Goal: Task Accomplishment & Management: Complete application form

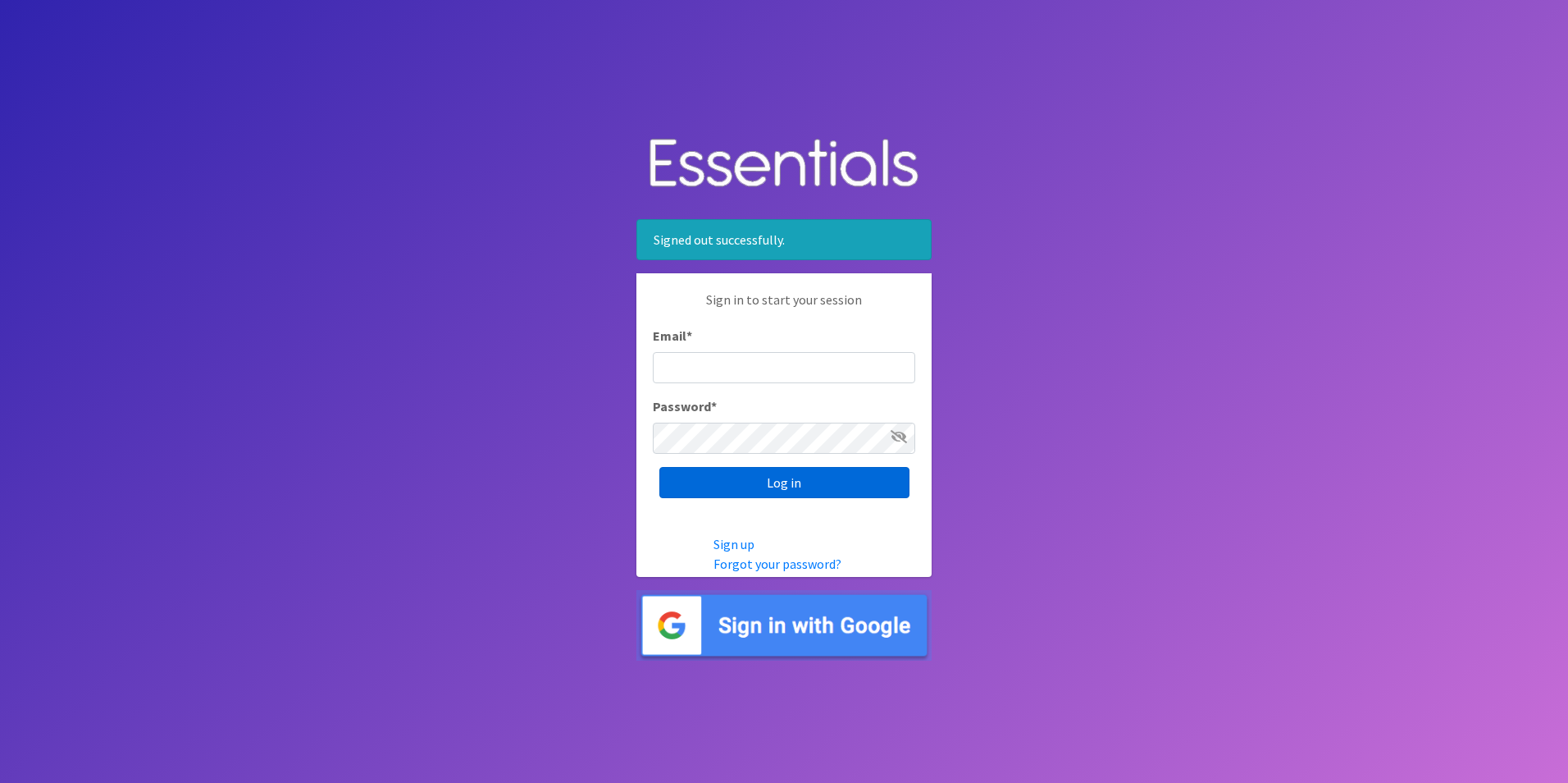
type input "[PERSON_NAME][EMAIL_ADDRESS][DOMAIN_NAME]"
click at [751, 486] on input "Log in" at bounding box center [784, 482] width 250 height 31
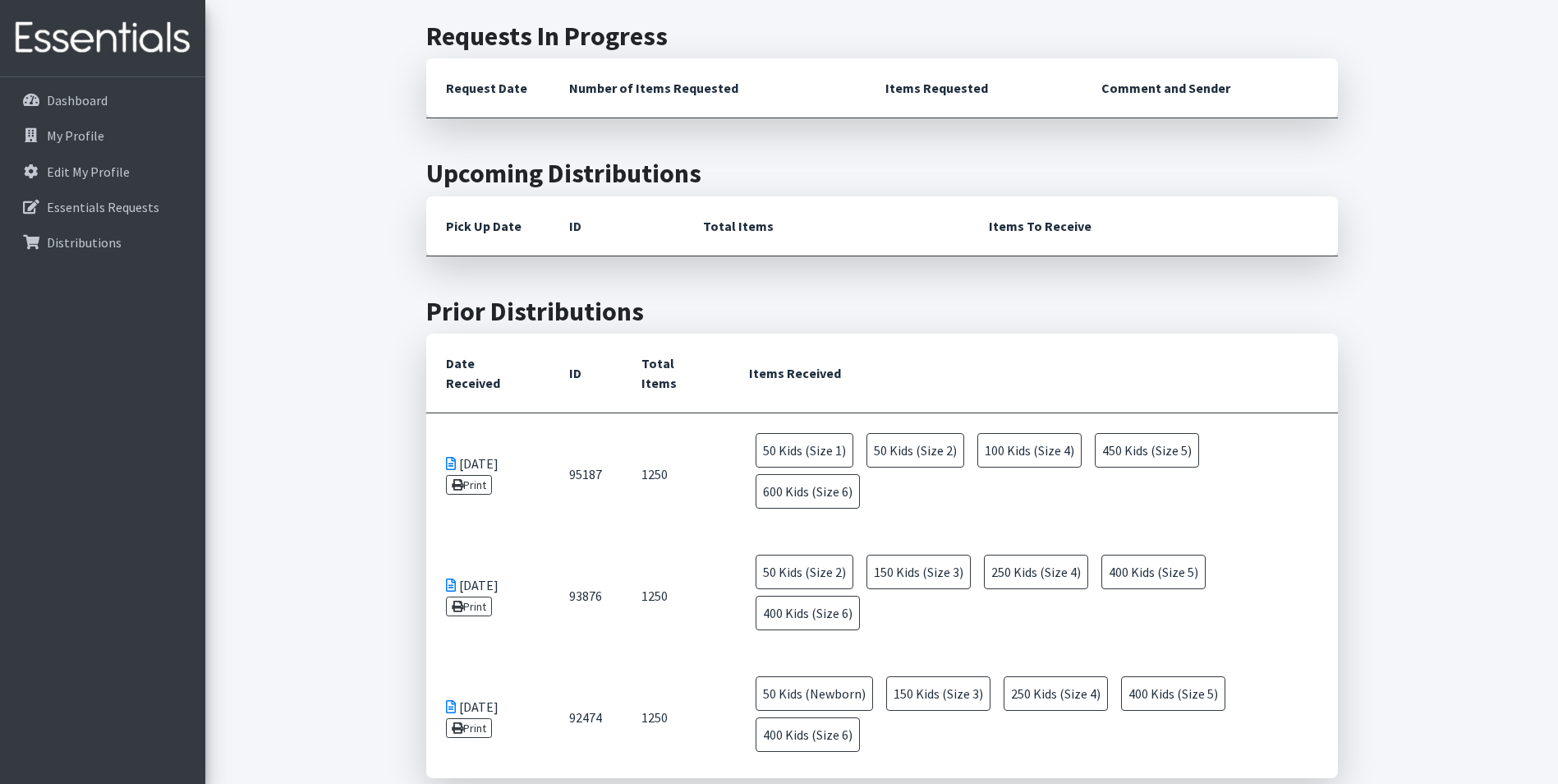
scroll to position [82, 0]
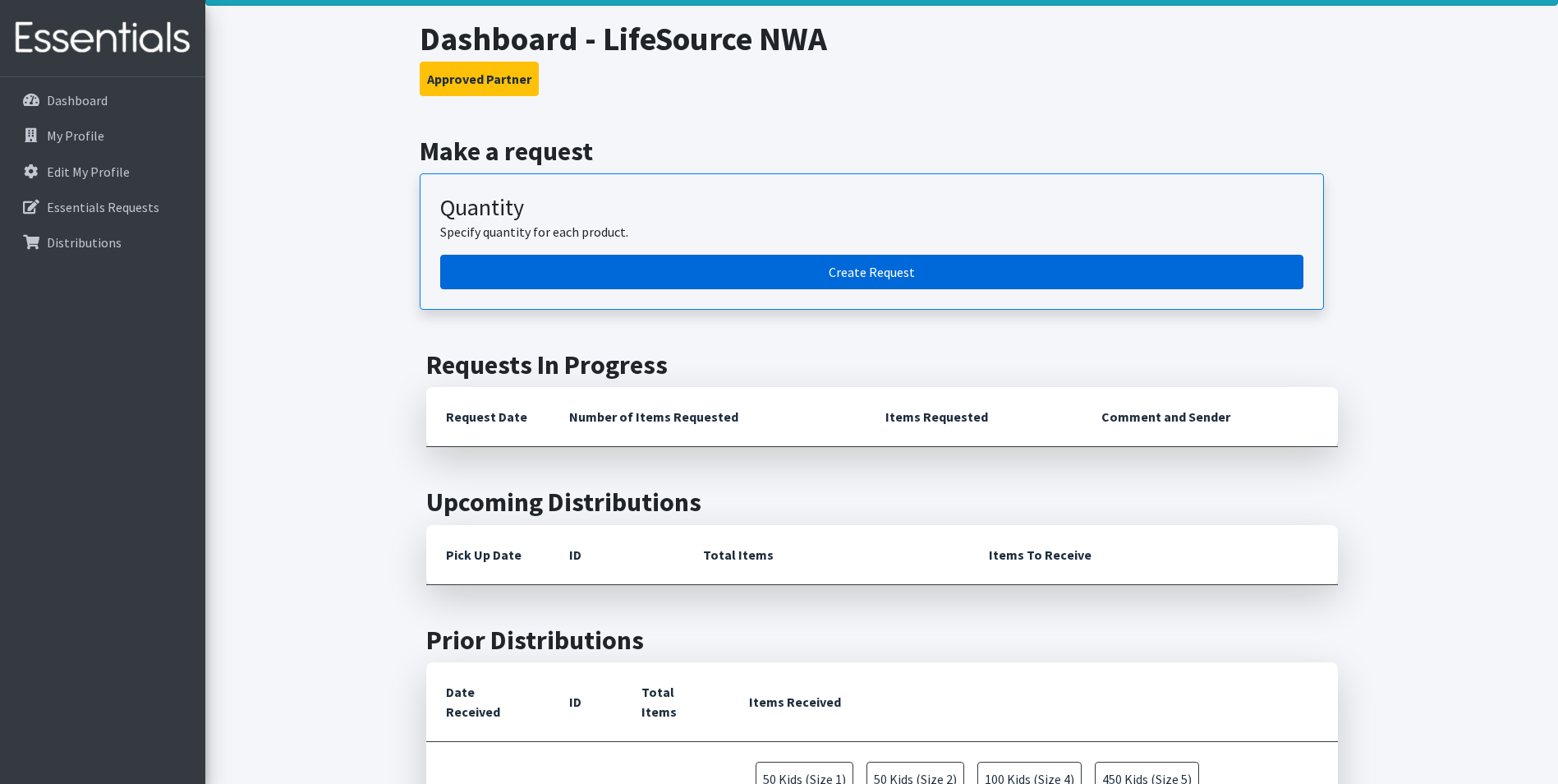
click at [790, 268] on link "Create Request" at bounding box center [871, 272] width 863 height 34
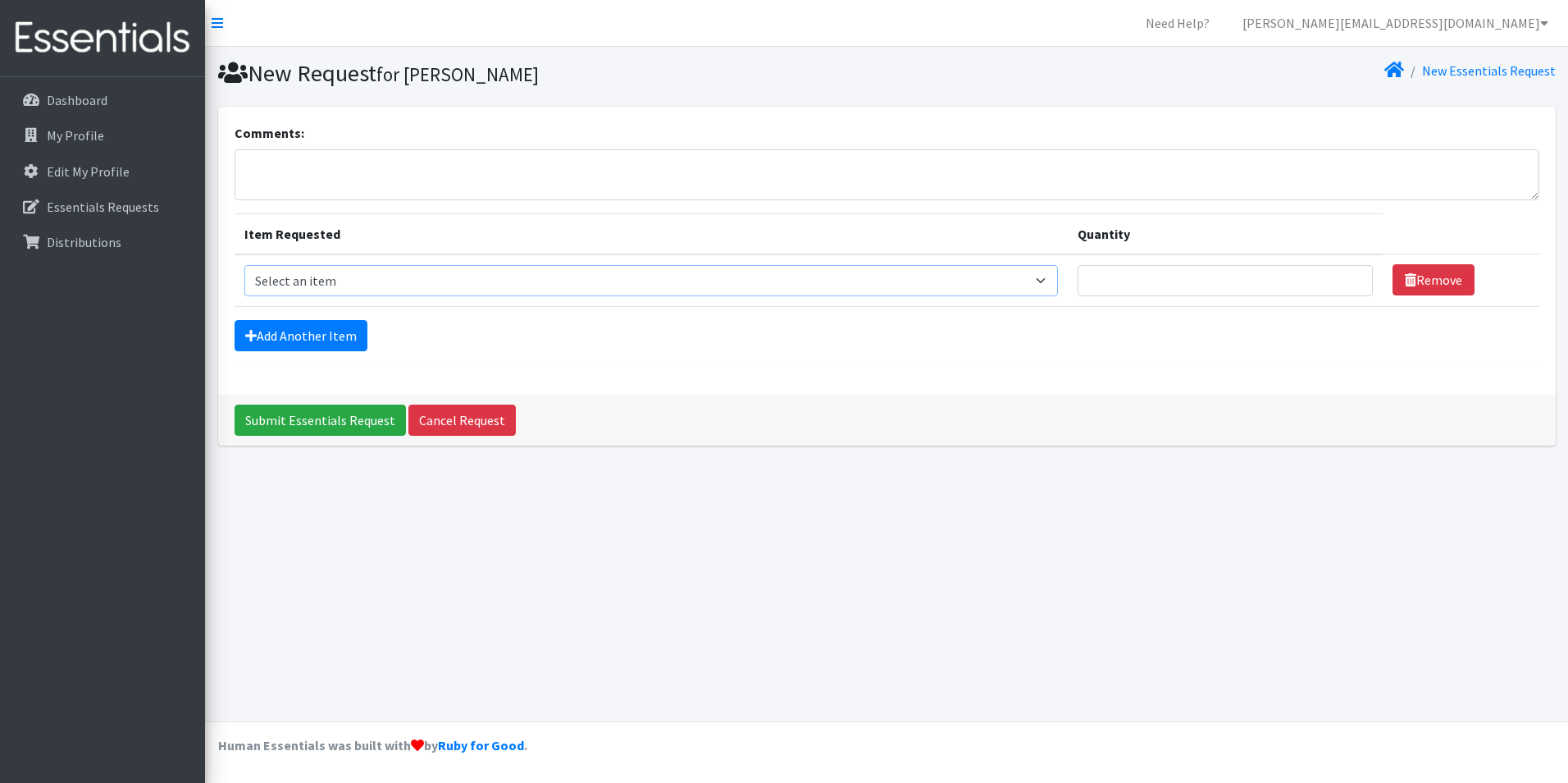
click at [479, 278] on select "Select an item Adult Briefs (Large/X-Large) Adult Briefs (Medium/Large) Adult B…" at bounding box center [651, 280] width 814 height 31
select select "4562"
click at [245, 265] on select "Select an item Adult Briefs (Large/X-Large) Adult Briefs (Medium/Large) Adult B…" at bounding box center [651, 280] width 814 height 31
click at [1336, 286] on input "Quantity" at bounding box center [1226, 280] width 296 height 31
type input "50"
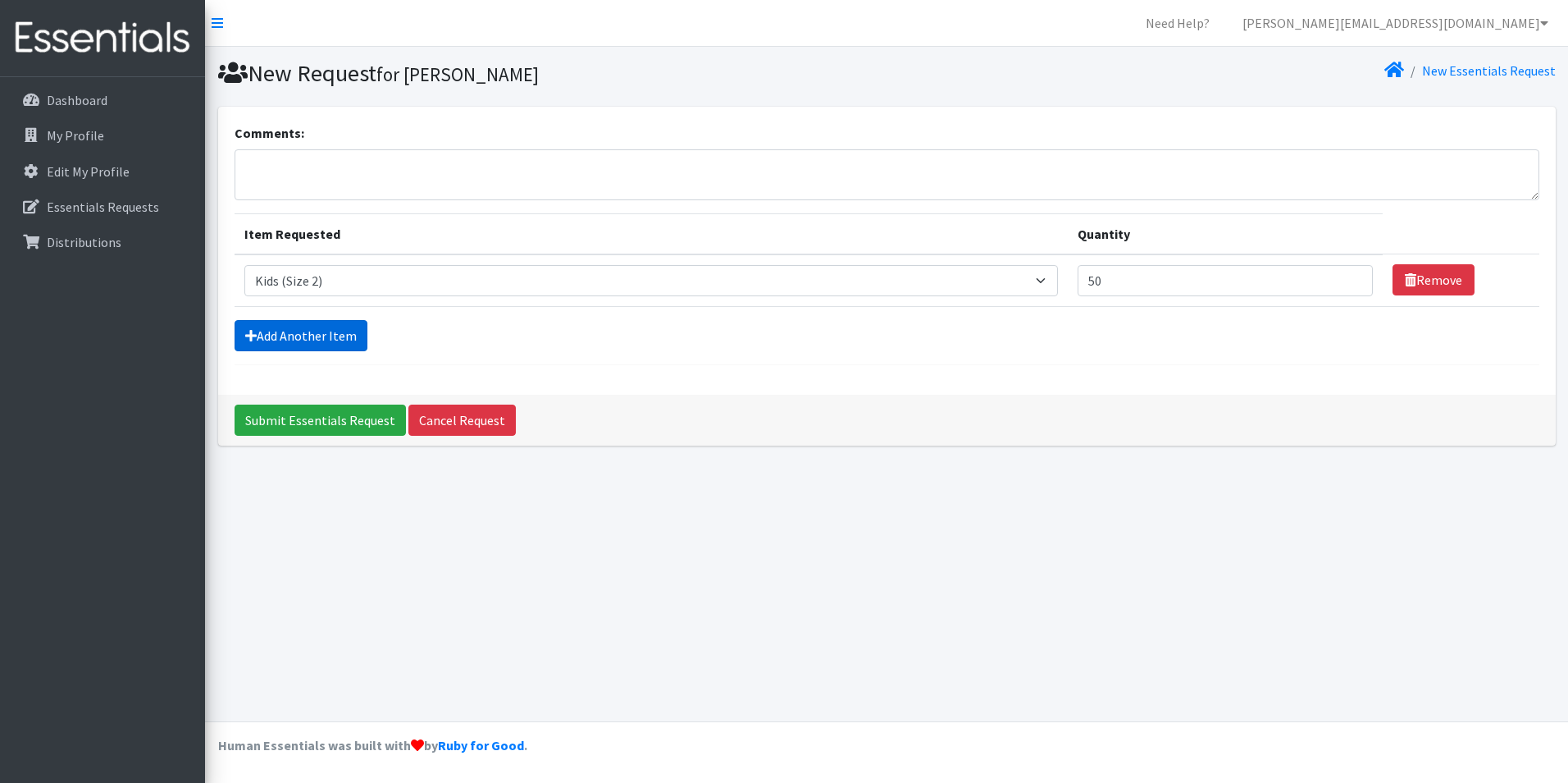
click at [280, 337] on link "Add Another Item" at bounding box center [301, 335] width 133 height 31
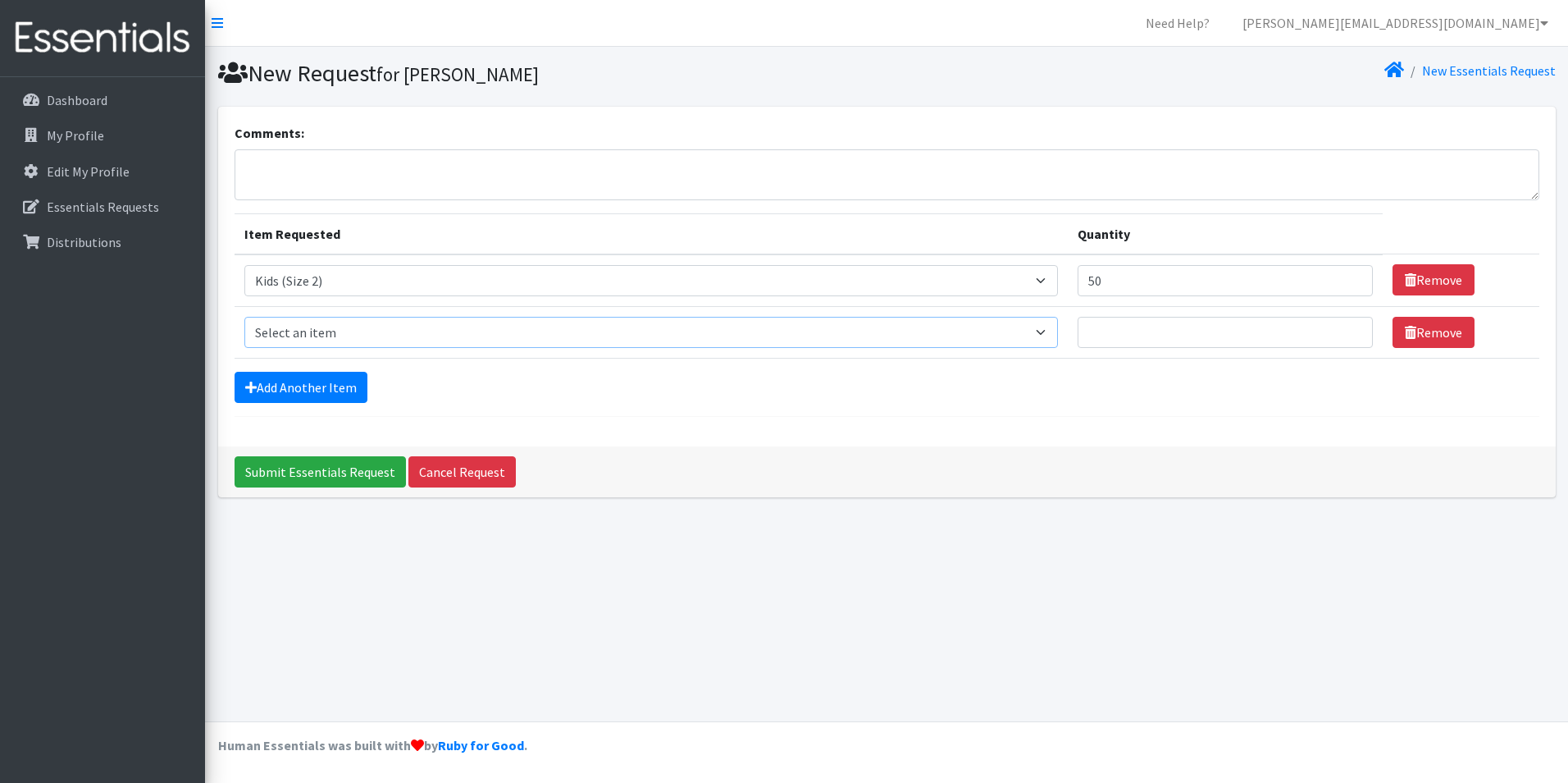
click at [284, 330] on select "Select an item Adult Briefs (Large/X-Large) Adult Briefs (Medium/Large) Adult B…" at bounding box center [651, 332] width 814 height 31
select select "4566"
click at [245, 317] on select "Select an item Adult Briefs (Large/X-Large) Adult Briefs (Medium/Large) Adult B…" at bounding box center [651, 332] width 814 height 31
click at [1099, 336] on input "Quantity" at bounding box center [1226, 332] width 296 height 31
type input "50"
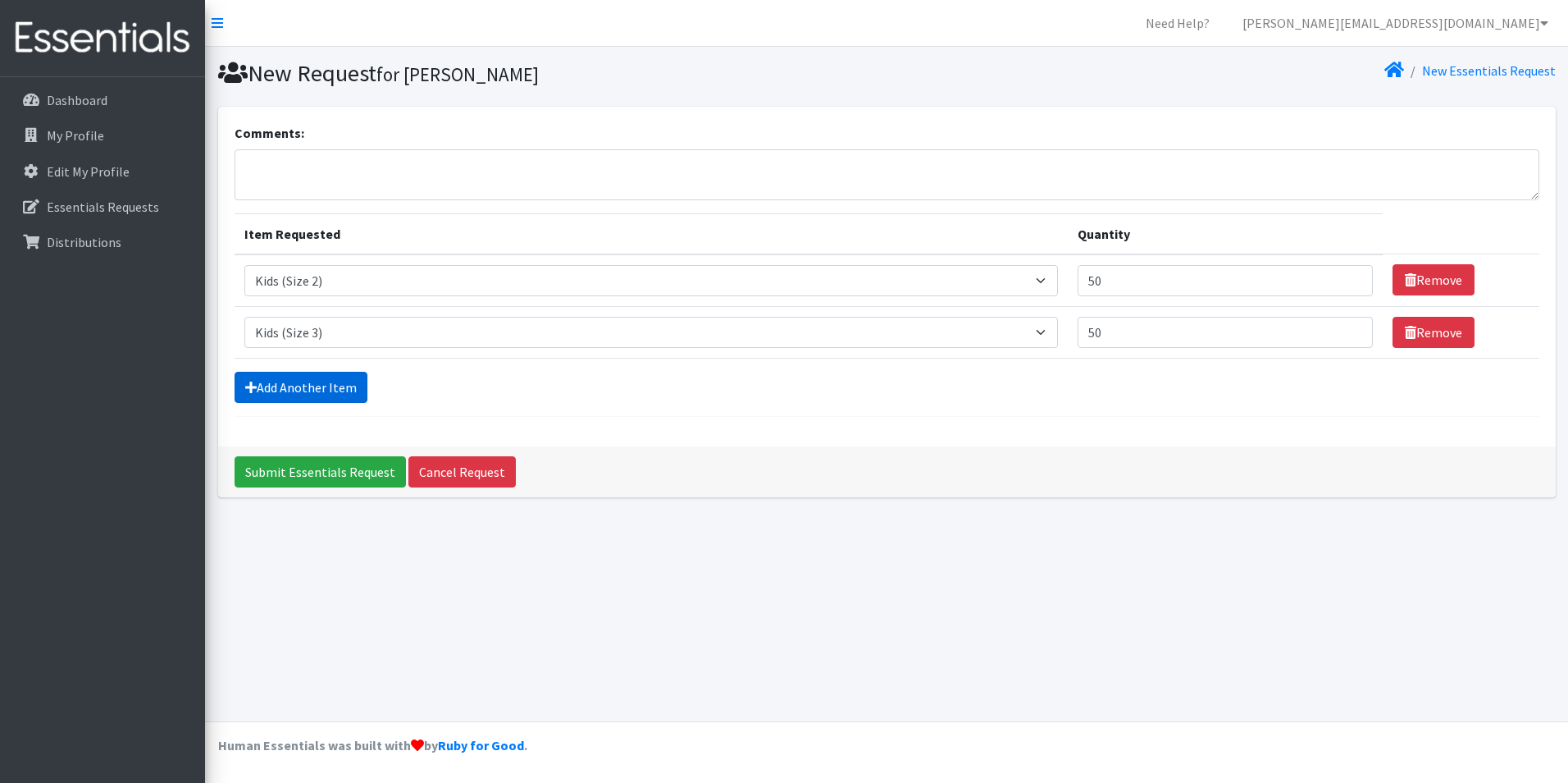
click at [299, 389] on link "Add Another Item" at bounding box center [301, 387] width 133 height 31
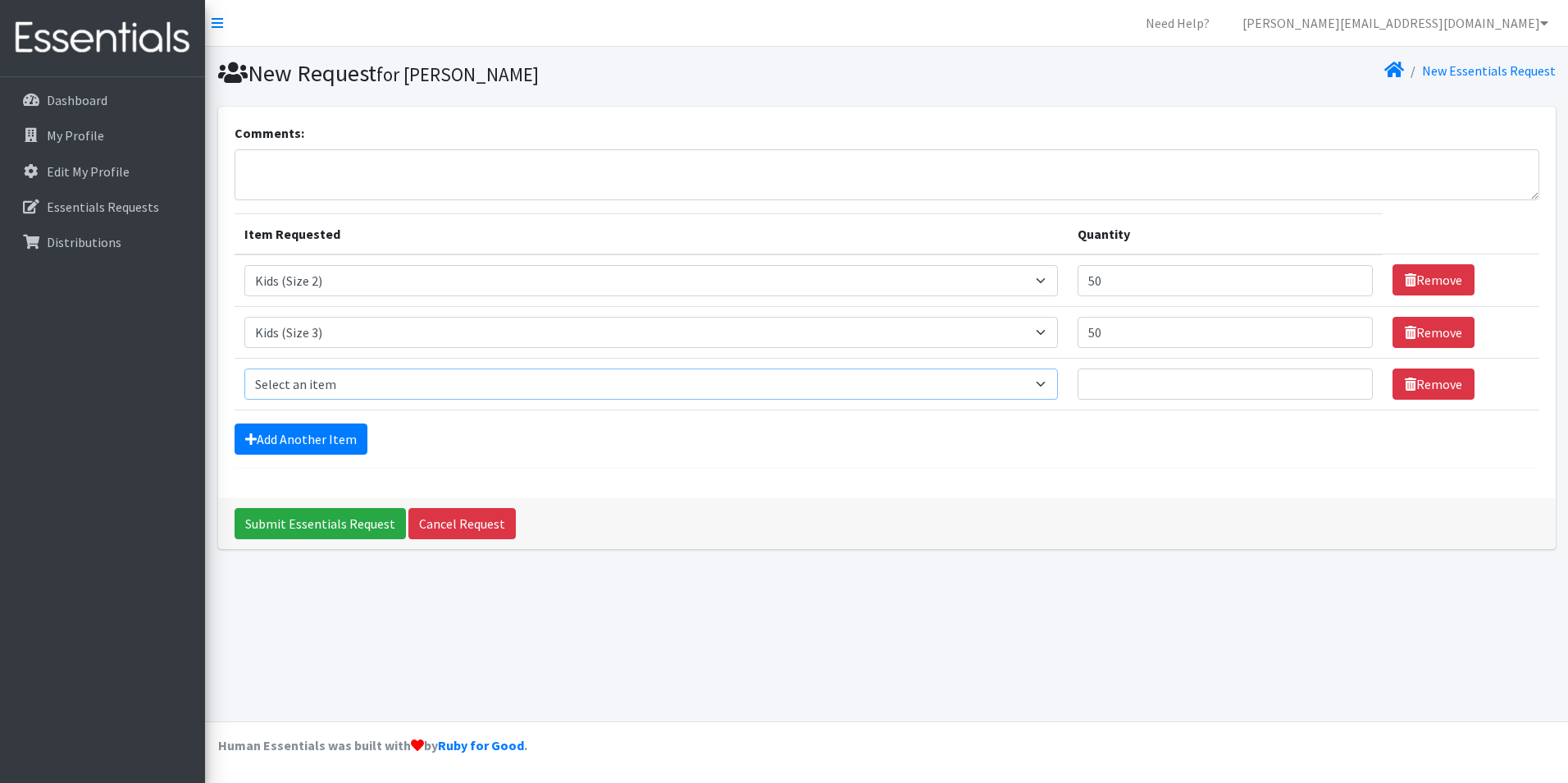
click at [284, 390] on select "Select an item Adult Briefs (Large/X-Large) Adult Briefs (Medium/Large) Adult B…" at bounding box center [651, 384] width 814 height 31
click at [294, 381] on select "Select an item Adult Briefs (Large/X-Large) Adult Briefs (Medium/Large) Adult B…" at bounding box center [651, 384] width 814 height 31
click at [304, 384] on select "Select an item Adult Briefs (Large/X-Large) Adult Briefs (Medium/Large) Adult B…" at bounding box center [651, 384] width 814 height 31
select select "4567"
click at [245, 369] on select "Select an item Adult Briefs (Large/X-Large) Adult Briefs (Medium/Large) Adult B…" at bounding box center [651, 384] width 814 height 31
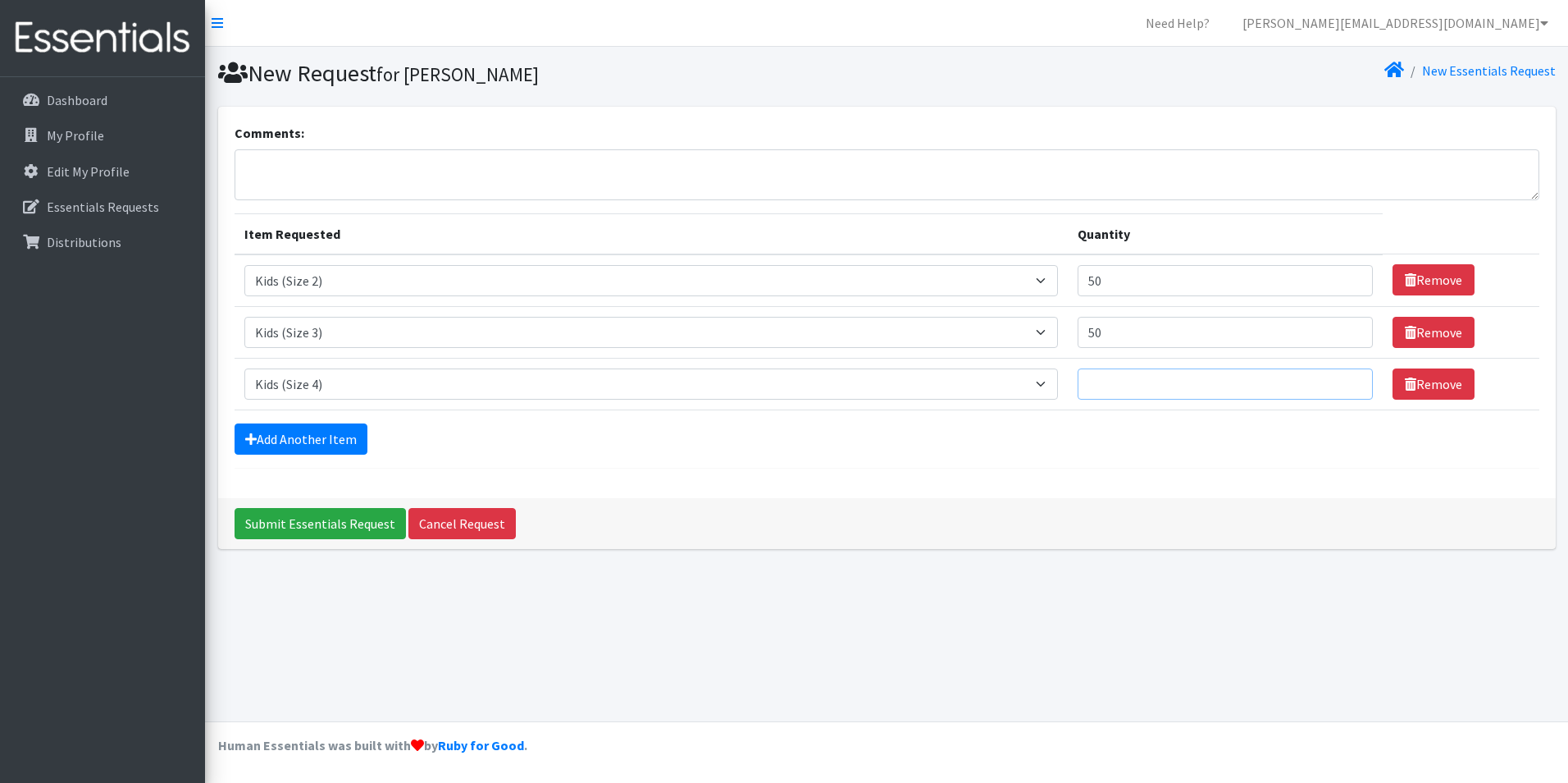
click at [1118, 391] on input "Quantity" at bounding box center [1226, 384] width 296 height 31
type input "150"
click at [270, 442] on link "Add Another Item" at bounding box center [301, 439] width 133 height 31
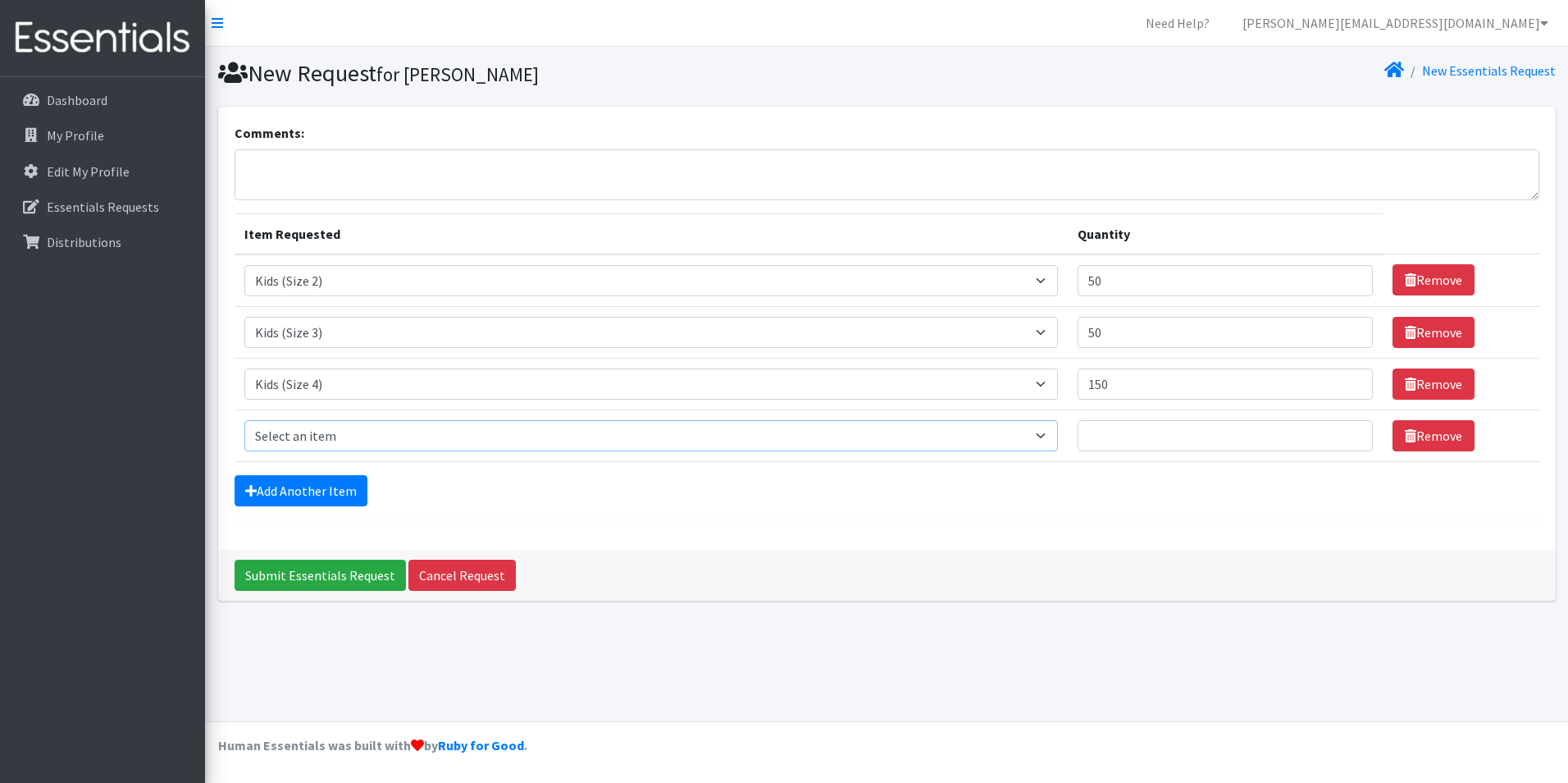
click at [279, 439] on select "Select an item Adult Briefs (Large/X-Large) Adult Briefs (Medium/Large) Adult B…" at bounding box center [651, 435] width 814 height 31
select select "4568"
click at [245, 420] on select "Select an item Adult Briefs (Large/X-Large) Adult Briefs (Medium/Large) Adult B…" at bounding box center [651, 435] width 814 height 31
click at [1181, 439] on input "Quantity" at bounding box center [1226, 435] width 296 height 31
type input "500"
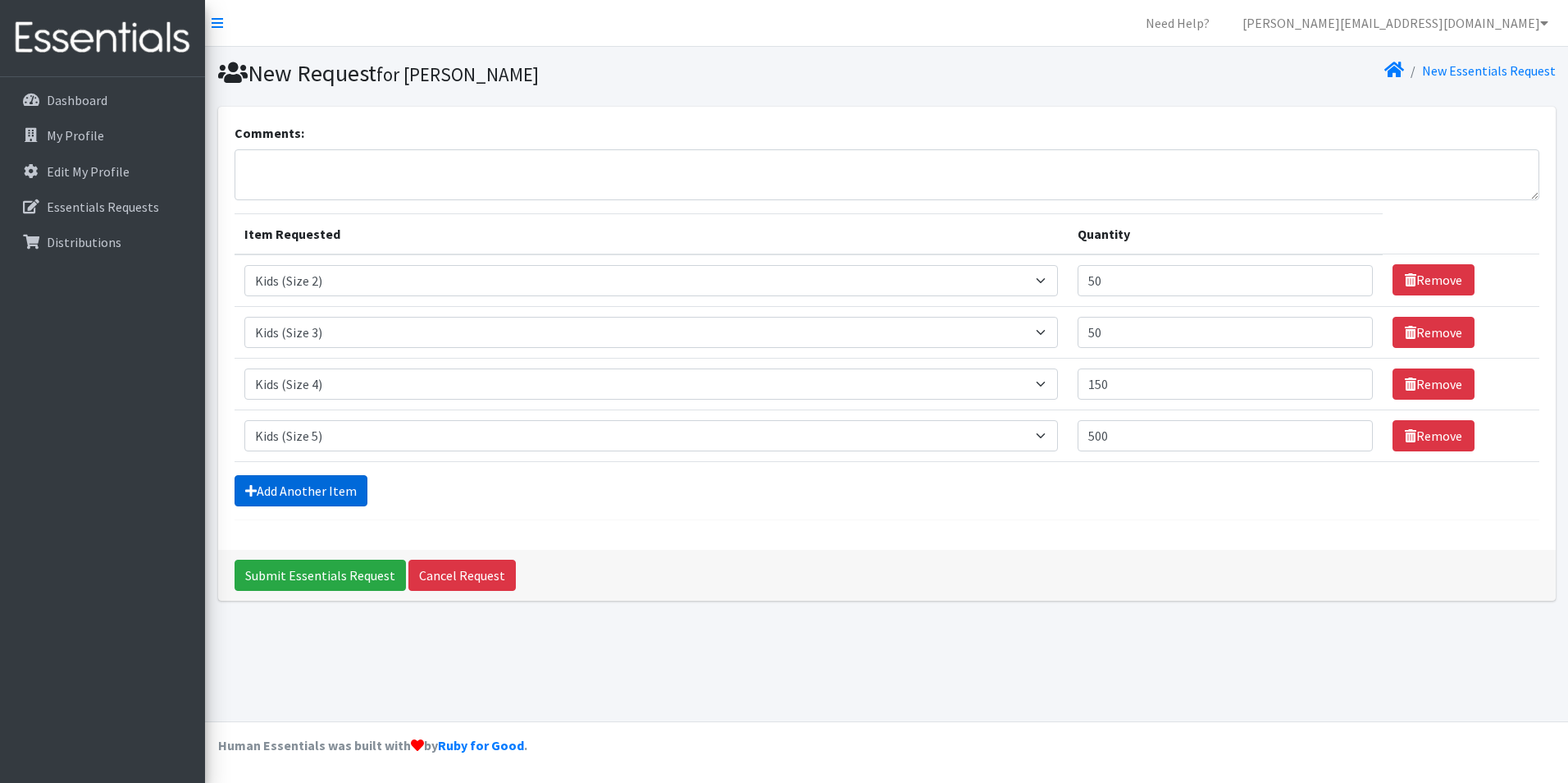
click at [304, 483] on link "Add Another Item" at bounding box center [301, 490] width 133 height 31
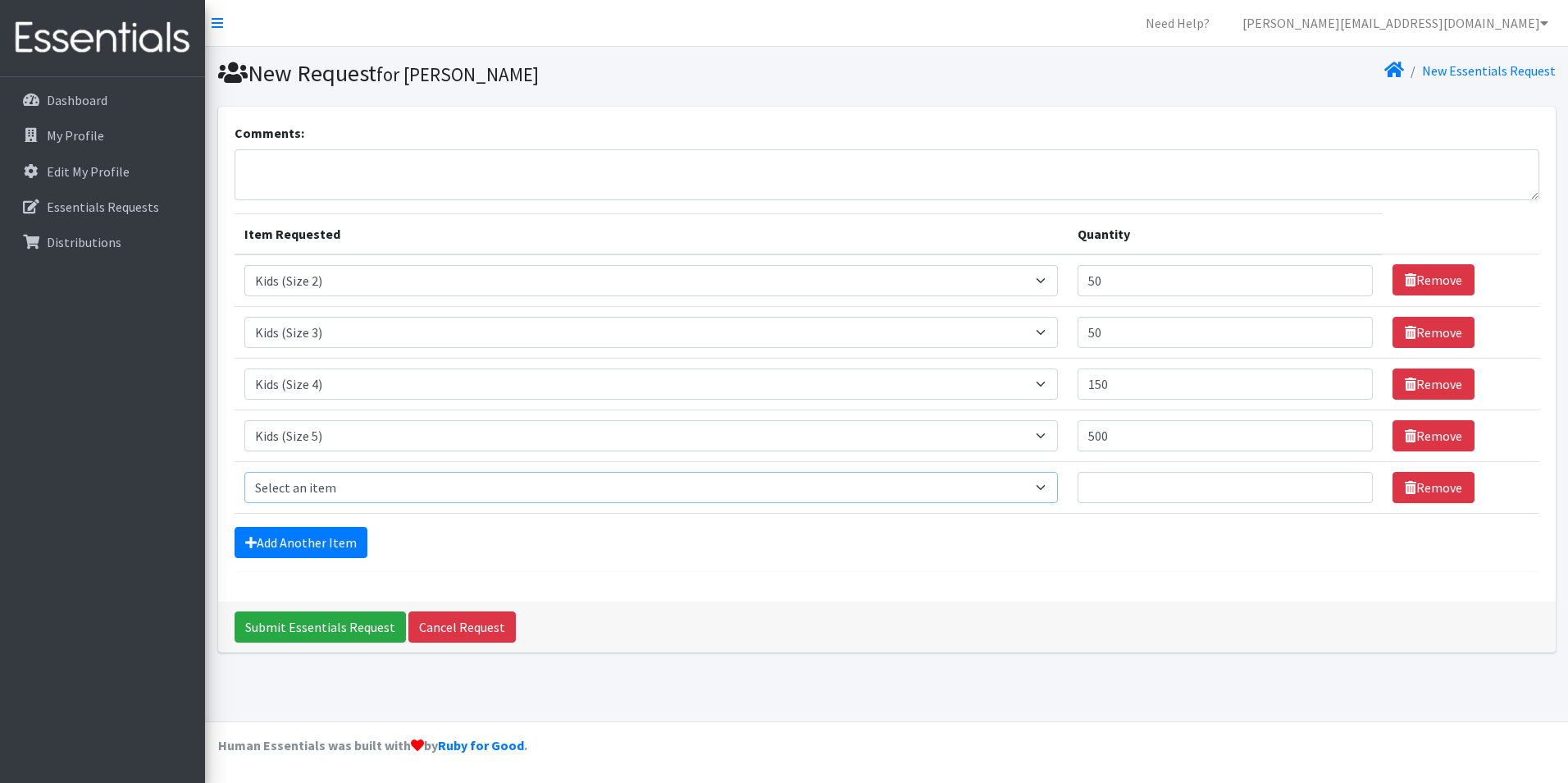
click at [299, 488] on select "Select an item Adult Briefs (Large/X-Large) Adult Briefs (Medium/Large) Adult B…" at bounding box center [651, 487] width 814 height 31
select select "4572"
click at [245, 472] on select "Select an item Adult Briefs (Large/X-Large) Adult Briefs (Medium/Large) Adult B…" at bounding box center [651, 487] width 814 height 31
click at [1153, 487] on input "Quantity" at bounding box center [1226, 487] width 296 height 31
type input "500"
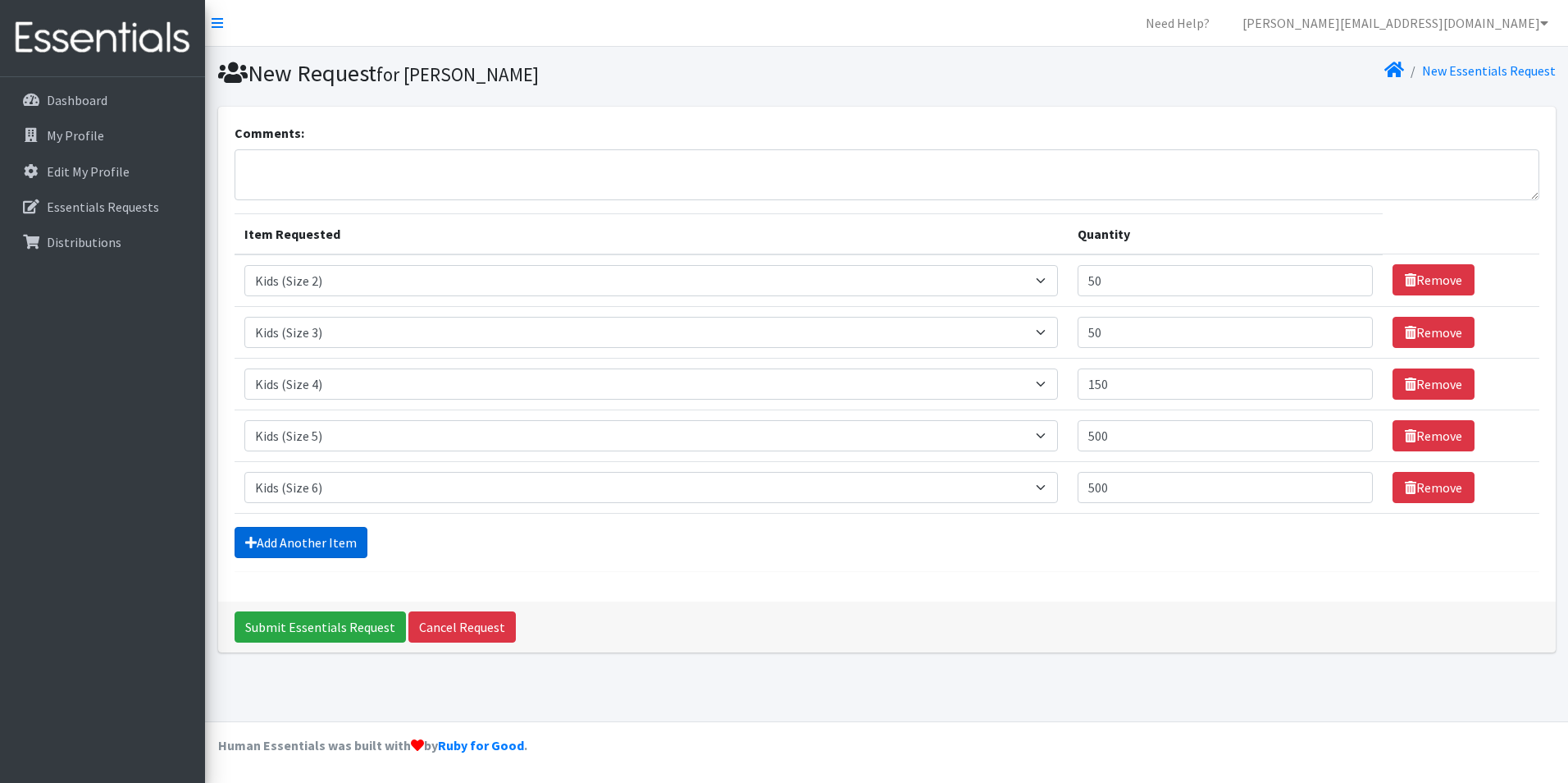
click at [275, 548] on link "Add Another Item" at bounding box center [301, 542] width 133 height 31
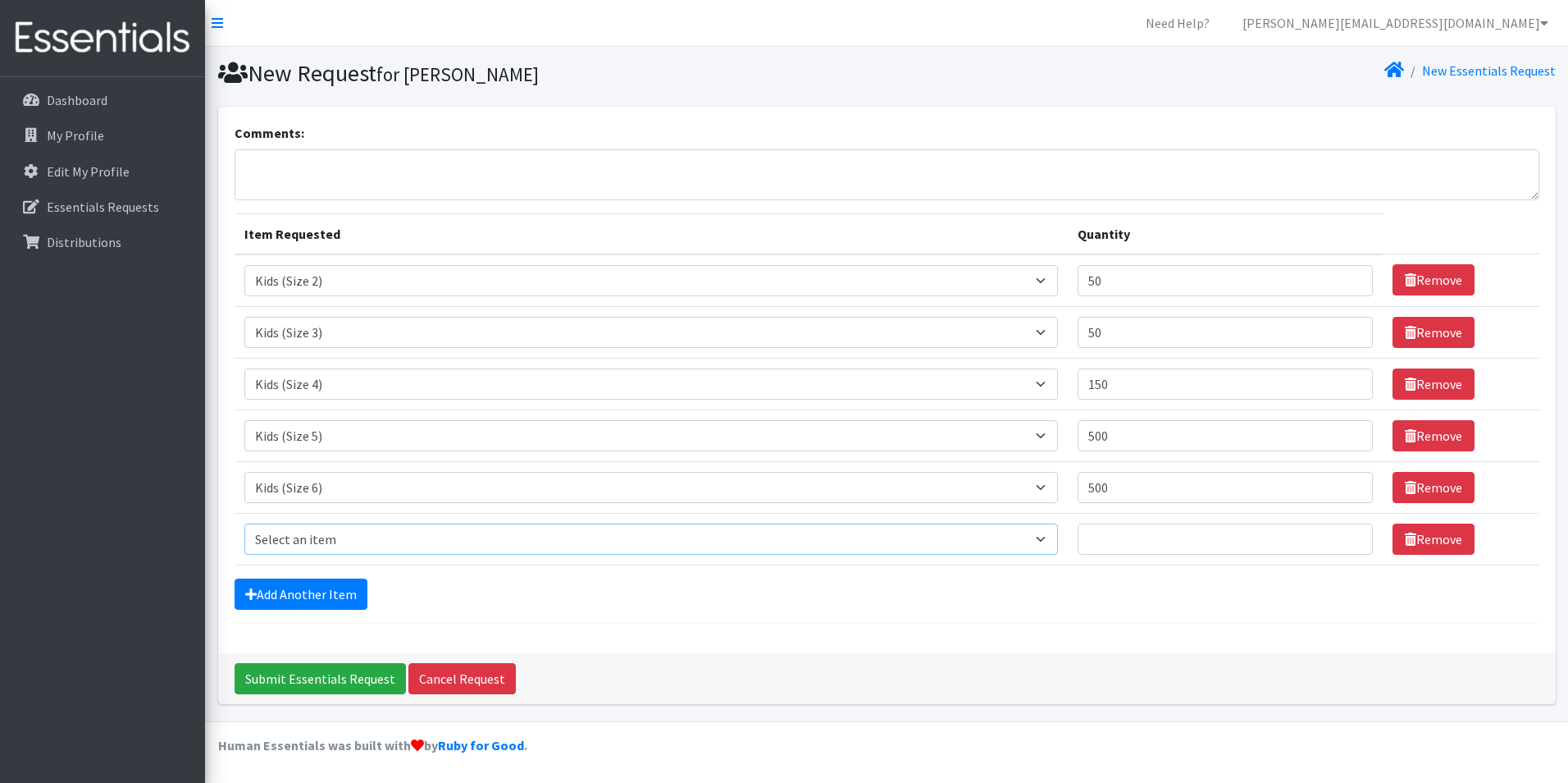
click at [299, 538] on select "Select an item Adult Briefs (Large/X-Large) Adult Briefs (Medium/Large) Adult B…" at bounding box center [651, 538] width 814 height 31
select select "4544"
click at [245, 523] on select "Select an item Adult Briefs (Large/X-Large) Adult Briefs (Medium/Large) Adult B…" at bounding box center [651, 538] width 814 height 31
click at [1175, 548] on input "Quantity" at bounding box center [1226, 538] width 296 height 31
type input "100"
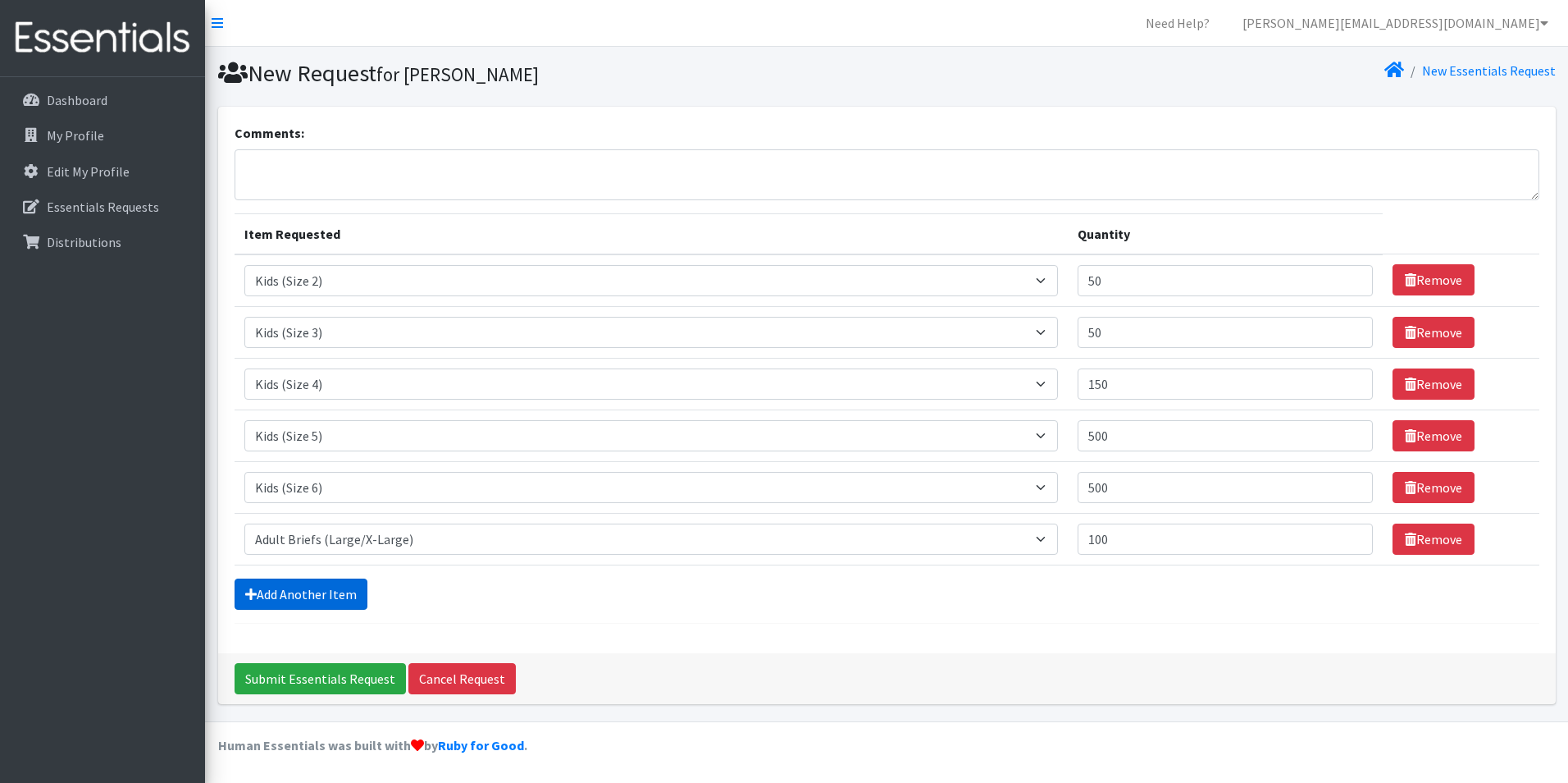
click at [264, 602] on link "Add Another Item" at bounding box center [301, 593] width 133 height 31
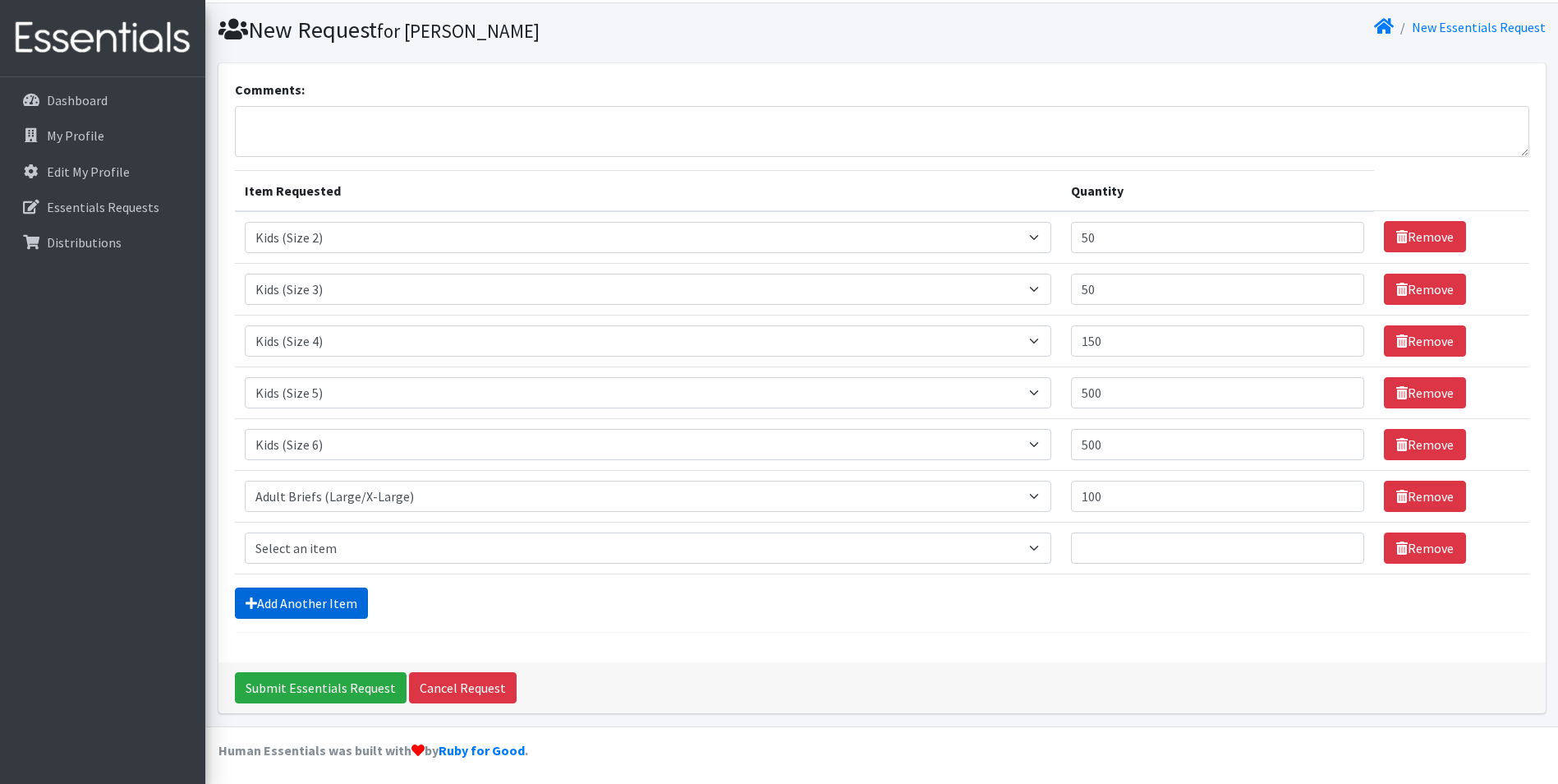
scroll to position [47, 0]
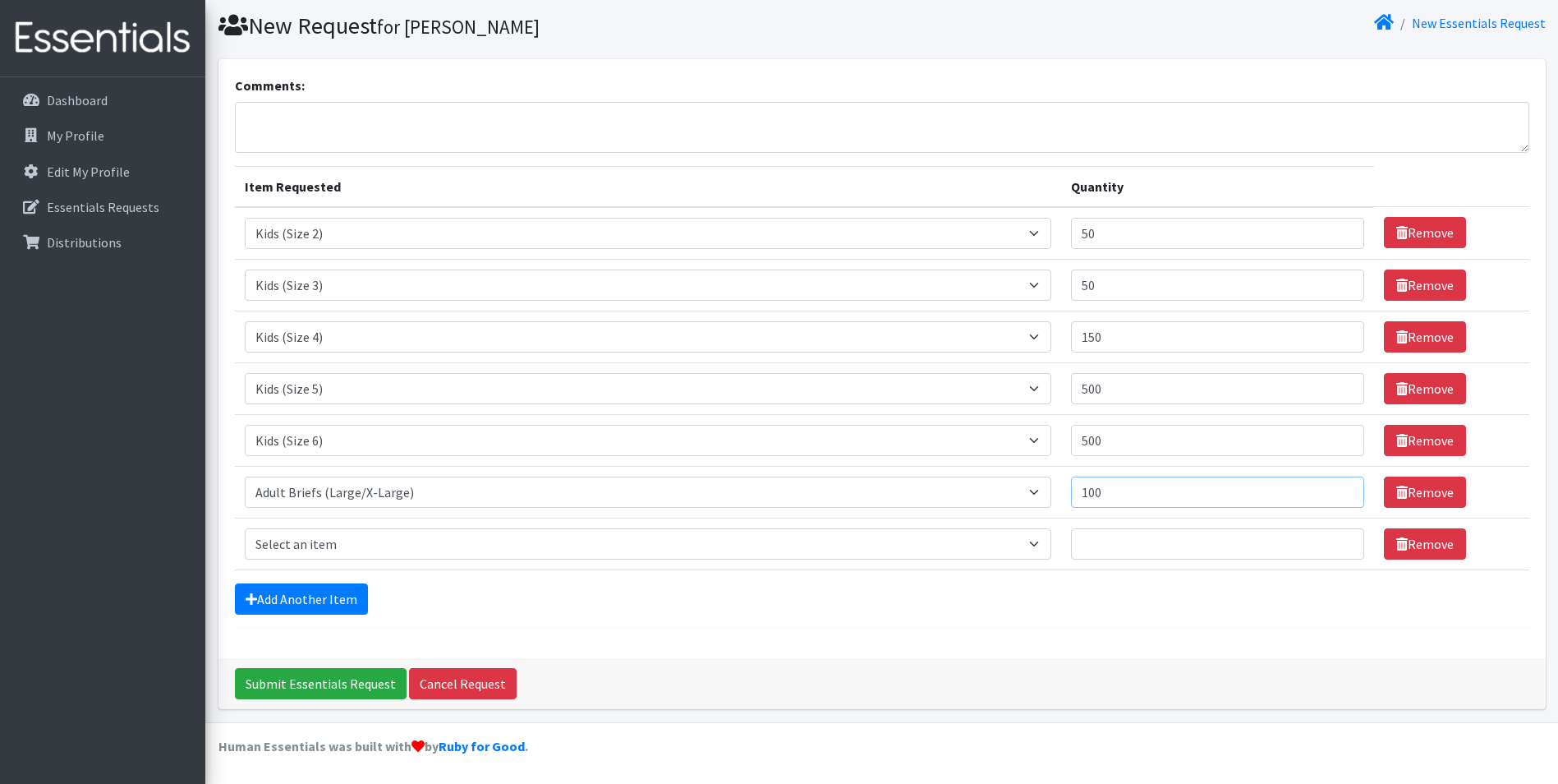
drag, startPoint x: 1122, startPoint y: 498, endPoint x: 1061, endPoint y: 497, distance: 61.0
click at [1061, 497] on tr "Item Requested Select an item Adult Briefs (Large/X-Large) Adult Briefs (Medium…" at bounding box center [882, 492] width 1295 height 52
click at [352, 498] on select "Select an item Adult Briefs (Large/X-Large) Adult Briefs (Medium/Large) Adult B…" at bounding box center [648, 492] width 807 height 31
select select "4569"
click at [245, 477] on select "Select an item Adult Briefs (Large/X-Large) Adult Briefs (Medium/Large) Adult B…" at bounding box center [648, 492] width 807 height 31
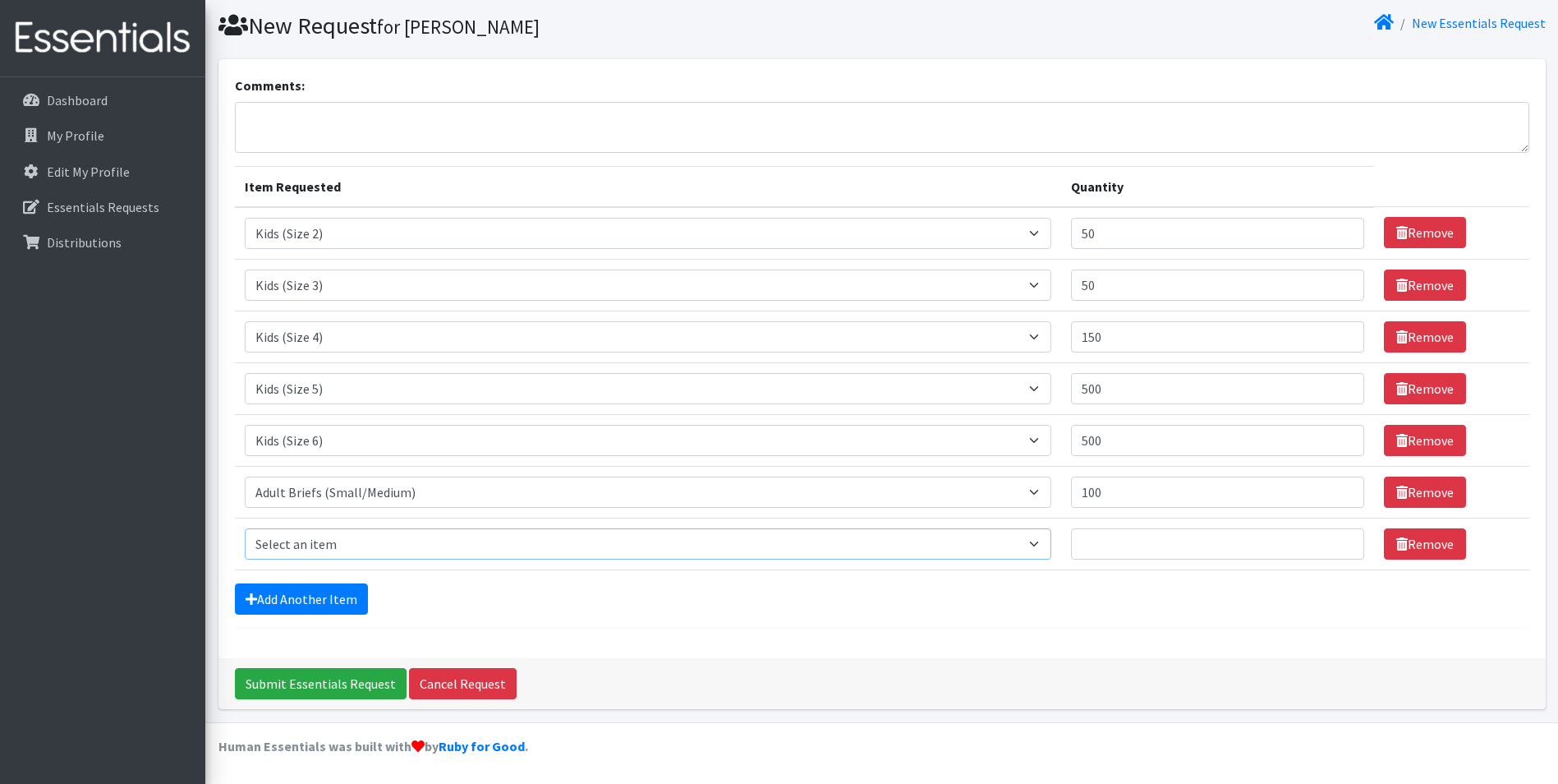
click at [316, 549] on select "Select an item Adult Briefs (Large/X-Large) Adult Briefs (Medium/Large) Adult B…" at bounding box center [648, 543] width 807 height 31
select select "4544"
click at [245, 528] on select "Select an item Adult Briefs (Large/X-Large) Adult Briefs (Medium/Large) Adult B…" at bounding box center [648, 543] width 807 height 31
click at [1128, 546] on input "Quantity" at bounding box center [1218, 543] width 293 height 31
click at [313, 597] on link "Add Another Item" at bounding box center [302, 598] width 133 height 31
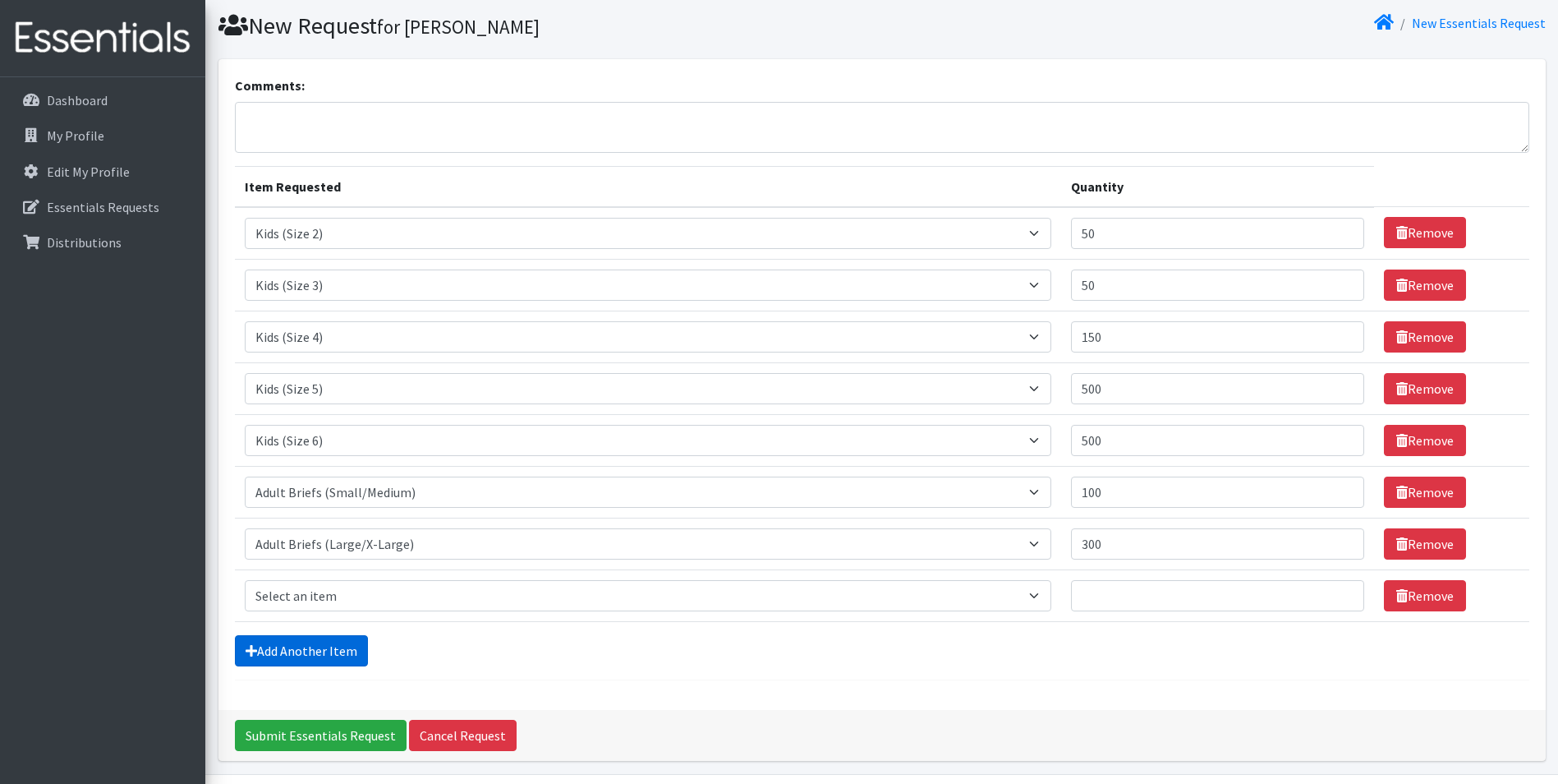
scroll to position [99, 0]
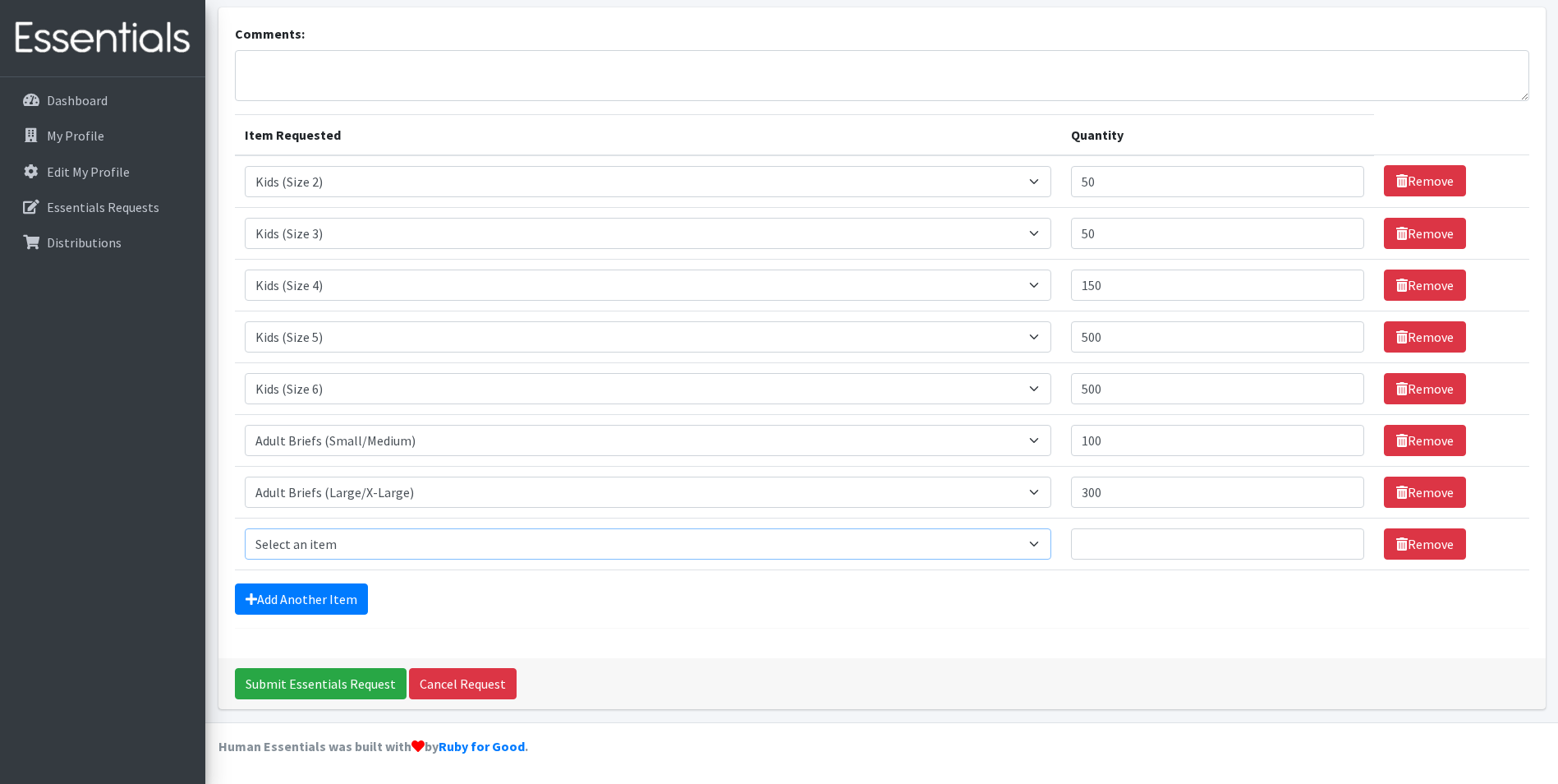
click at [293, 551] on select "Select an item Adult Briefs (Large/X-Large) Adult Briefs (Medium/Large) Adult B…" at bounding box center [648, 543] width 807 height 31
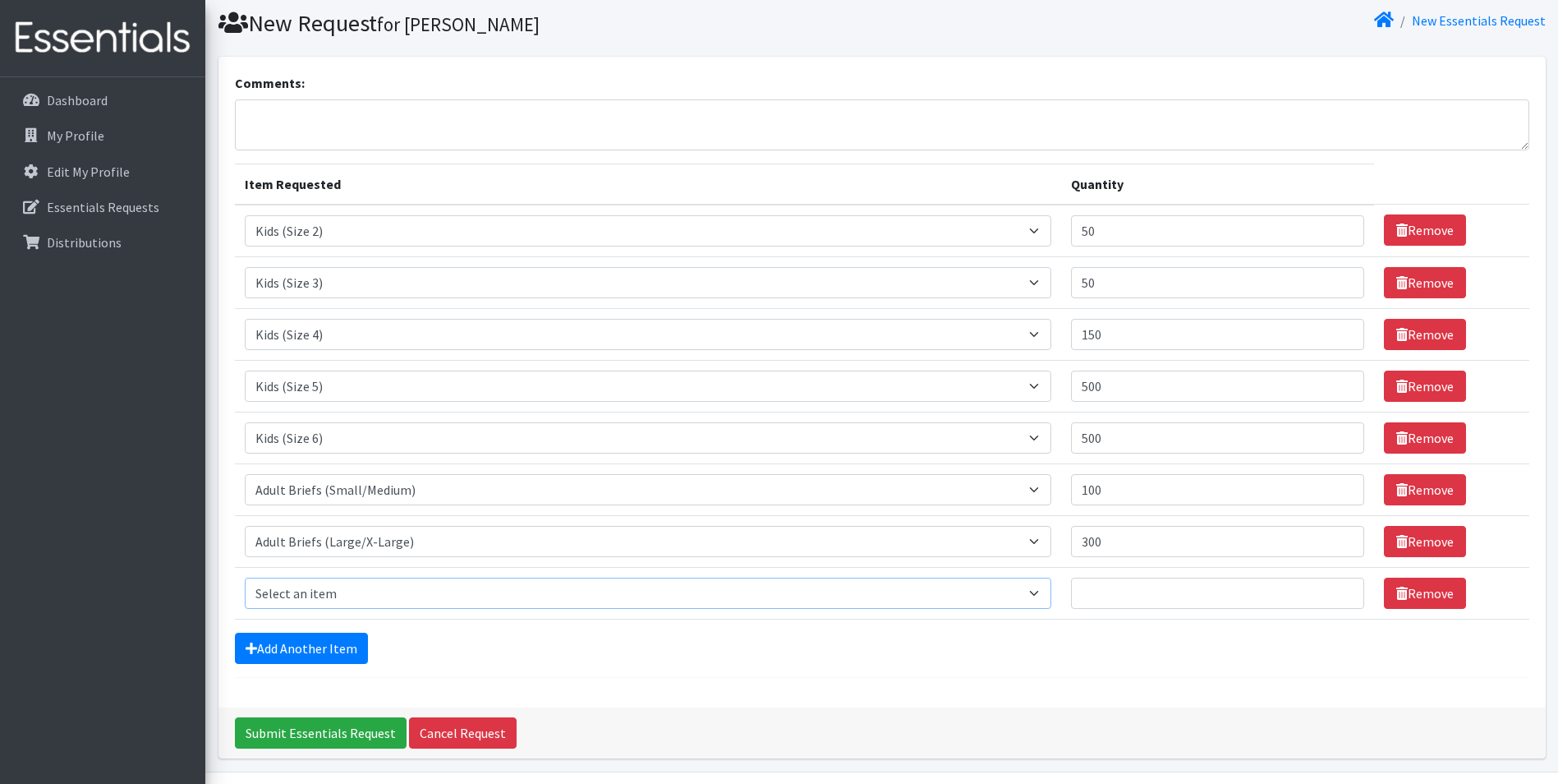
scroll to position [0, 0]
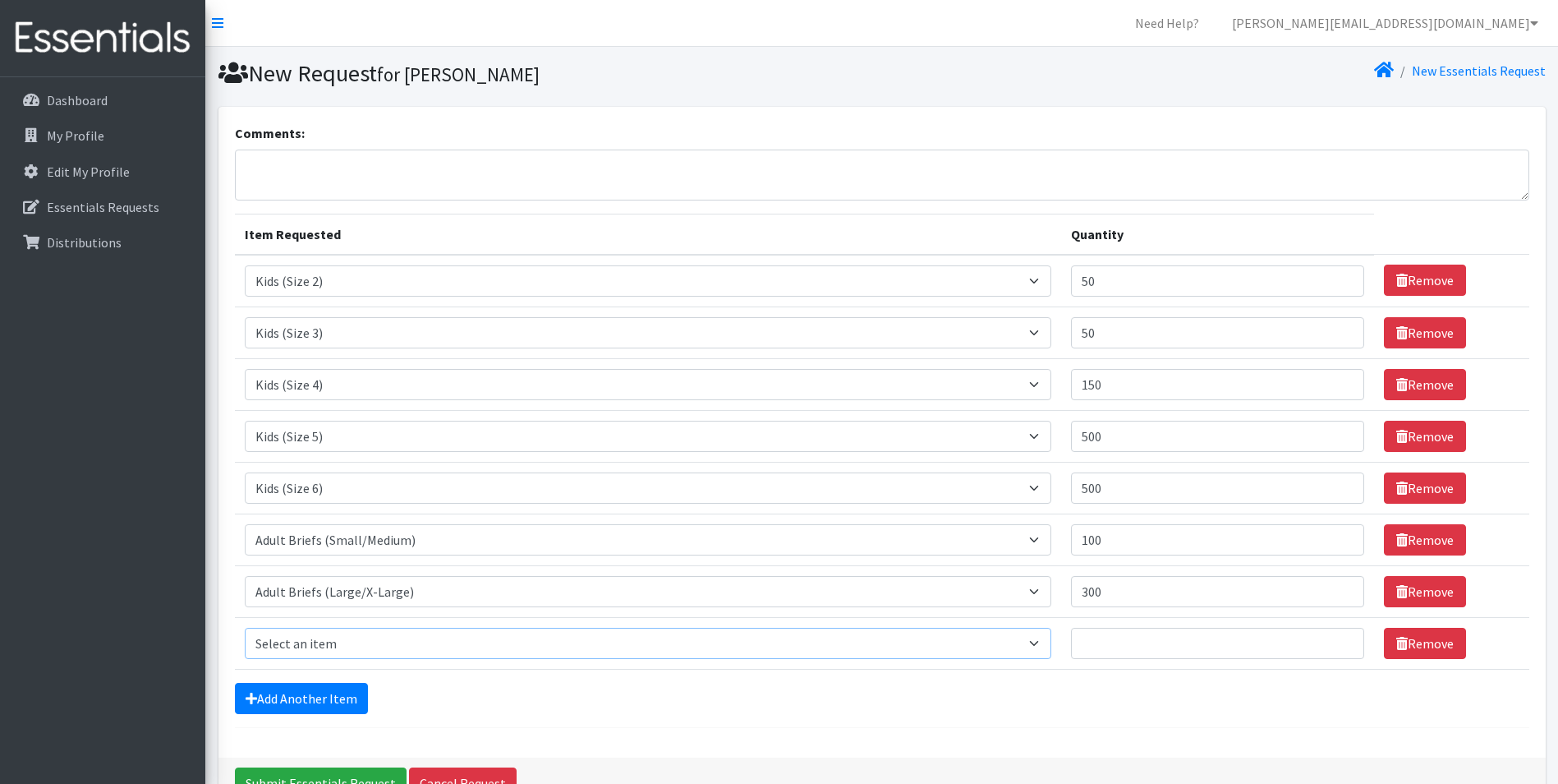
click at [302, 642] on select "Select an item Adult Briefs (Large/X-Large) Adult Briefs (Medium/Large) Adult B…" at bounding box center [648, 642] width 807 height 31
drag, startPoint x: 1117, startPoint y: 598, endPoint x: 1089, endPoint y: 592, distance: 28.6
click at [1089, 592] on input "300" at bounding box center [1218, 591] width 293 height 31
click at [1428, 639] on link "Remove" at bounding box center [1425, 642] width 82 height 31
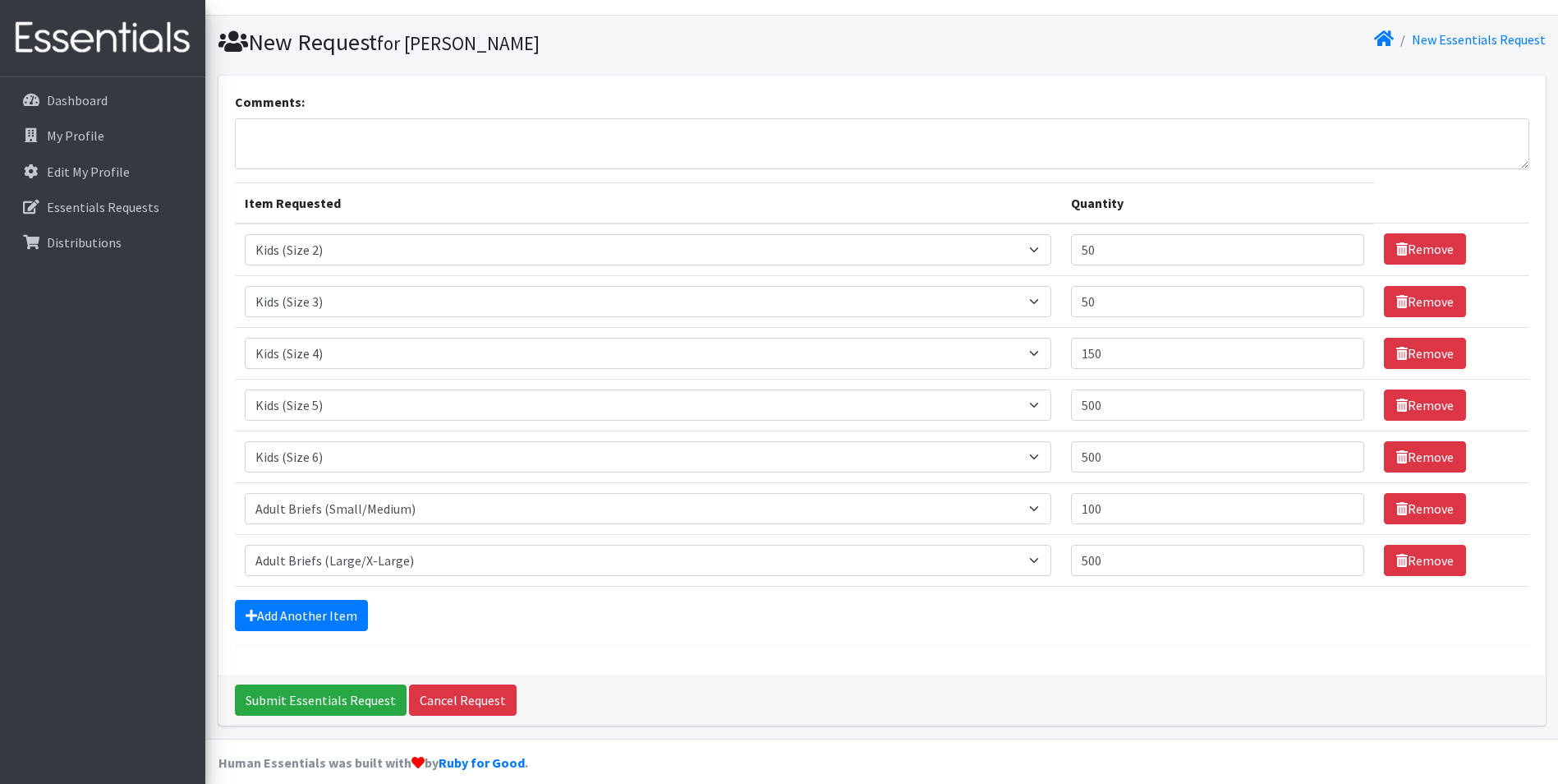
scroll to position [47, 0]
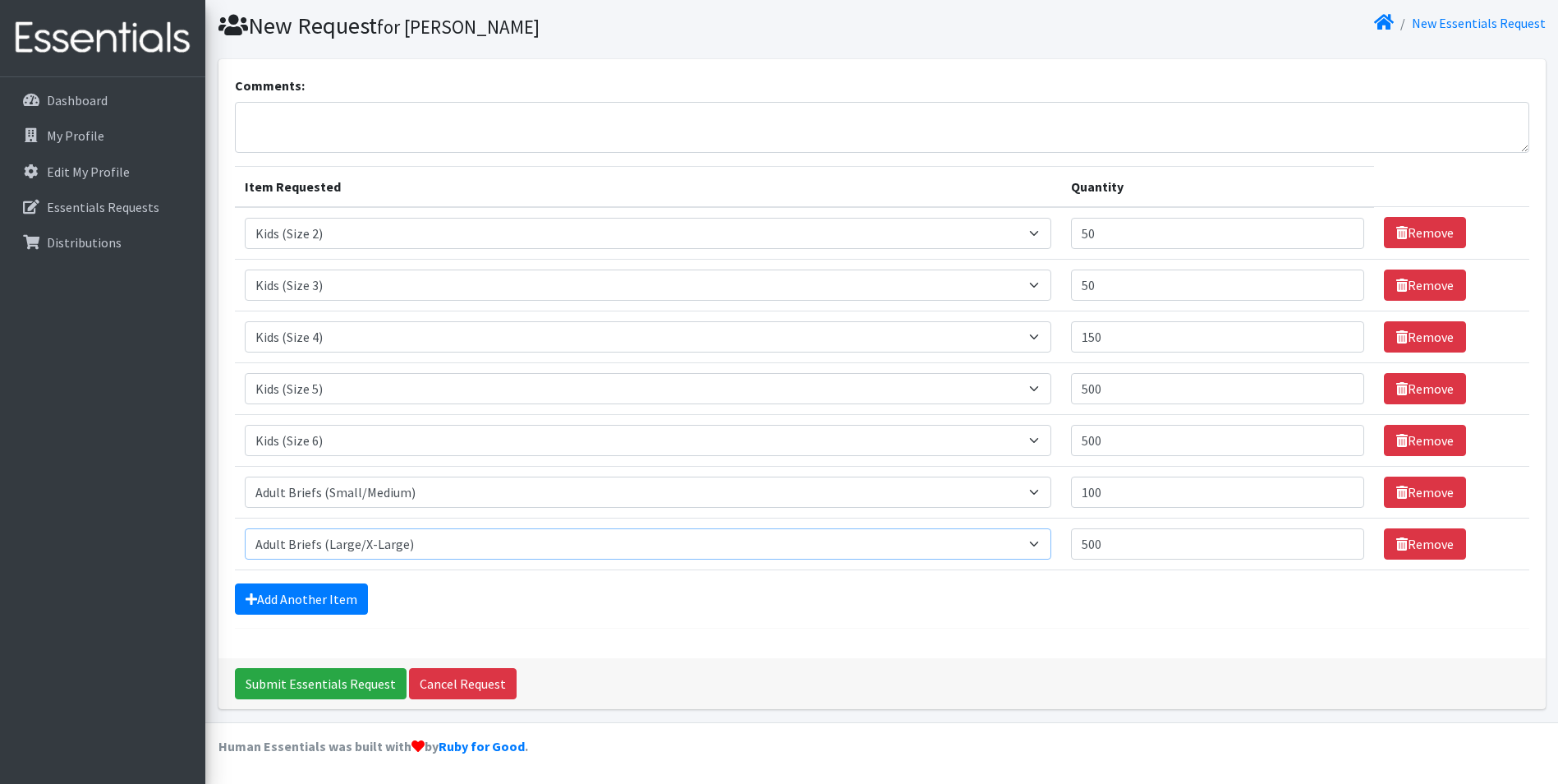
click at [857, 547] on select "Select an item Adult Briefs (Large/X-Large) Adult Briefs (Medium/Large) Adult B…" at bounding box center [648, 543] width 807 height 31
click at [245, 528] on select "Select an item Adult Briefs (Large/X-Large) Adult Briefs (Medium/Large) Adult B…" at bounding box center [648, 543] width 807 height 31
drag, startPoint x: 1137, startPoint y: 544, endPoint x: 1081, endPoint y: 544, distance: 56.0
click at [1081, 544] on td "Quantity 500" at bounding box center [1218, 543] width 313 height 52
type input "400"
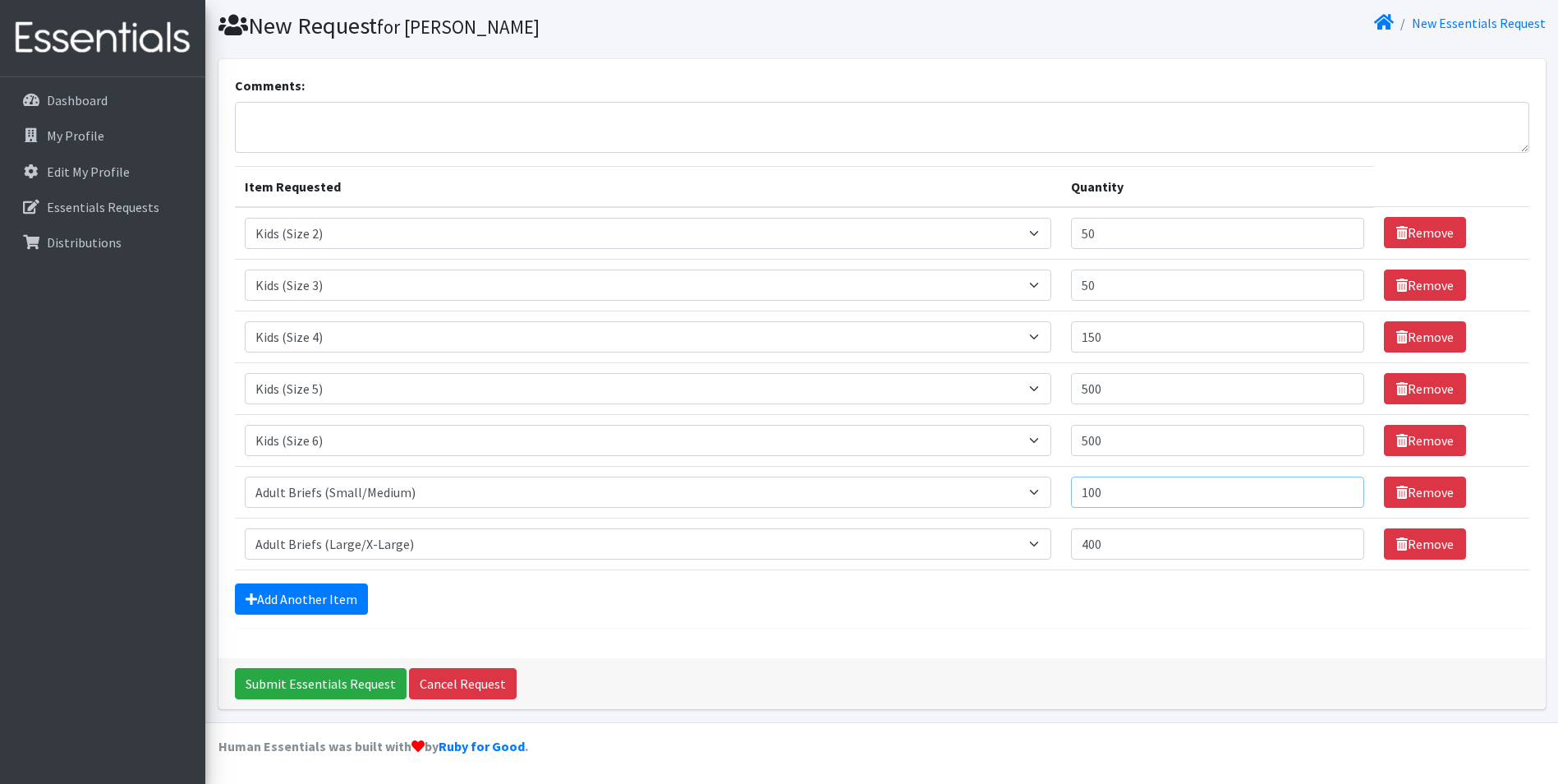
drag, startPoint x: 1118, startPoint y: 498, endPoint x: 1073, endPoint y: 492, distance: 45.4
click at [1073, 492] on td "Quantity 100" at bounding box center [1218, 492] width 313 height 52
type input "200"
click at [1091, 606] on div "Add Another Item" at bounding box center [882, 598] width 1295 height 31
click at [330, 115] on textarea "Comments:" at bounding box center [882, 127] width 1295 height 51
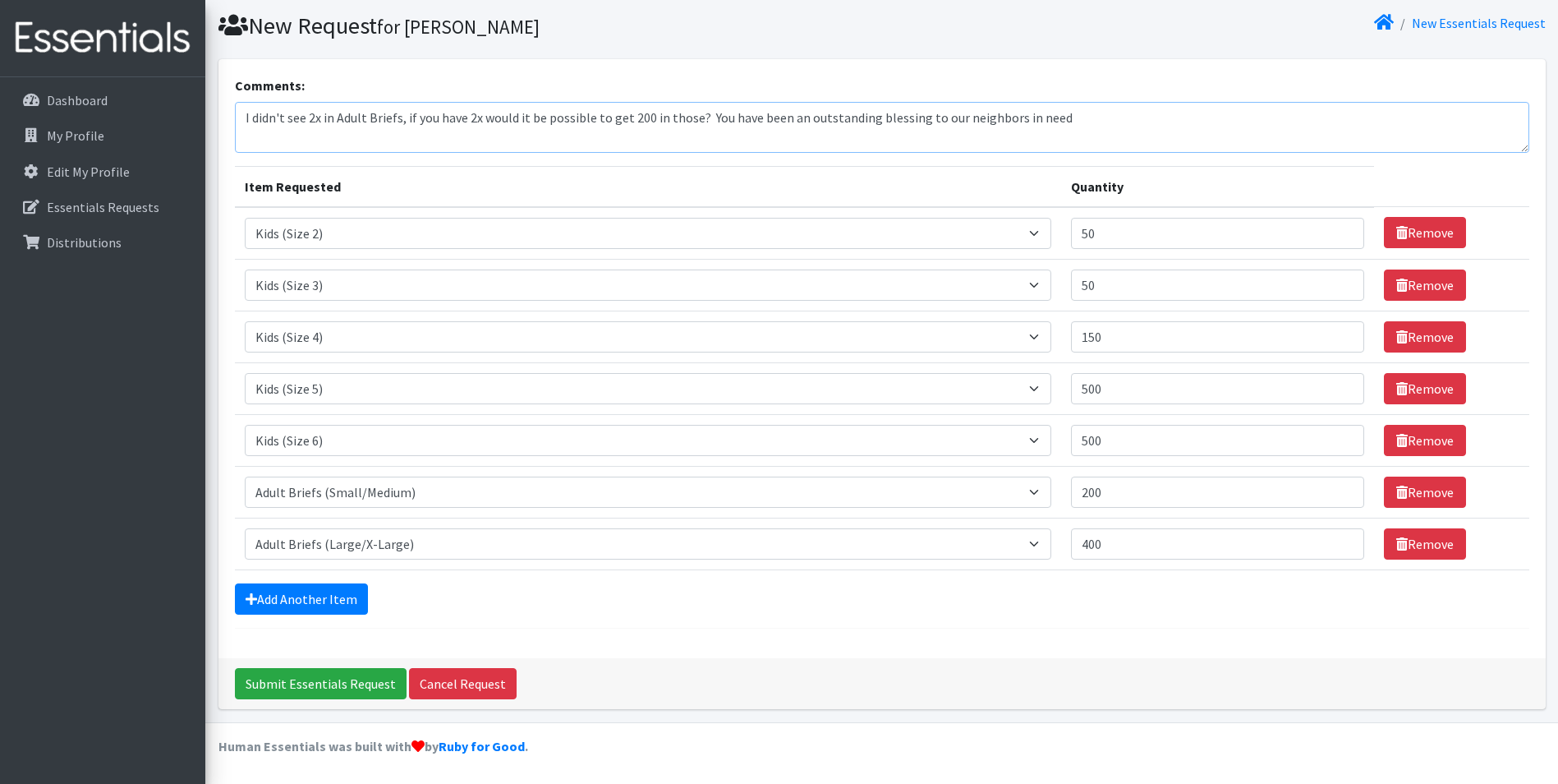
click at [1064, 121] on textarea "I didn't see 2x in Adult Briefs, if you have 2x would it be possible to get 200…" at bounding box center [882, 127] width 1295 height 51
type textarea "I didn't see 2x in Adult Briefs, if you have 2x would it be possible to get 200…"
click at [316, 684] on input "Submit Essentials Request" at bounding box center [321, 683] width 172 height 31
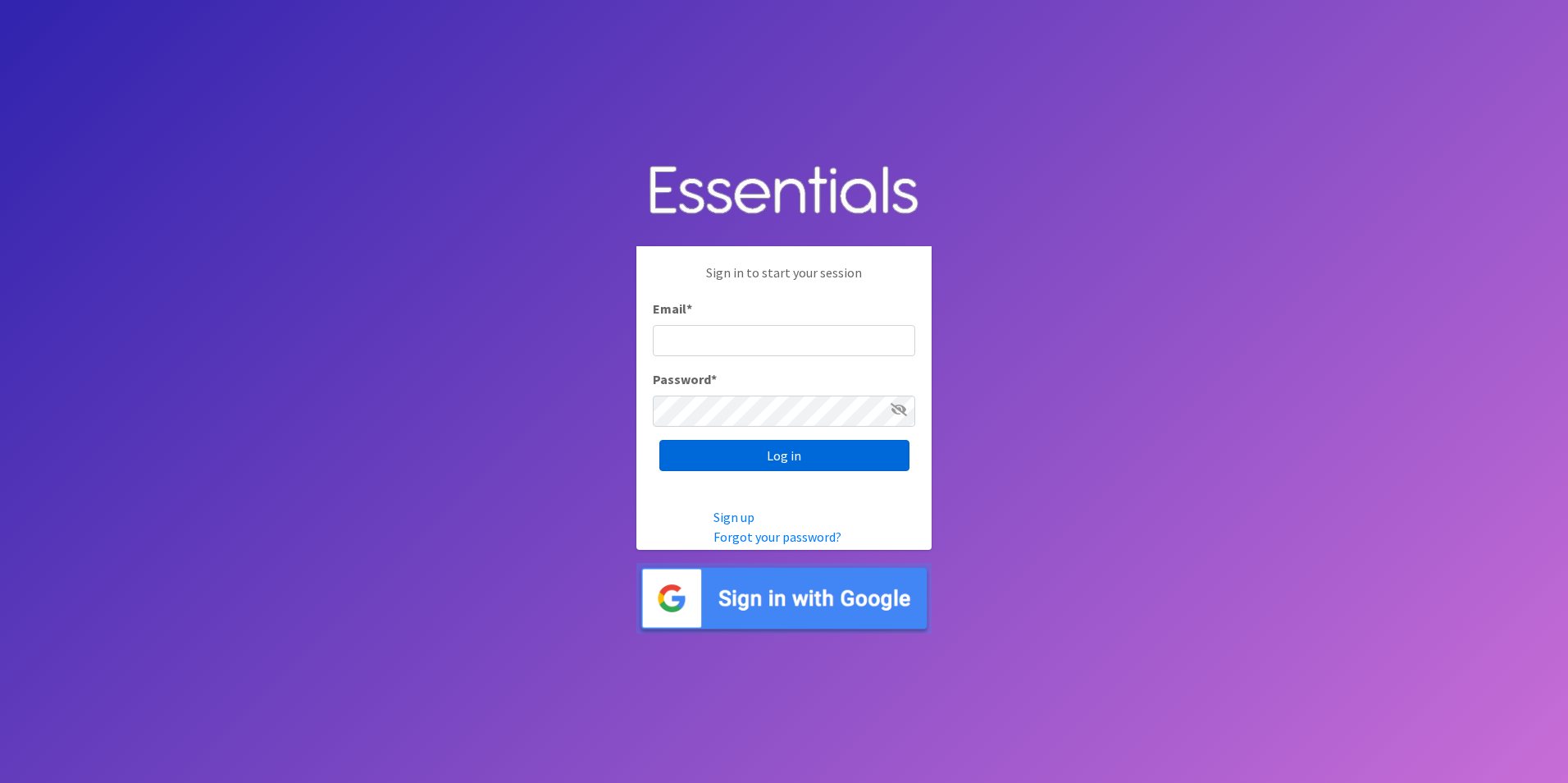
type input "[PERSON_NAME][EMAIL_ADDRESS][DOMAIN_NAME]"
click at [795, 453] on input "Log in" at bounding box center [784, 454] width 250 height 31
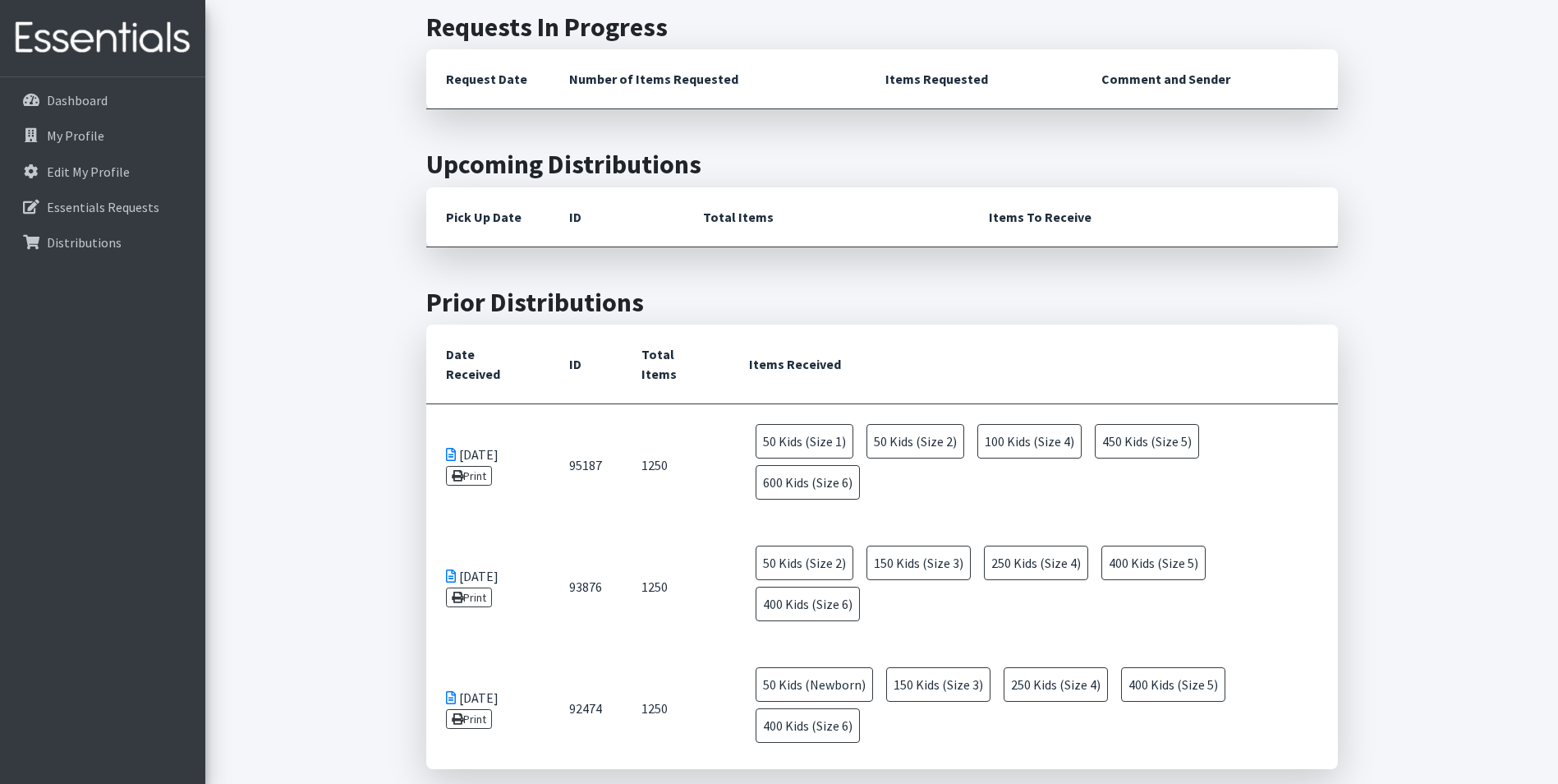
scroll to position [391, 0]
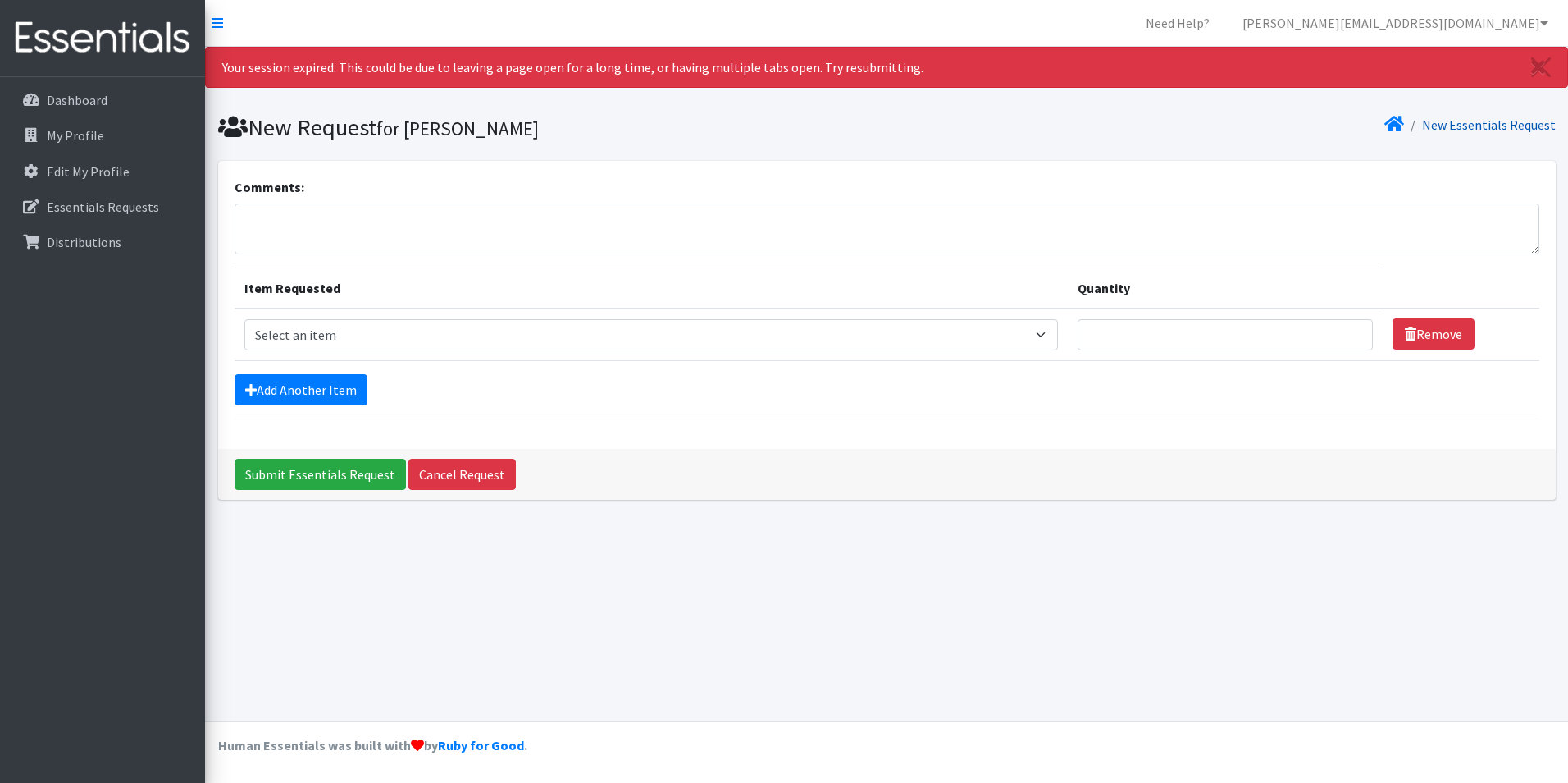
click at [1454, 126] on link "New Essentials Request" at bounding box center [1489, 125] width 134 height 17
click at [87, 141] on p "My Profile" at bounding box center [75, 136] width 57 height 17
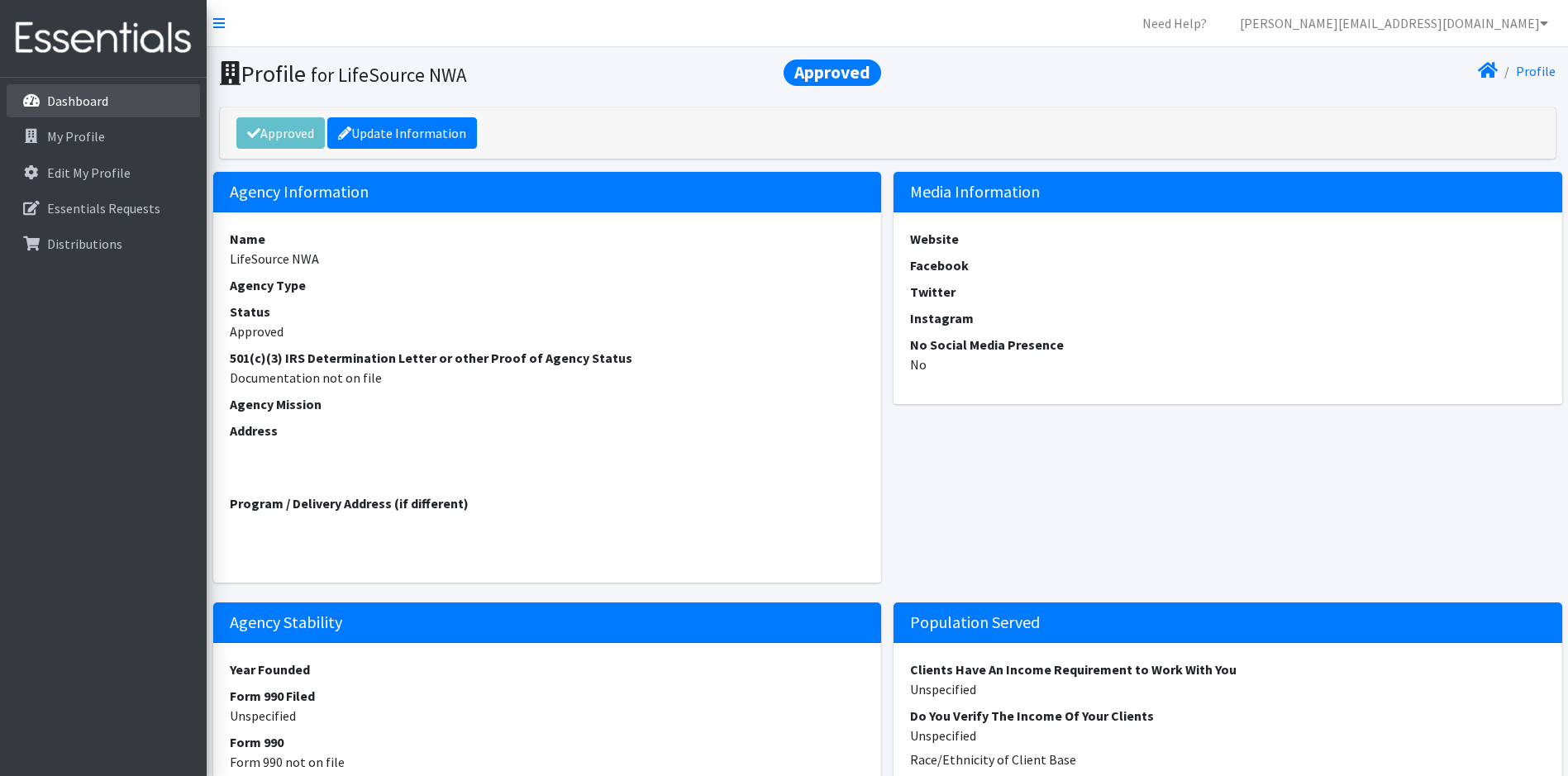
click at [90, 103] on p "Dashboard" at bounding box center [77, 101] width 61 height 17
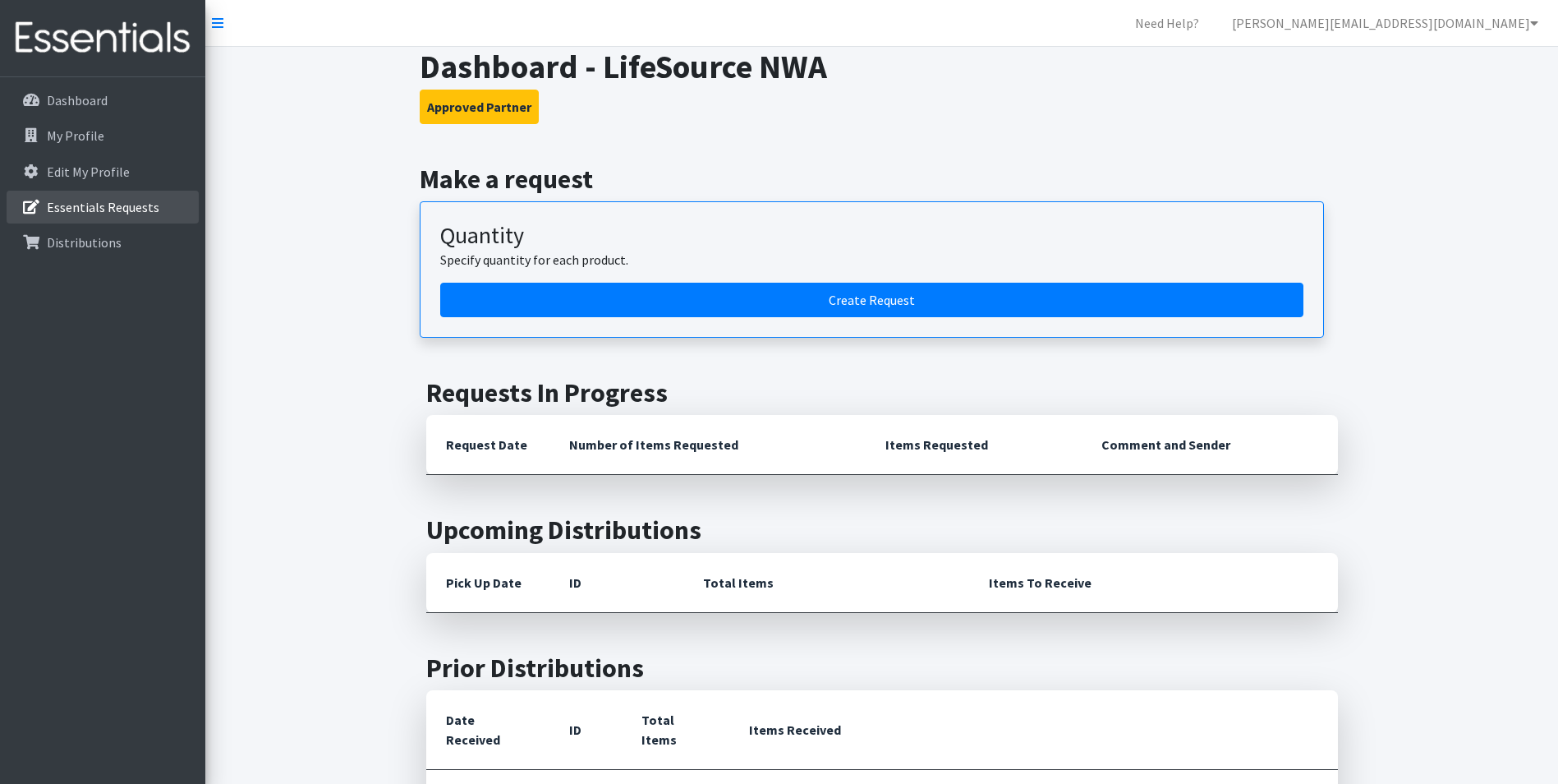
click at [89, 215] on link "Essentials Requests" at bounding box center [102, 207] width 192 height 32
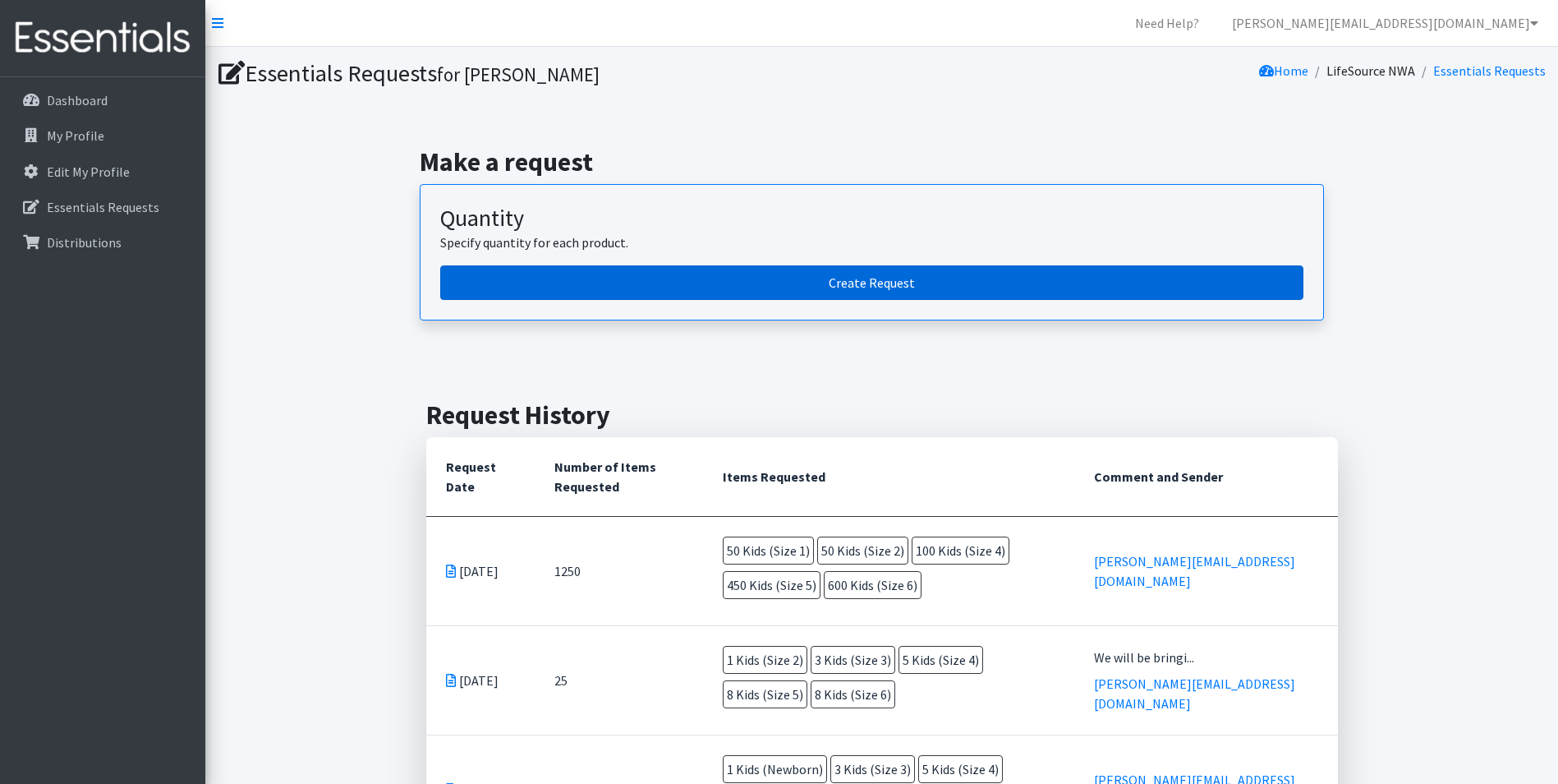
click at [812, 277] on link "Create Request" at bounding box center [871, 282] width 863 height 34
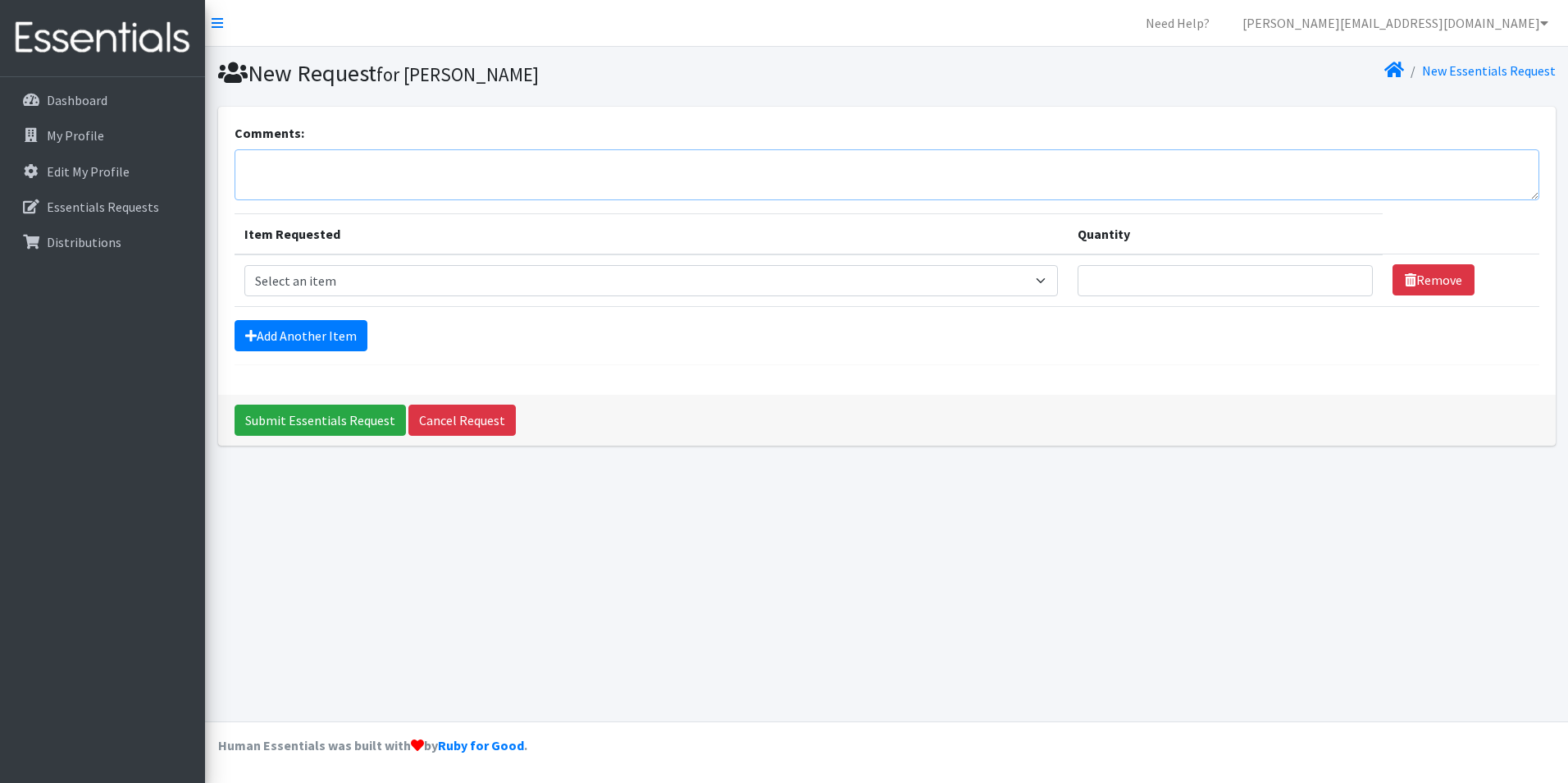
click at [283, 169] on textarea "Comments:" at bounding box center [887, 174] width 1305 height 51
type textarea "i"
type textarea "I submitted one, but it said to submit another as my time expired."
click at [309, 279] on select "Select an item Adult Briefs (Large/X-Large) Adult Briefs (Medium/Large) Adult B…" at bounding box center [651, 280] width 814 height 31
select select "4562"
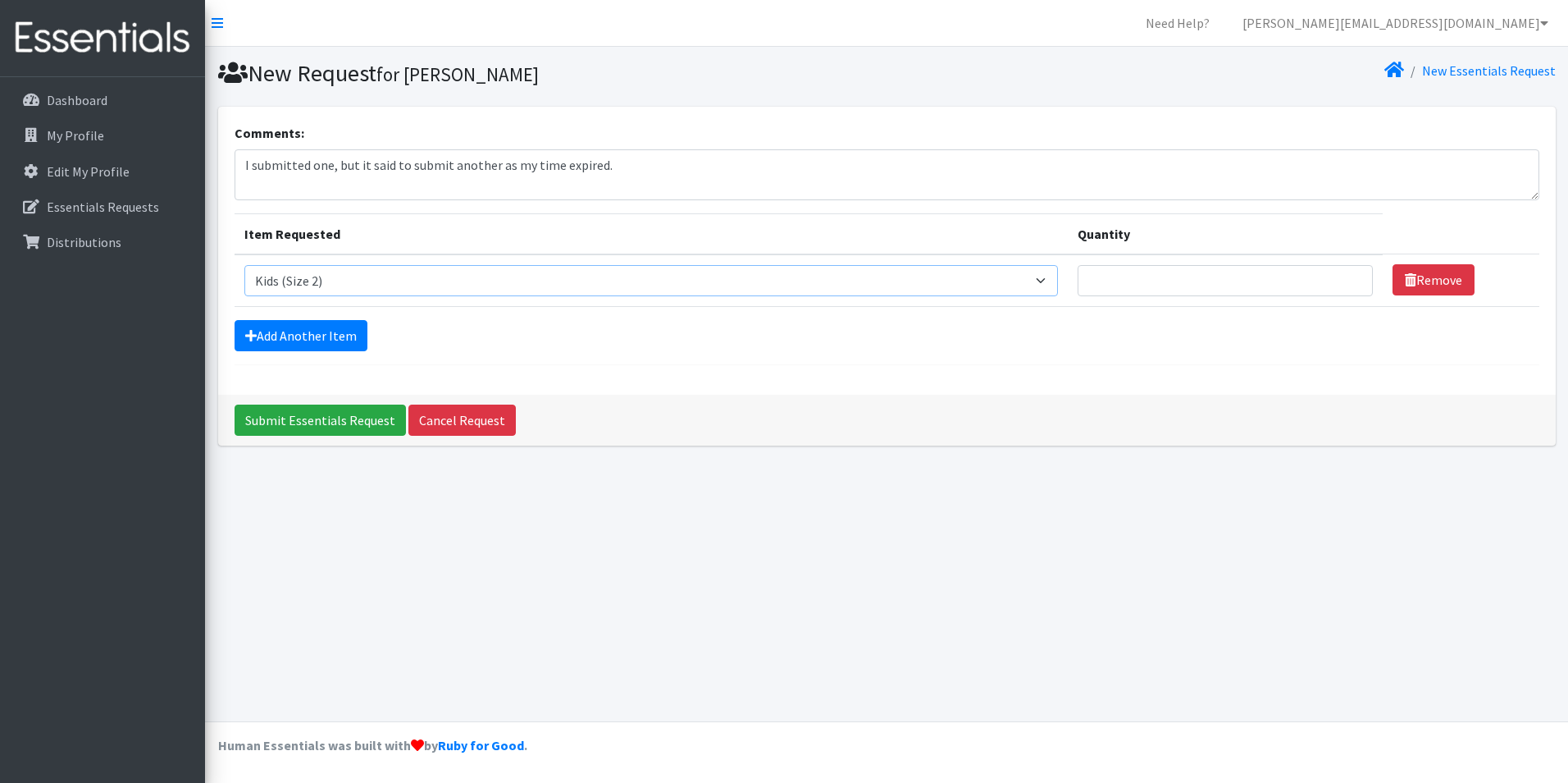
click at [245, 265] on select "Select an item Adult Briefs (Large/X-Large) Adult Briefs (Medium/Large) Adult B…" at bounding box center [651, 280] width 814 height 31
click at [1125, 279] on input "Quantity" at bounding box center [1226, 280] width 296 height 31
type input "50"
click at [293, 332] on link "Add Another Item" at bounding box center [301, 335] width 133 height 31
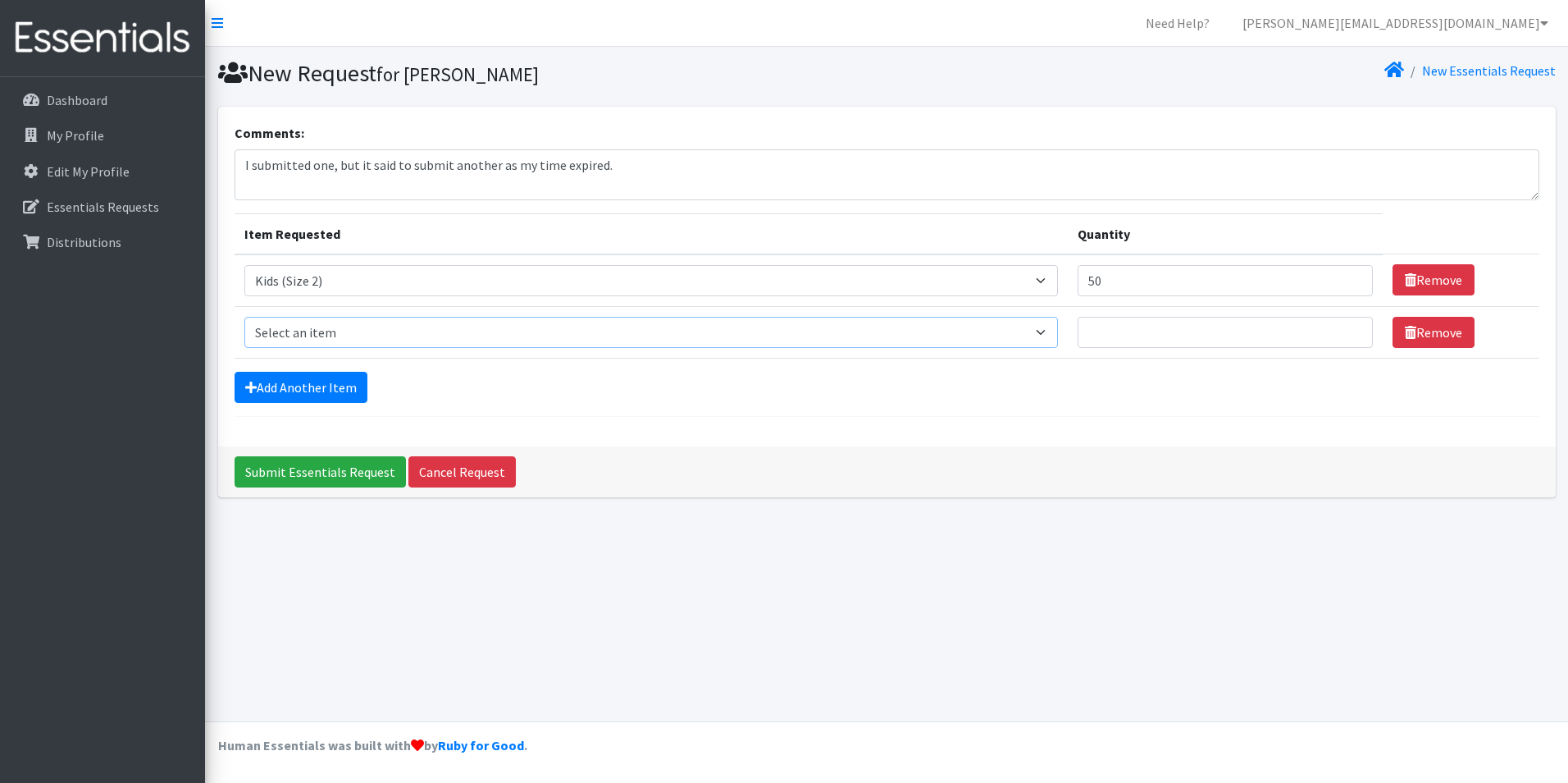
click at [293, 332] on select "Select an item Adult Briefs (Large/X-Large) Adult Briefs (Medium/Large) Adult B…" at bounding box center [651, 332] width 814 height 31
select select "4566"
click at [245, 317] on select "Select an item Adult Briefs (Large/X-Large) Adult Briefs (Medium/Large) Adult B…" at bounding box center [651, 332] width 814 height 31
click at [1113, 332] on input "Quantity" at bounding box center [1226, 332] width 296 height 31
type input "50"
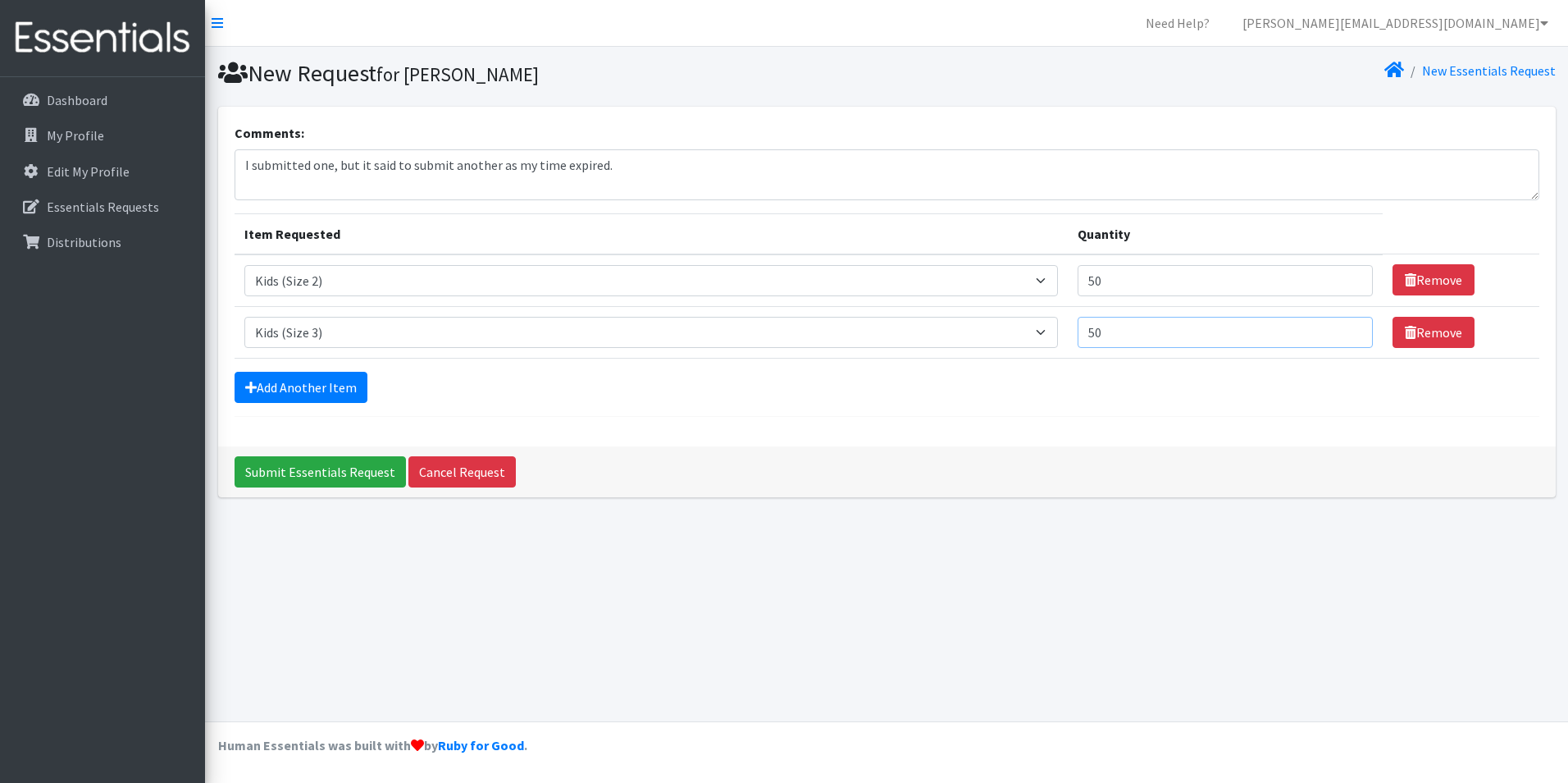
click at [235, 456] on input "Submit Essentials Request" at bounding box center [320, 471] width 171 height 31
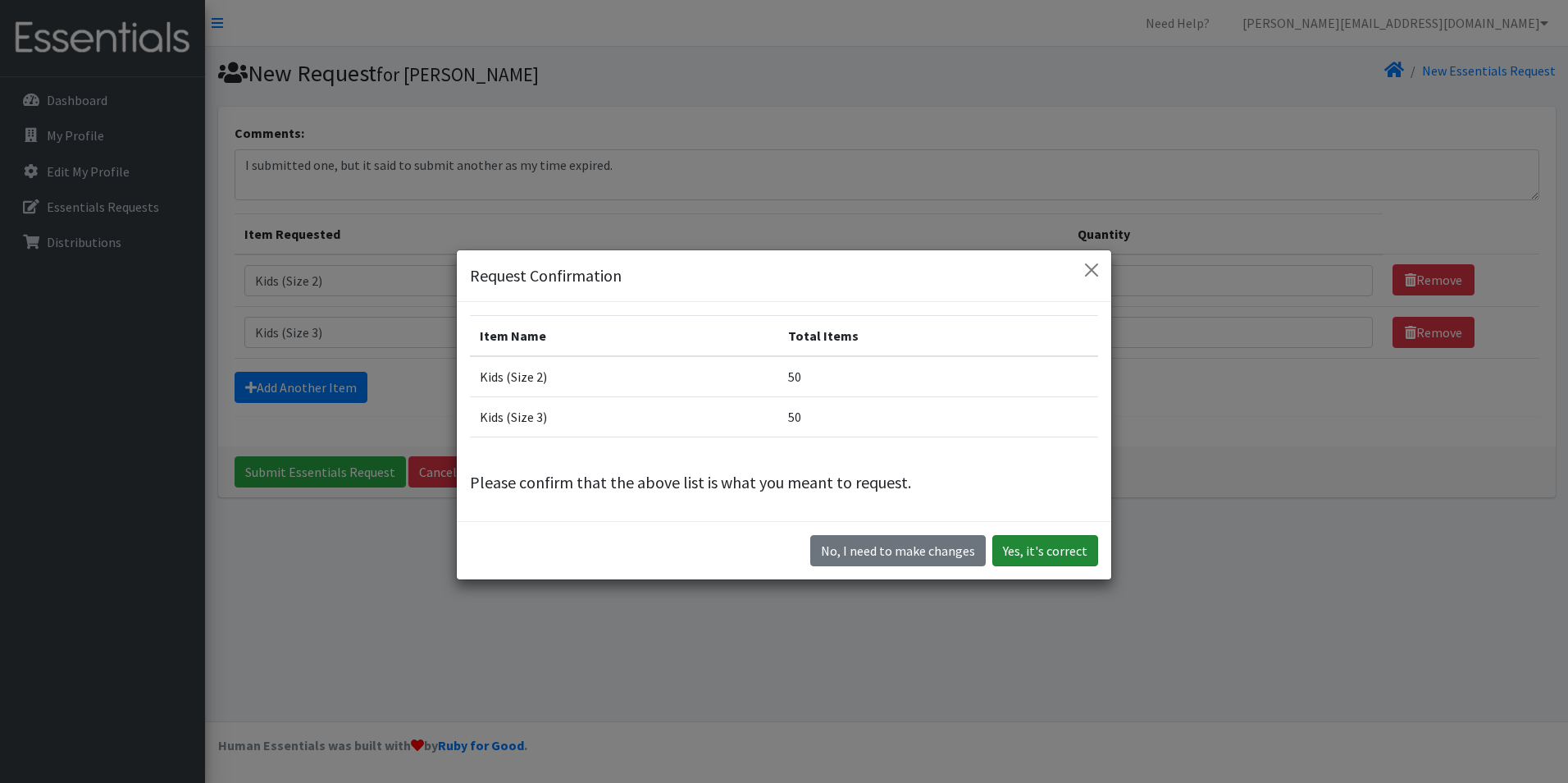
click at [1046, 556] on button "Yes, it's correct" at bounding box center [1045, 550] width 106 height 31
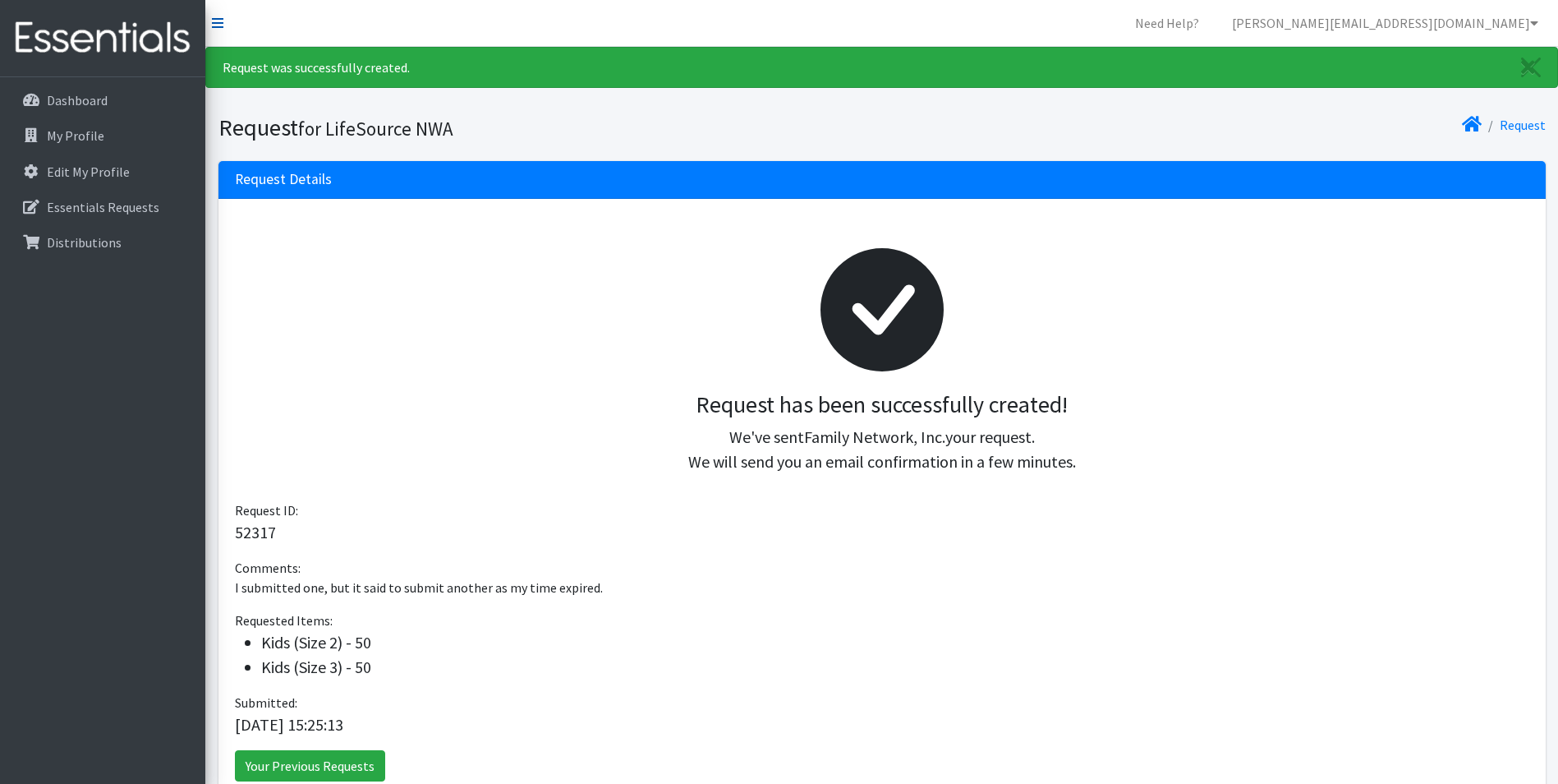
click at [221, 19] on icon at bounding box center [217, 23] width 12 height 13
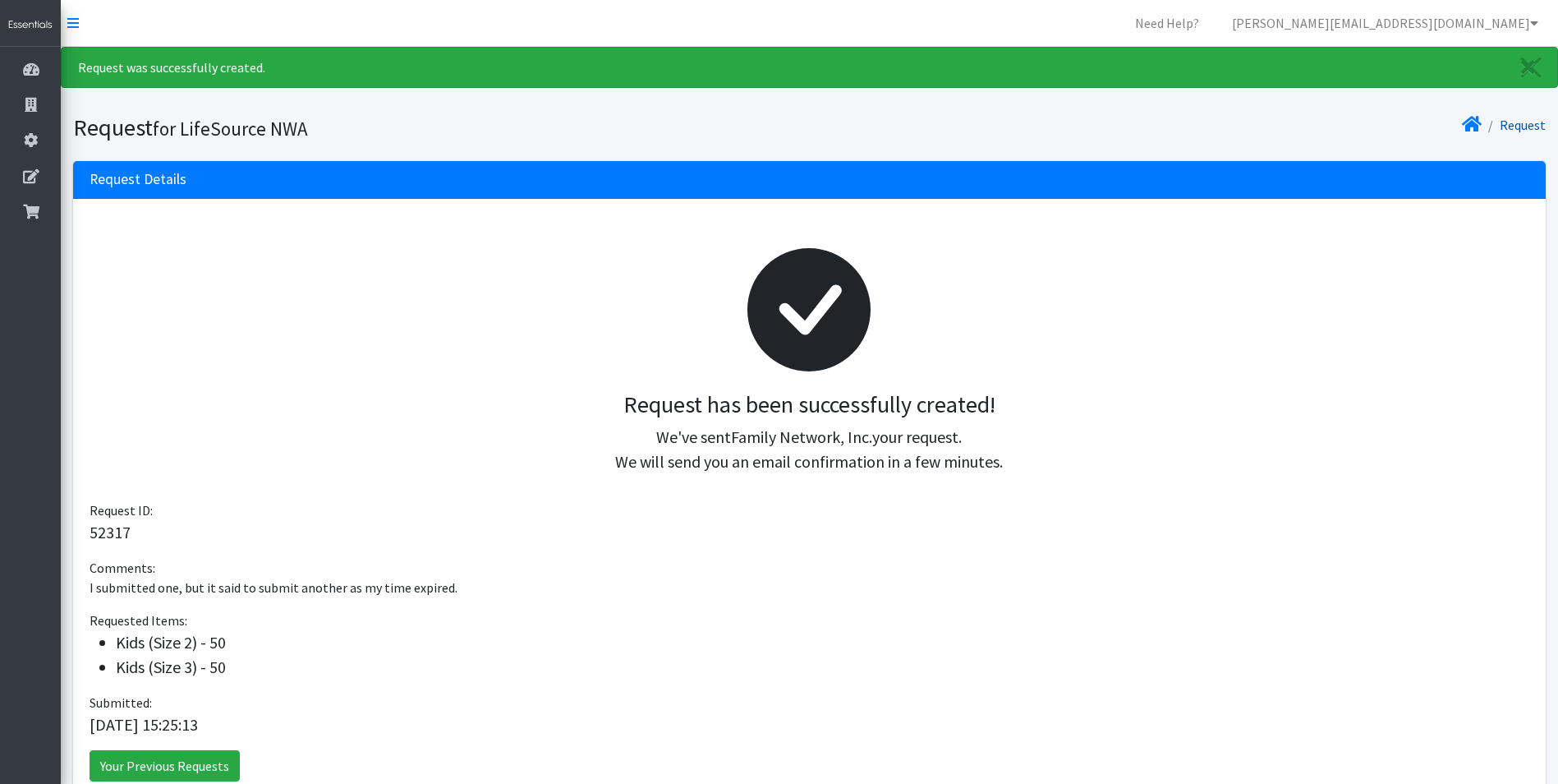
click at [1529, 127] on link "Request" at bounding box center [1522, 125] width 46 height 17
click at [1522, 67] on icon "Close" at bounding box center [1528, 67] width 14 height 20
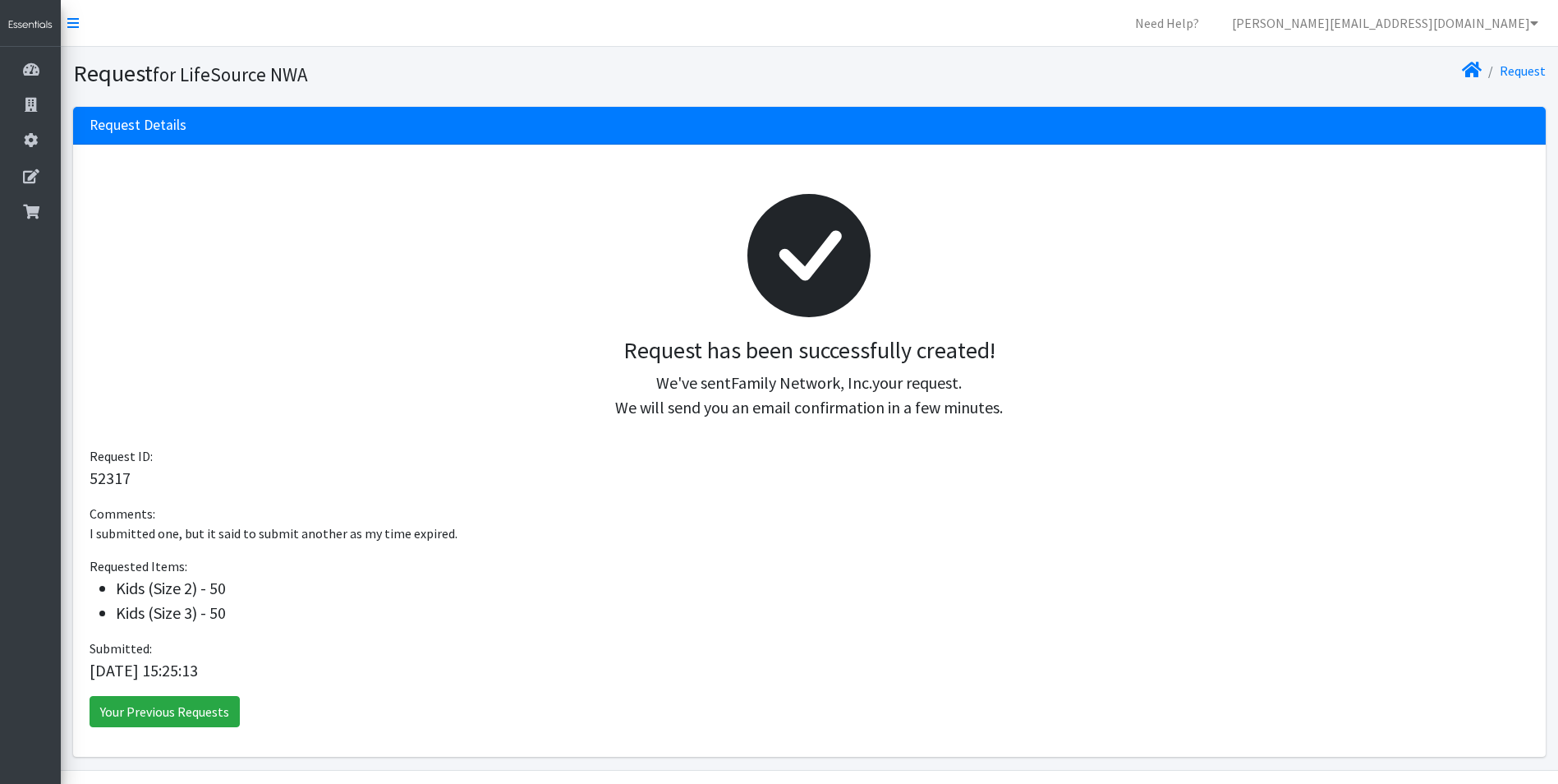
scroll to position [47, 0]
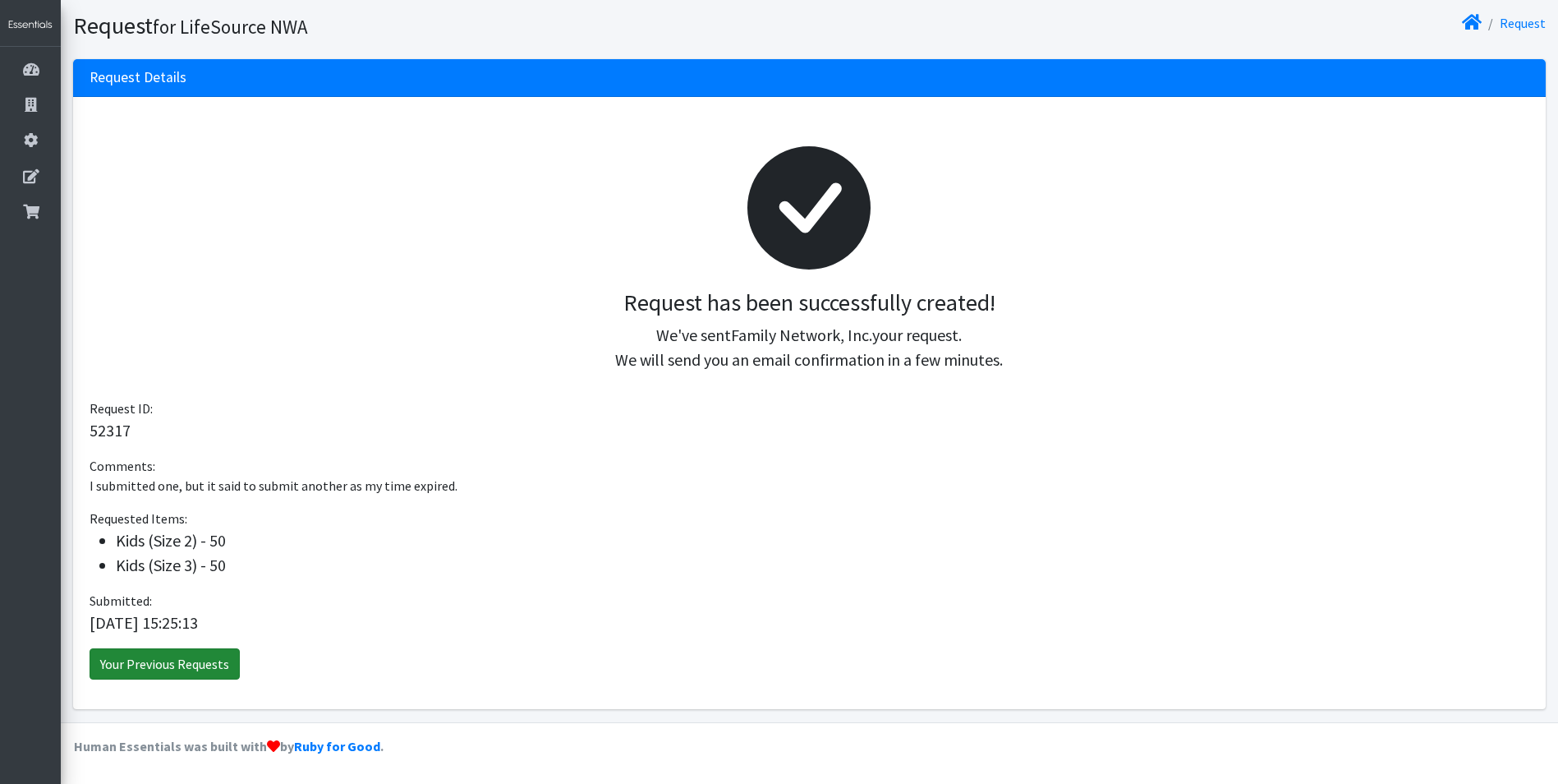
click at [192, 668] on link "Your Previous Requests" at bounding box center [164, 663] width 150 height 31
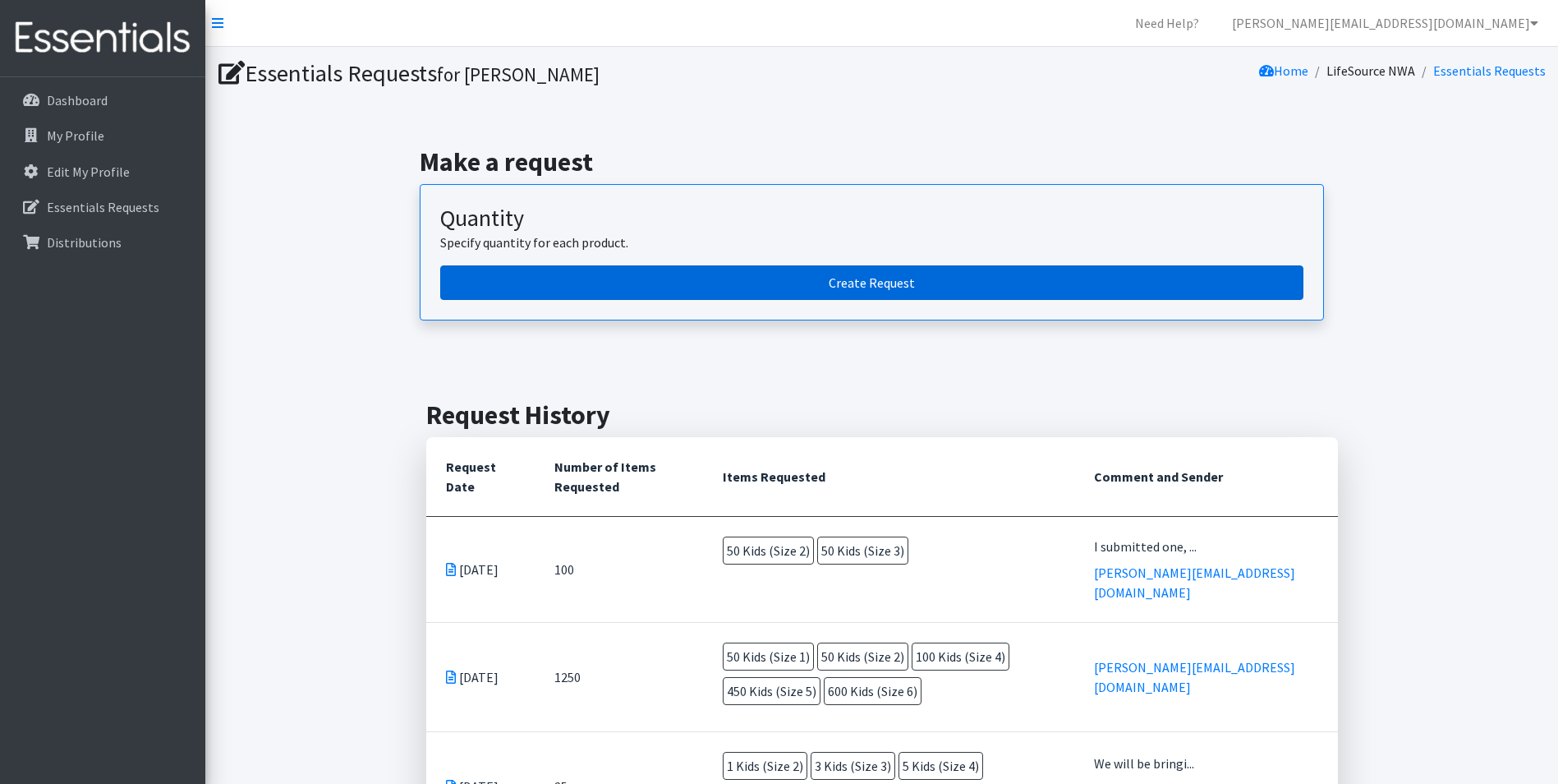
click at [886, 287] on link "Create Request" at bounding box center [871, 282] width 863 height 34
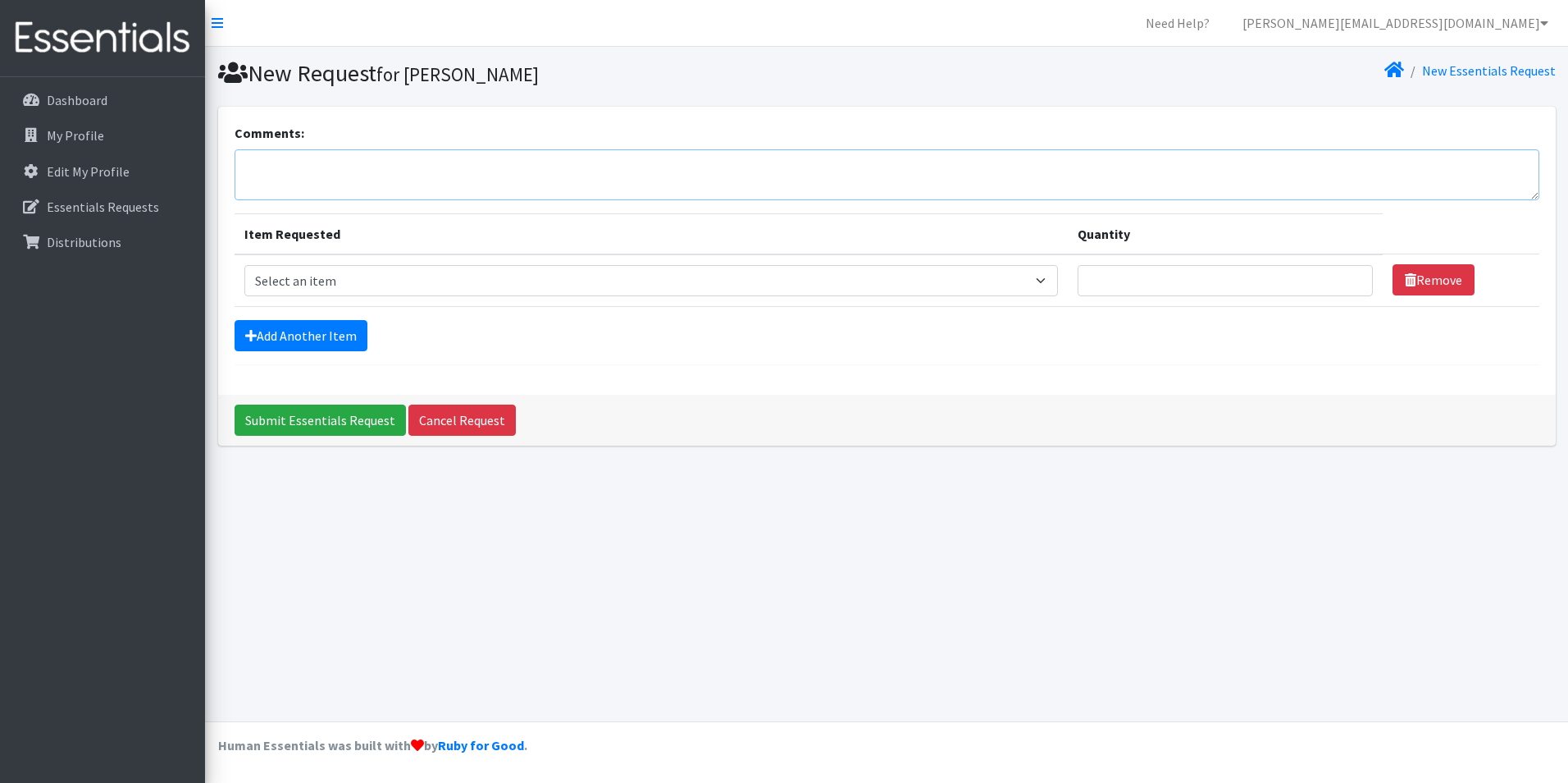
click at [293, 161] on textarea "Comments:" at bounding box center [887, 174] width 1305 height 51
type textarea "I'm so sorry, it messed me up."
click at [958, 286] on select "Select an item Adult Briefs (Large/X-Large) Adult Briefs (Medium/Large) Adult B…" at bounding box center [651, 280] width 814 height 31
select select "4562"
click at [245, 265] on select "Select an item Adult Briefs (Large/X-Large) Adult Briefs (Medium/Large) Adult B…" at bounding box center [651, 280] width 814 height 31
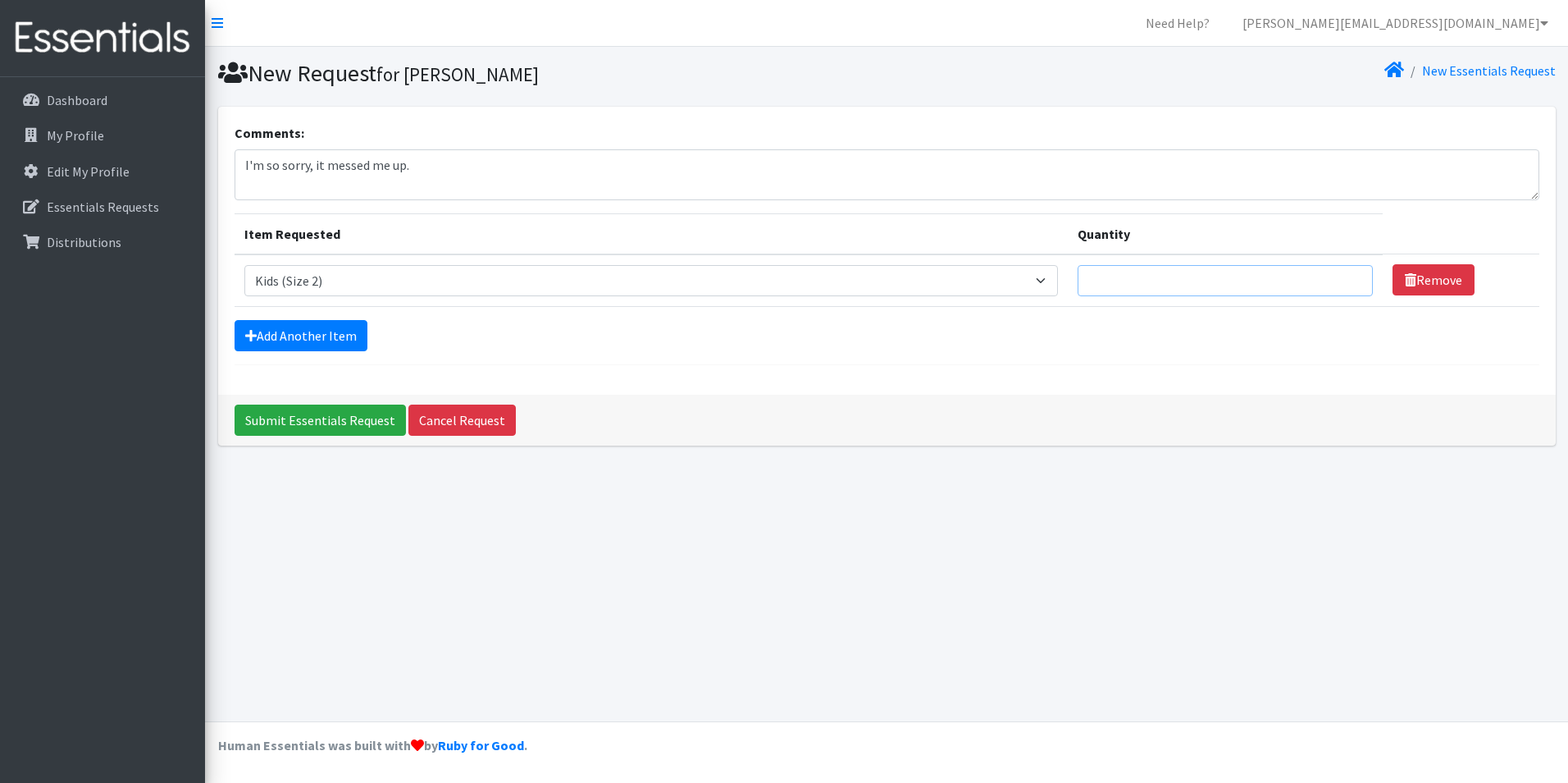
click at [1274, 287] on input "Quantity" at bounding box center [1226, 280] width 296 height 31
type input "50"
click at [264, 327] on link "Add Another Item" at bounding box center [301, 335] width 133 height 31
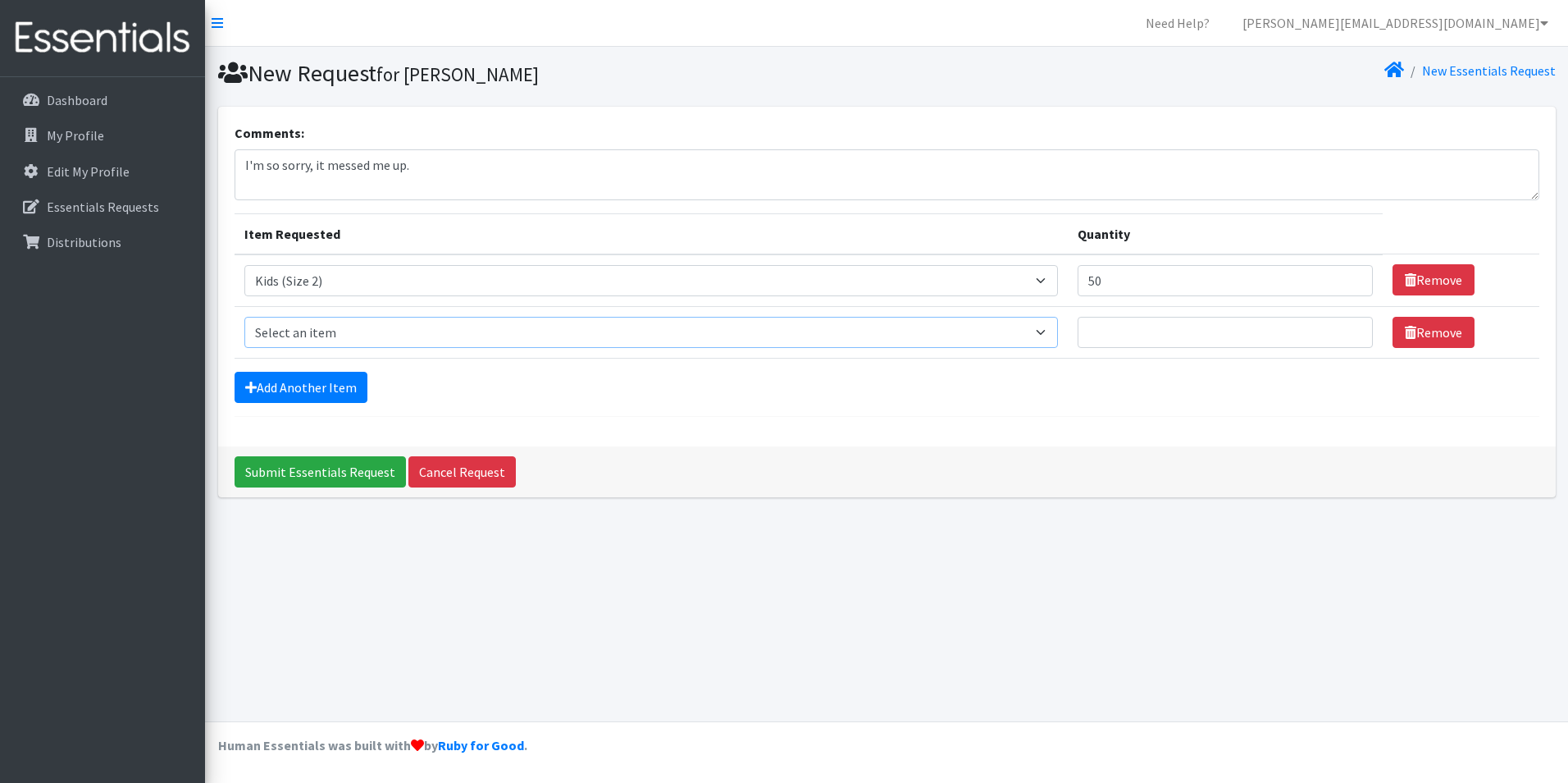
click at [282, 325] on select "Select an item Adult Briefs (Large/X-Large) Adult Briefs (Medium/Large) Adult B…" at bounding box center [651, 332] width 814 height 31
select select "4566"
click at [245, 317] on select "Select an item Adult Briefs (Large/X-Large) Adult Briefs (Medium/Large) Adult B…" at bounding box center [651, 332] width 814 height 31
click at [1114, 336] on input "Quantity" at bounding box center [1226, 332] width 296 height 31
type input "50"
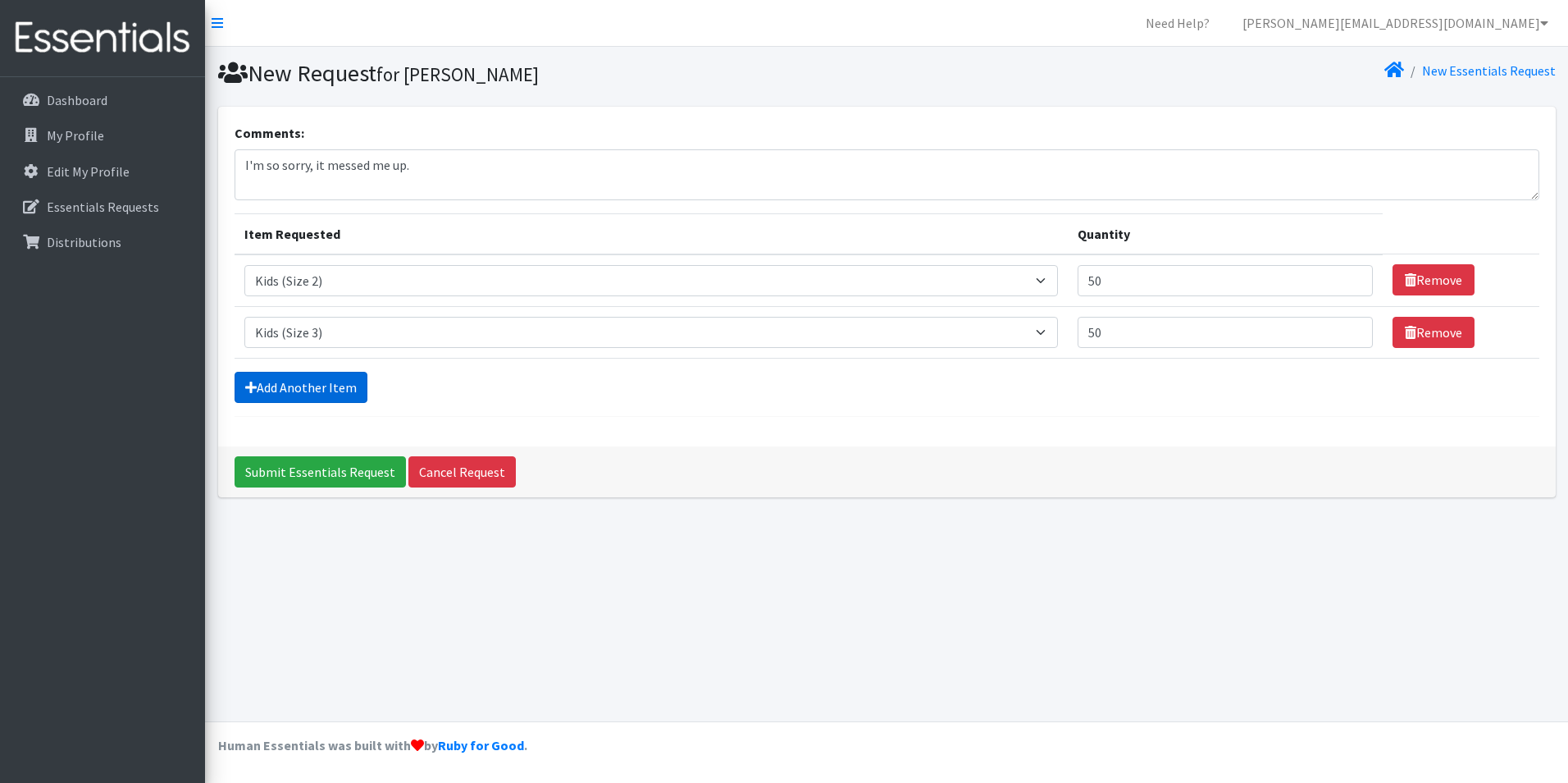
click at [295, 383] on link "Add Another Item" at bounding box center [301, 387] width 133 height 31
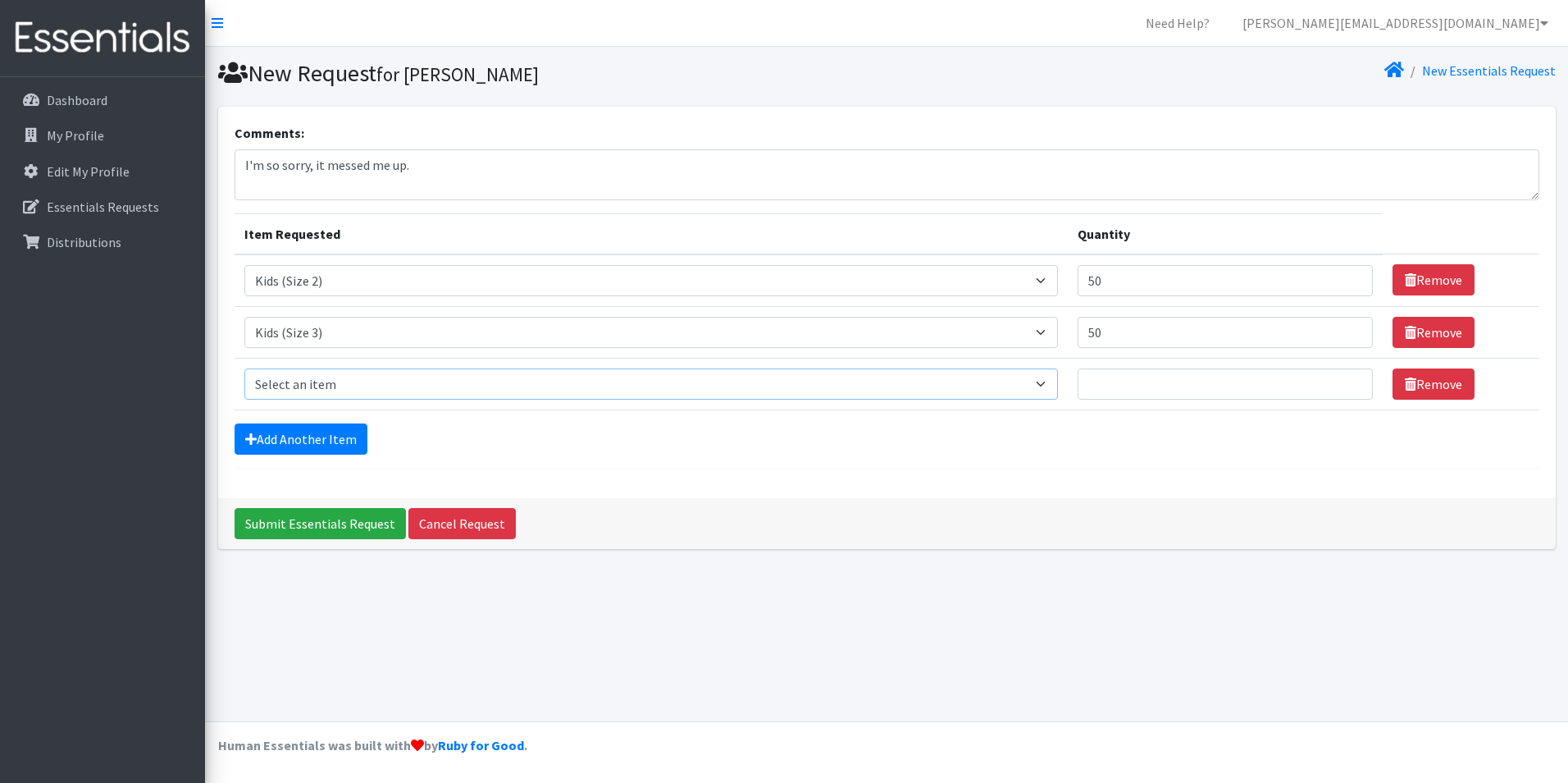
click at [299, 390] on select "Select an item Adult Briefs (Large/X-Large) Adult Briefs (Medium/Large) Adult B…" at bounding box center [651, 384] width 814 height 31
select select "4567"
click at [245, 369] on select "Select an item Adult Briefs (Large/X-Large) Adult Briefs (Medium/Large) Adult B…" at bounding box center [651, 384] width 814 height 31
click at [1140, 390] on input "Quantity" at bounding box center [1226, 384] width 296 height 31
type input "150"
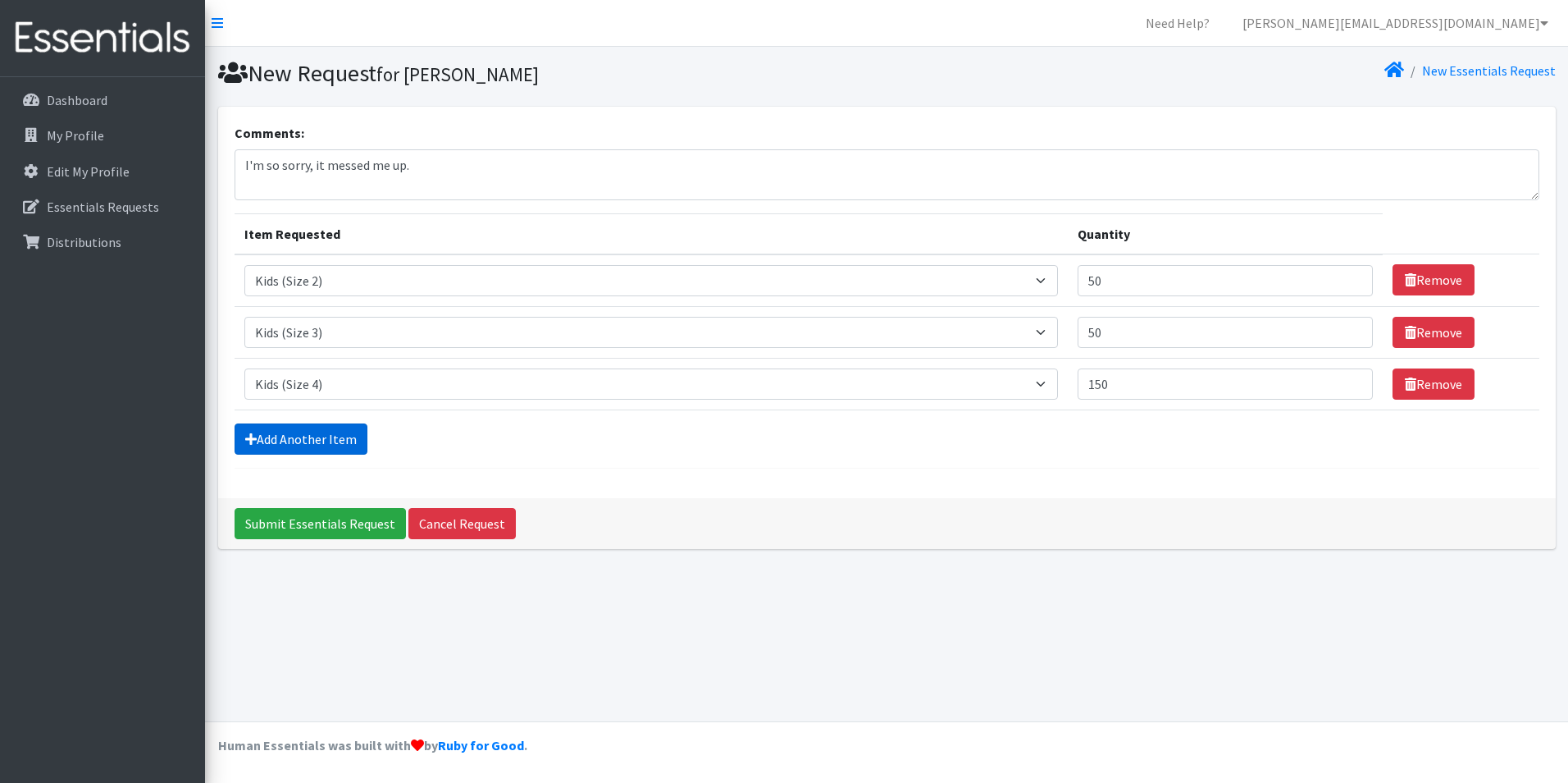
click at [304, 435] on link "Add Another Item" at bounding box center [301, 439] width 133 height 31
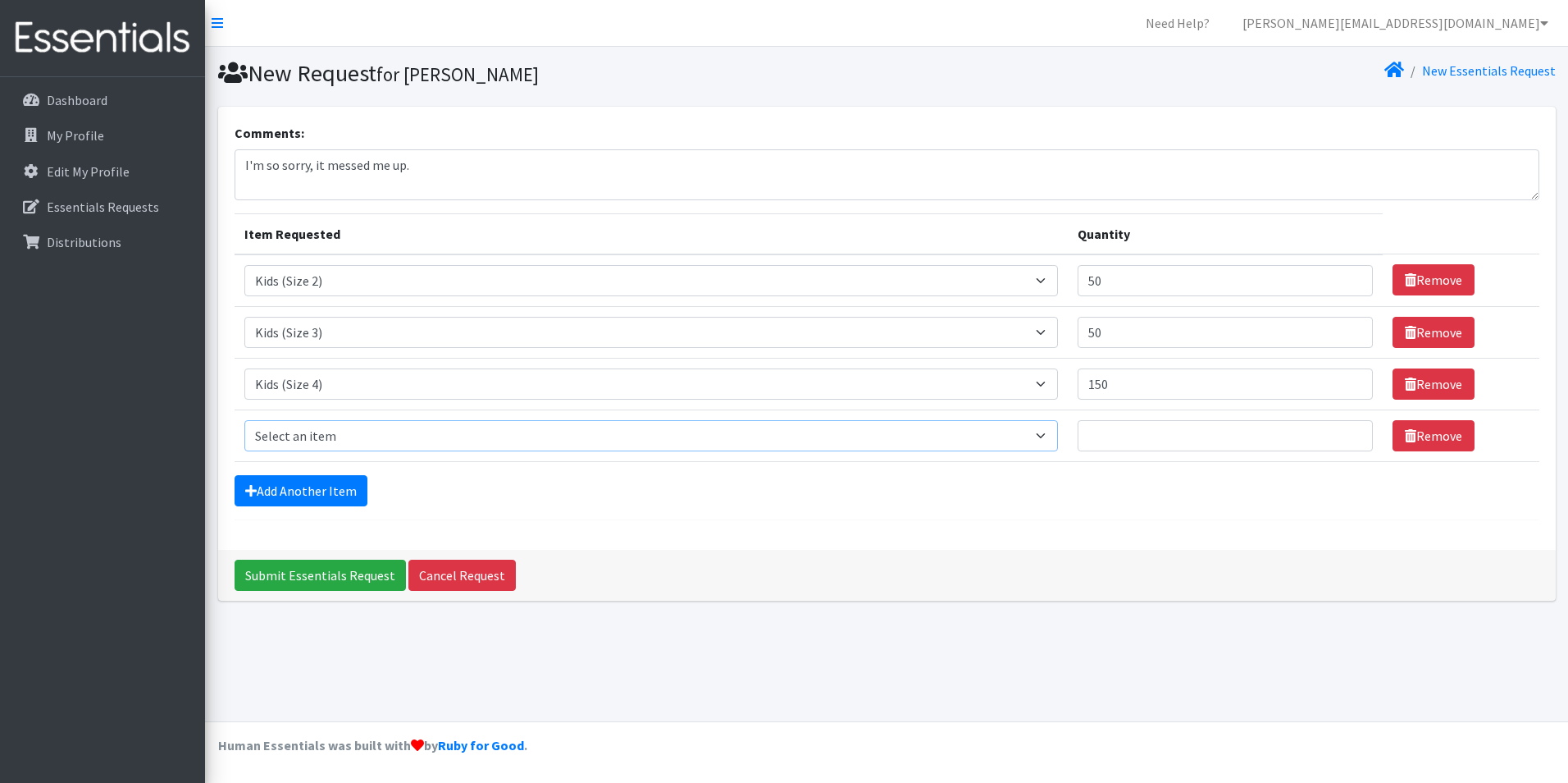
click at [302, 434] on select "Select an item Adult Briefs (Large/X-Large) Adult Briefs (Medium/Large) Adult B…" at bounding box center [651, 435] width 814 height 31
select select "4568"
click at [245, 420] on select "Select an item Adult Briefs (Large/X-Large) Adult Briefs (Medium/Large) Adult B…" at bounding box center [651, 435] width 814 height 31
click at [1103, 435] on input "Quantity" at bounding box center [1226, 435] width 296 height 31
type input "500"
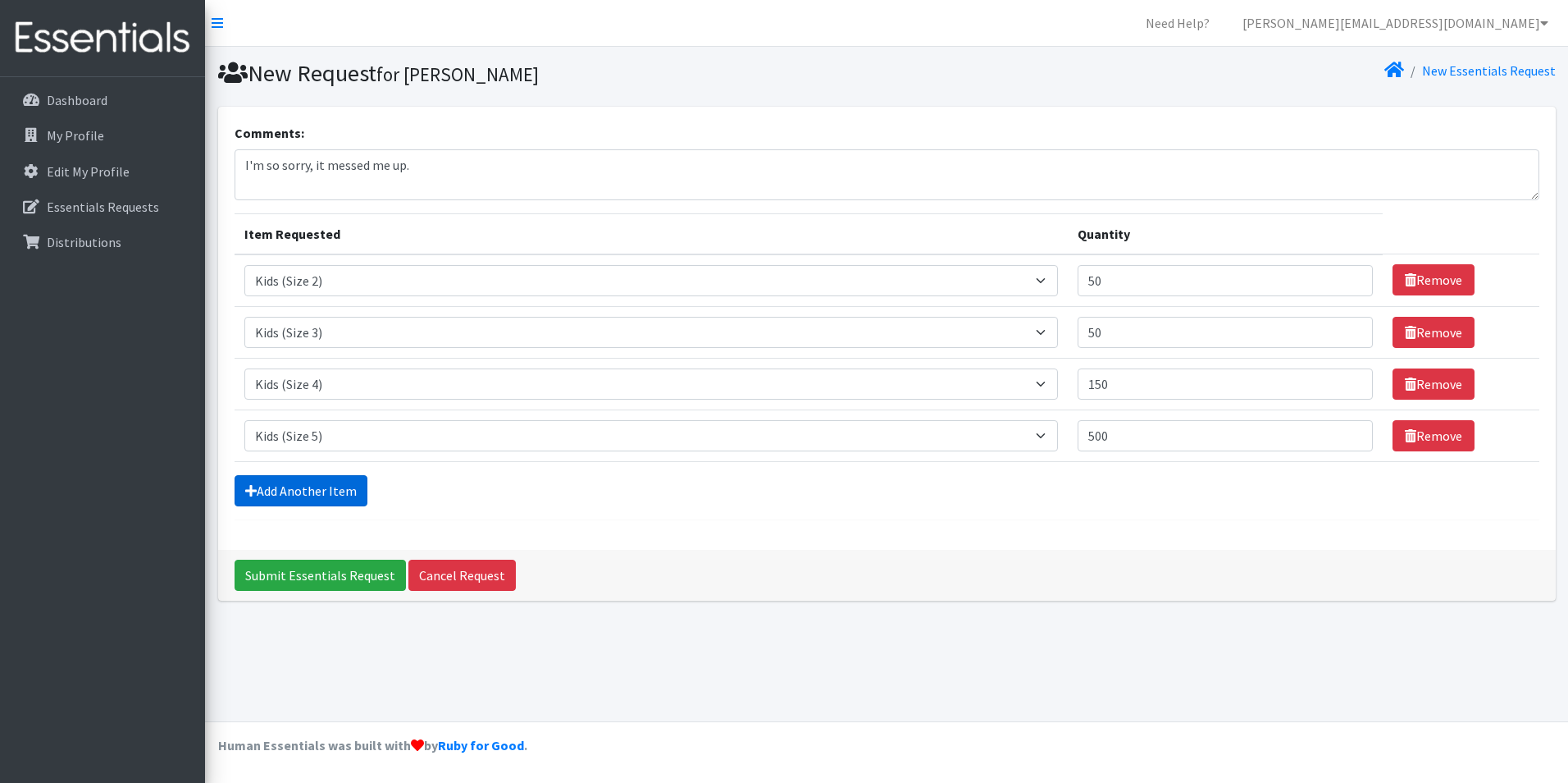
click at [275, 488] on link "Add Another Item" at bounding box center [301, 490] width 133 height 31
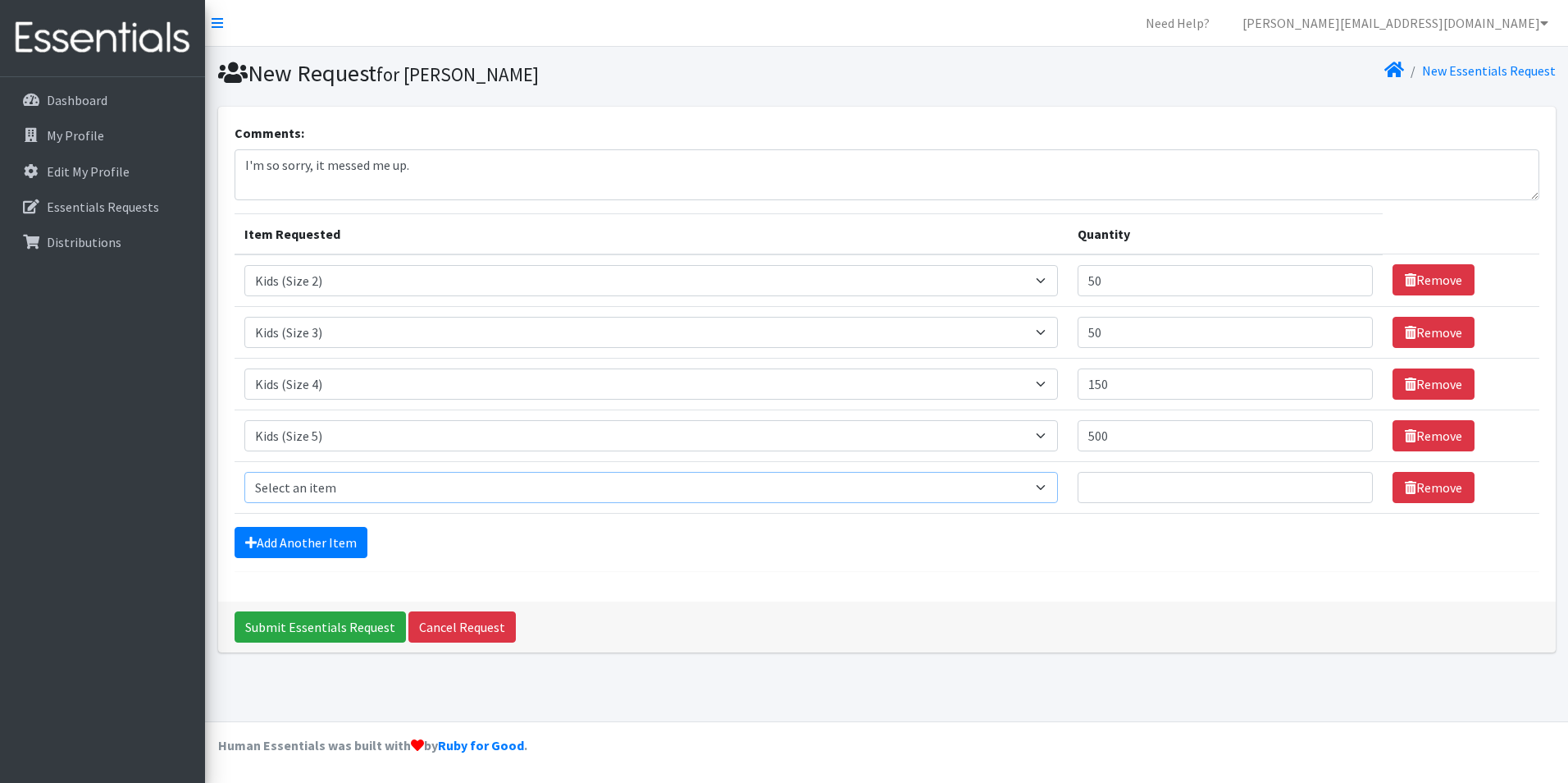
click at [283, 487] on select "Select an item Adult Briefs (Large/X-Large) Adult Briefs (Medium/Large) Adult B…" at bounding box center [651, 487] width 814 height 31
select select "4572"
click at [245, 472] on select "Select an item Adult Briefs (Large/X-Large) Adult Briefs (Medium/Large) Adult B…" at bounding box center [651, 487] width 814 height 31
click at [1145, 487] on input "Quantity" at bounding box center [1226, 487] width 296 height 31
type input "500"
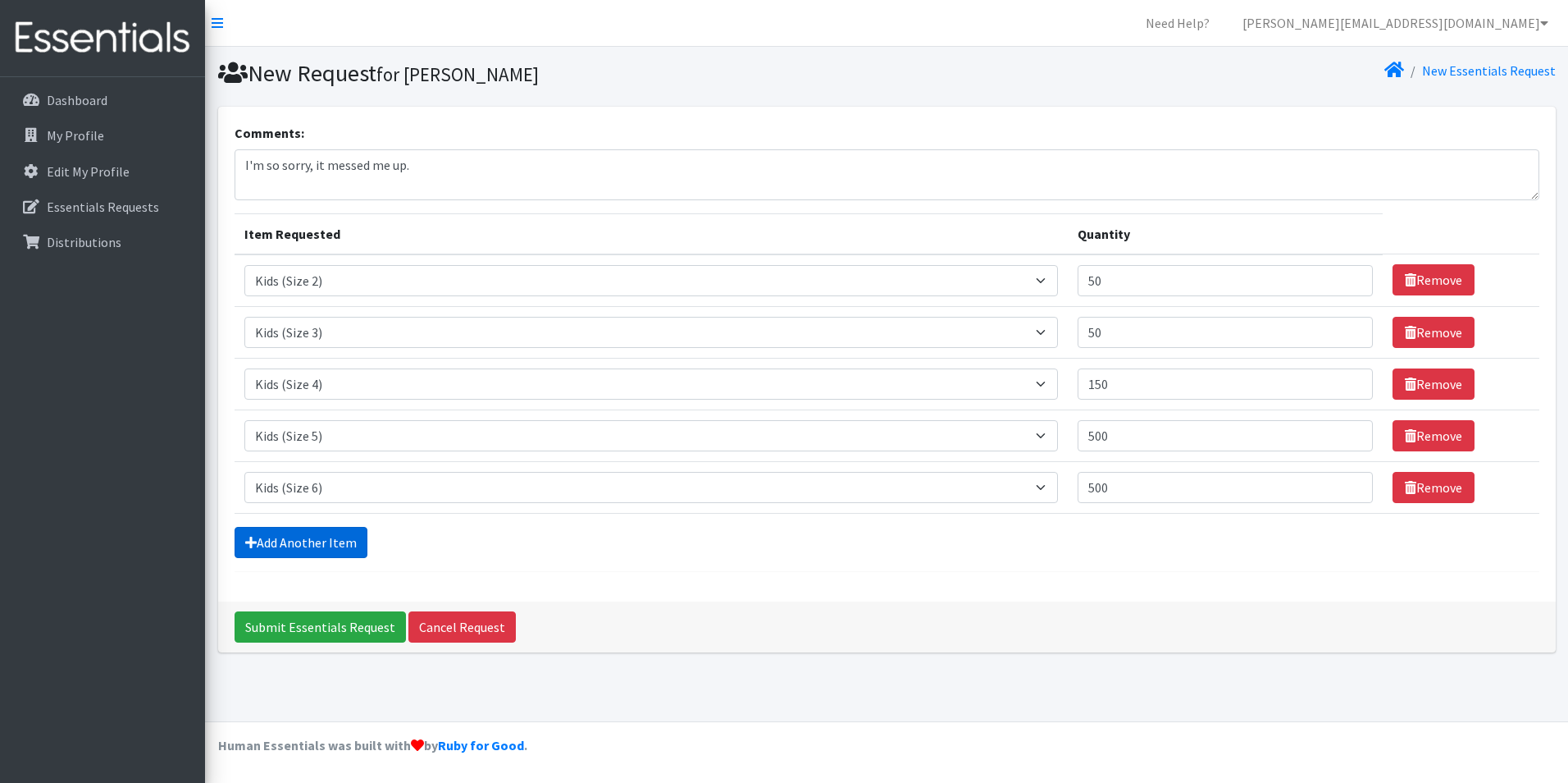
click at [296, 541] on link "Add Another Item" at bounding box center [301, 542] width 133 height 31
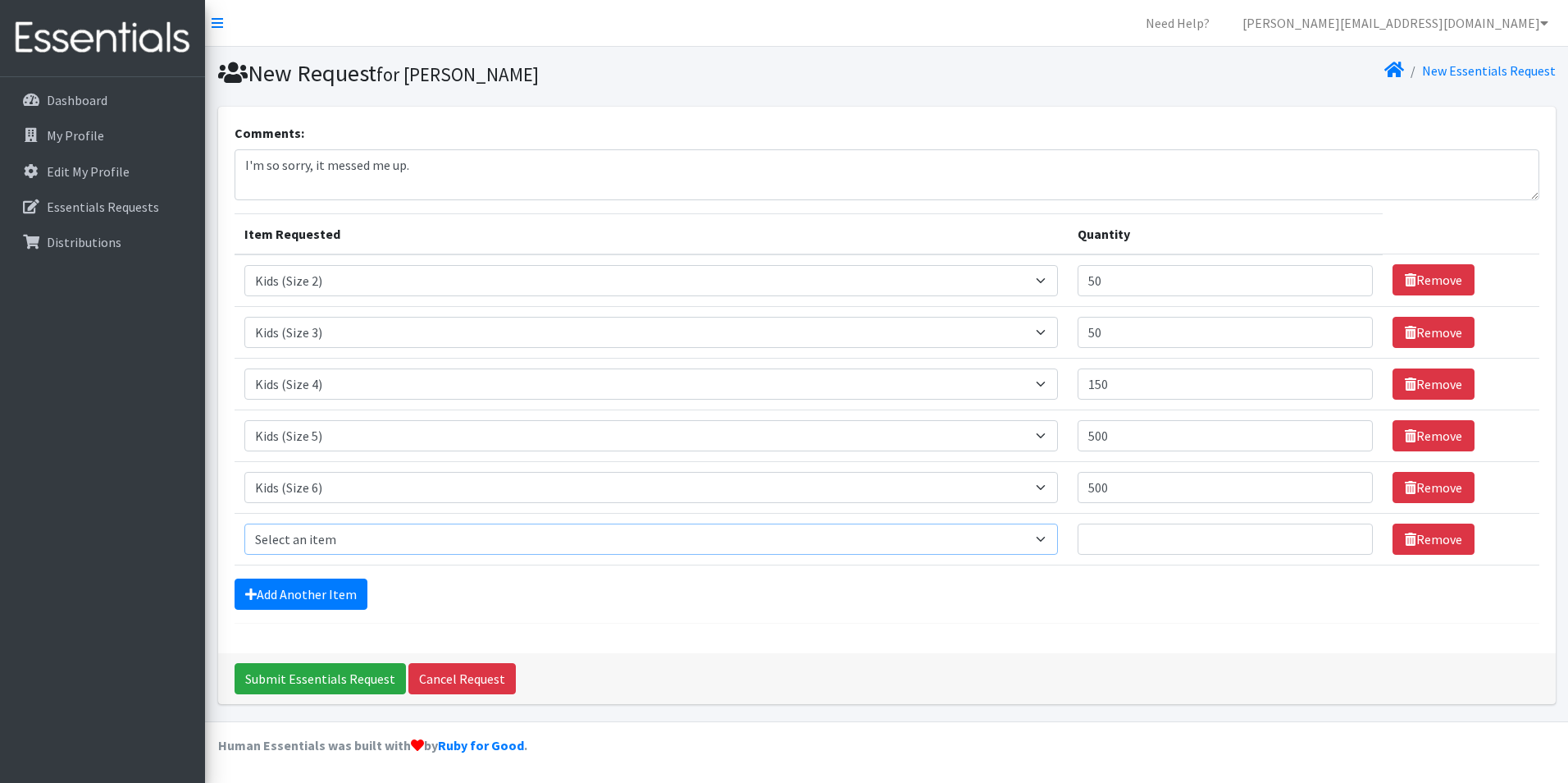
click at [304, 534] on select "Select an item Adult Briefs (Large/X-Large) Adult Briefs (Medium/Large) Adult B…" at bounding box center [651, 538] width 814 height 31
select select "4544"
click at [245, 523] on select "Select an item Adult Briefs (Large/X-Large) Adult Briefs (Medium/Large) Adult B…" at bounding box center [651, 538] width 814 height 31
click at [1135, 543] on input "Quantity" at bounding box center [1226, 538] width 296 height 31
type input "2"
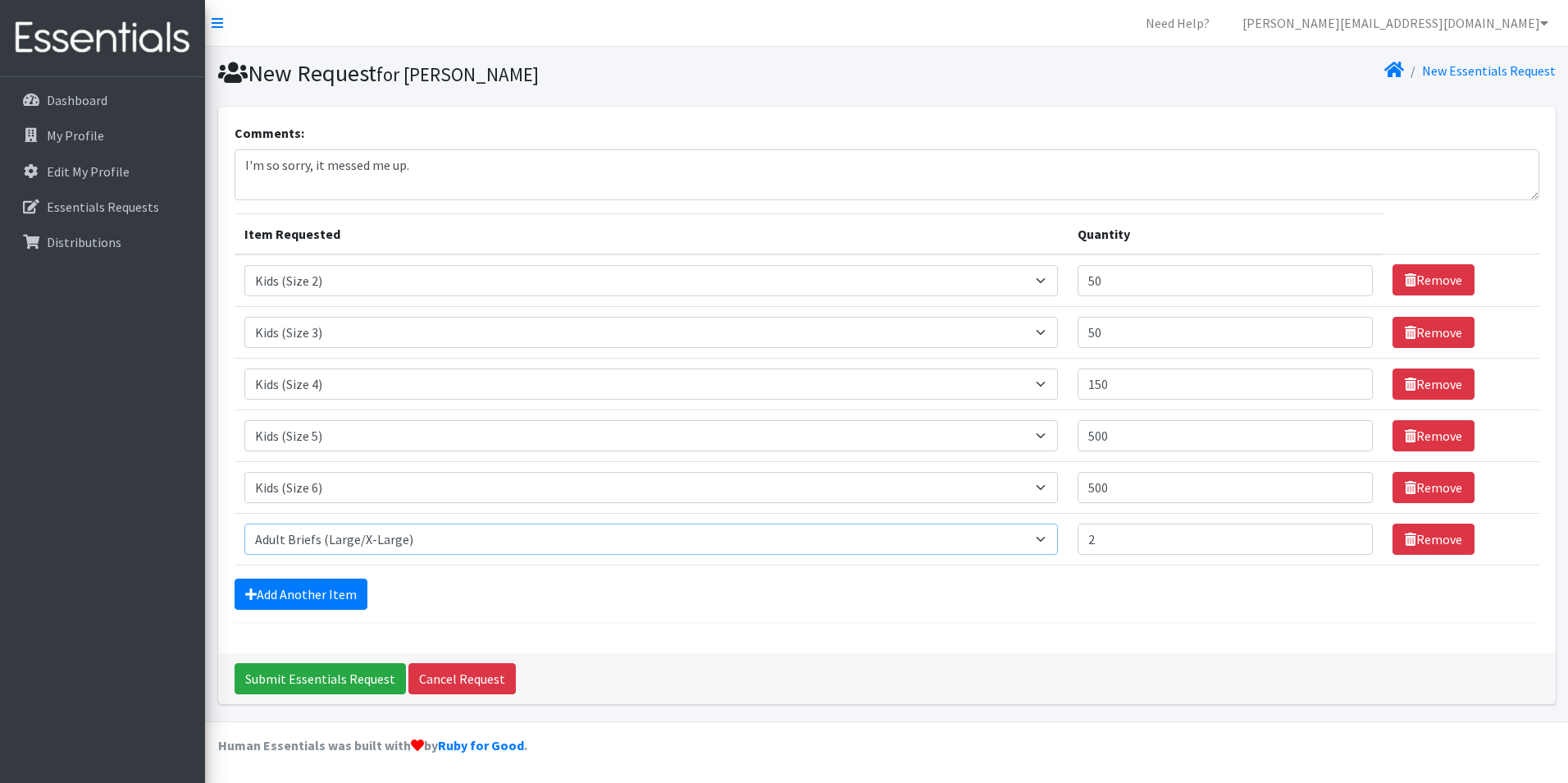
click at [328, 533] on select "Select an item Adult Briefs (Large/X-Large) Adult Briefs (Medium/Large) Adult B…" at bounding box center [651, 538] width 814 height 31
select select "4569"
click at [245, 523] on select "Select an item Adult Briefs (Large/X-Large) Adult Briefs (Medium/Large) Adult B…" at bounding box center [651, 538] width 814 height 31
click at [1133, 543] on input "2" at bounding box center [1226, 538] width 296 height 31
type input "200"
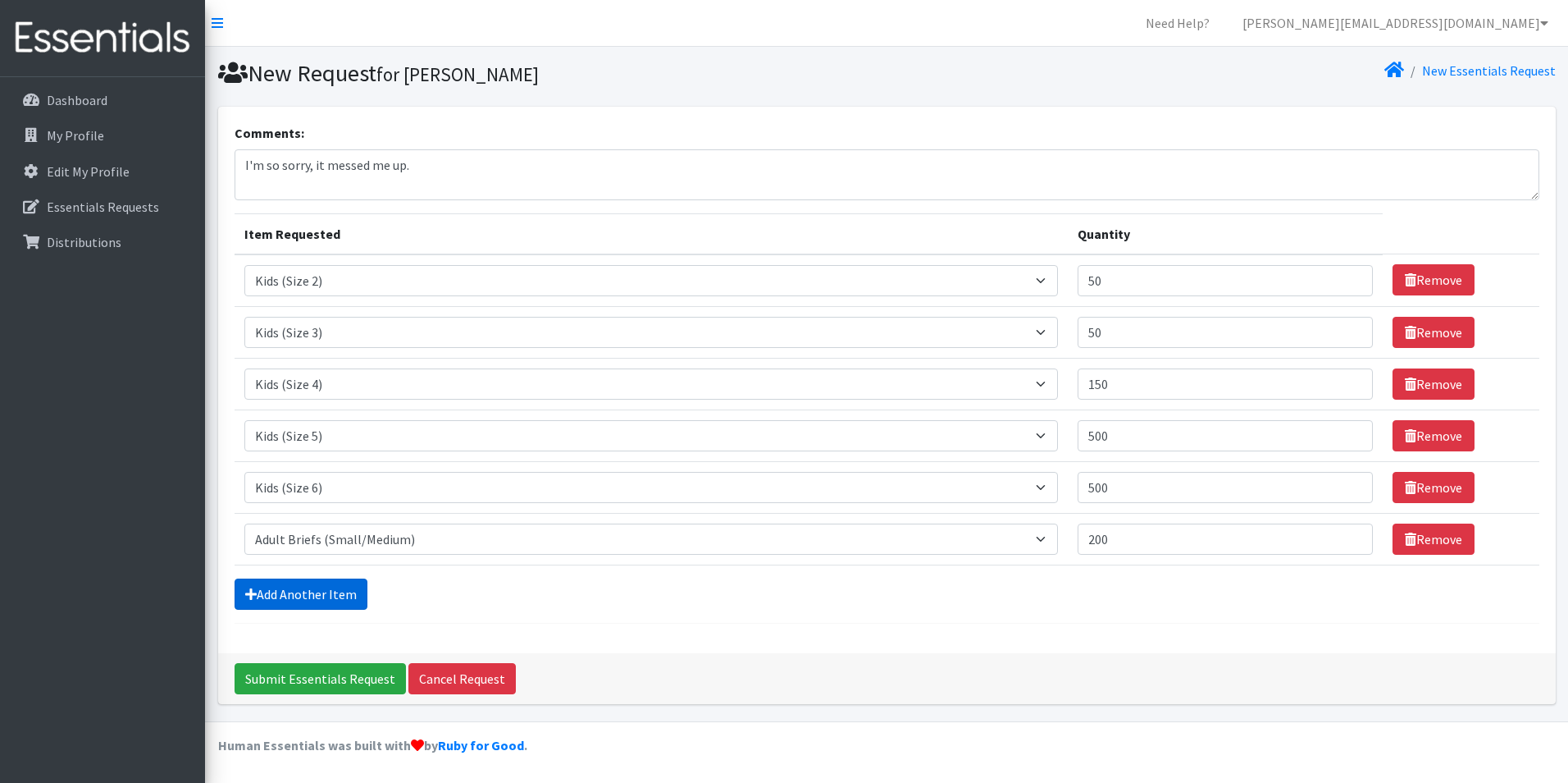
click at [289, 597] on link "Add Another Item" at bounding box center [301, 593] width 133 height 31
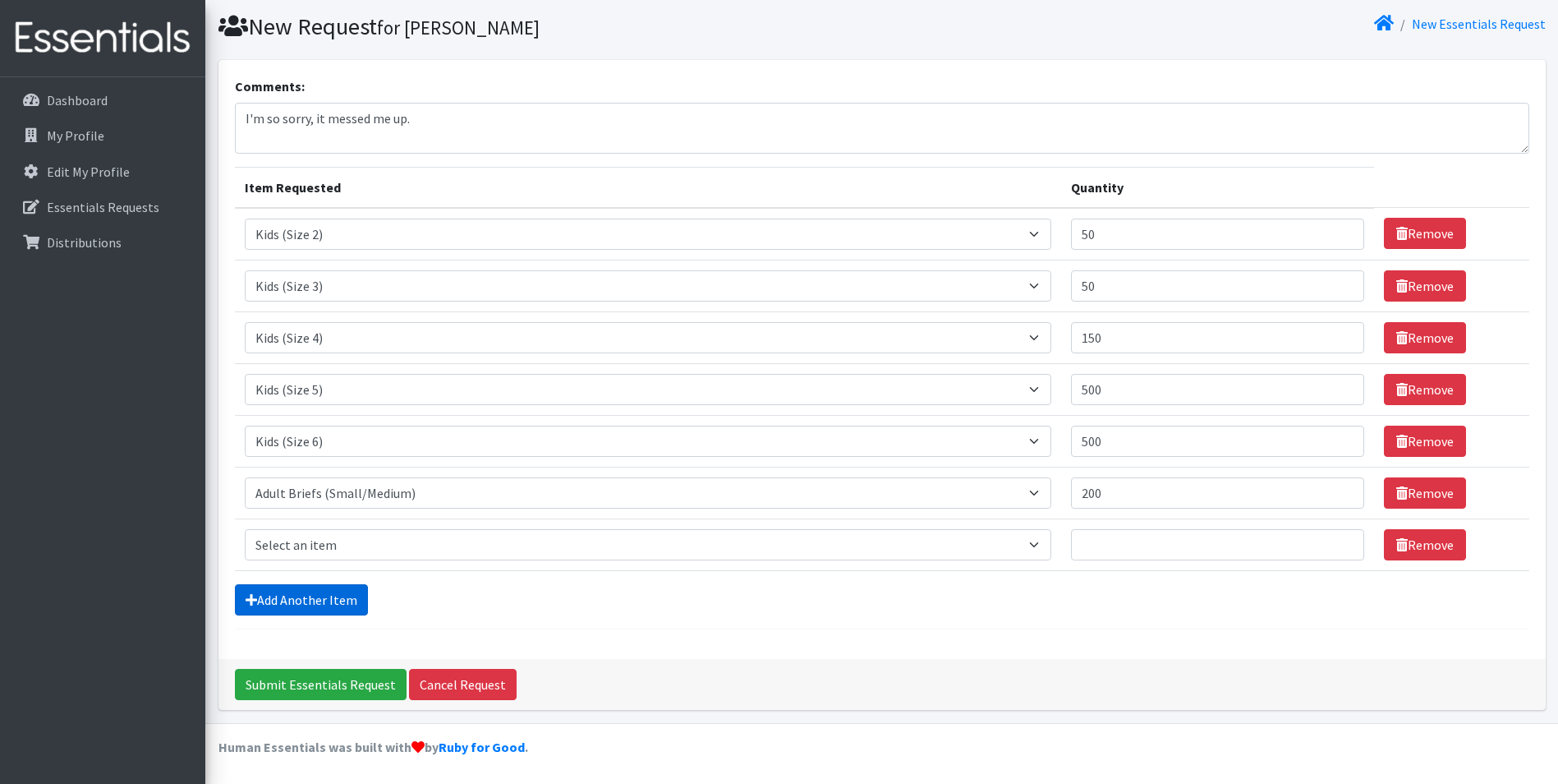
scroll to position [47, 0]
click at [433, 543] on select "Select an item Adult Briefs (Large/X-Large) Adult Briefs (Medium/Large) Adult B…" at bounding box center [648, 543] width 807 height 31
click at [300, 543] on select "Select an item Adult Briefs (Large/X-Large) Adult Briefs (Medium/Large) Adult B…" at bounding box center [648, 543] width 807 height 31
click at [307, 547] on select "Select an item Adult Briefs (Large/X-Large) Adult Briefs (Medium/Large) Adult B…" at bounding box center [648, 543] width 807 height 31
select select "4549"
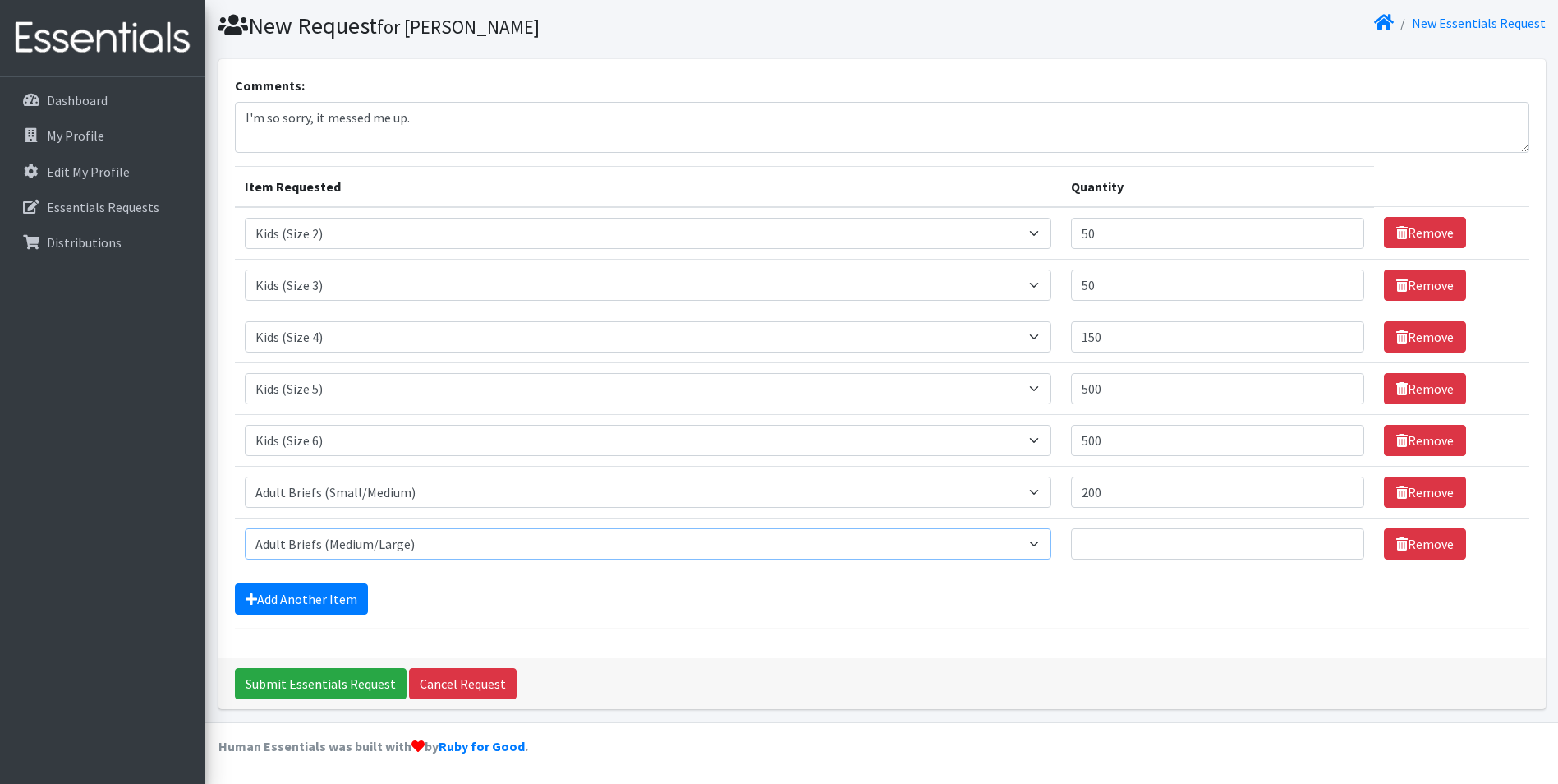
click at [245, 528] on select "Select an item Adult Briefs (Large/X-Large) Adult Briefs (Medium/Large) Adult B…" at bounding box center [648, 543] width 807 height 31
click at [1119, 542] on input "Quantity" at bounding box center [1218, 543] width 293 height 31
type input "400"
click at [304, 600] on link "Add Another Item" at bounding box center [302, 598] width 133 height 31
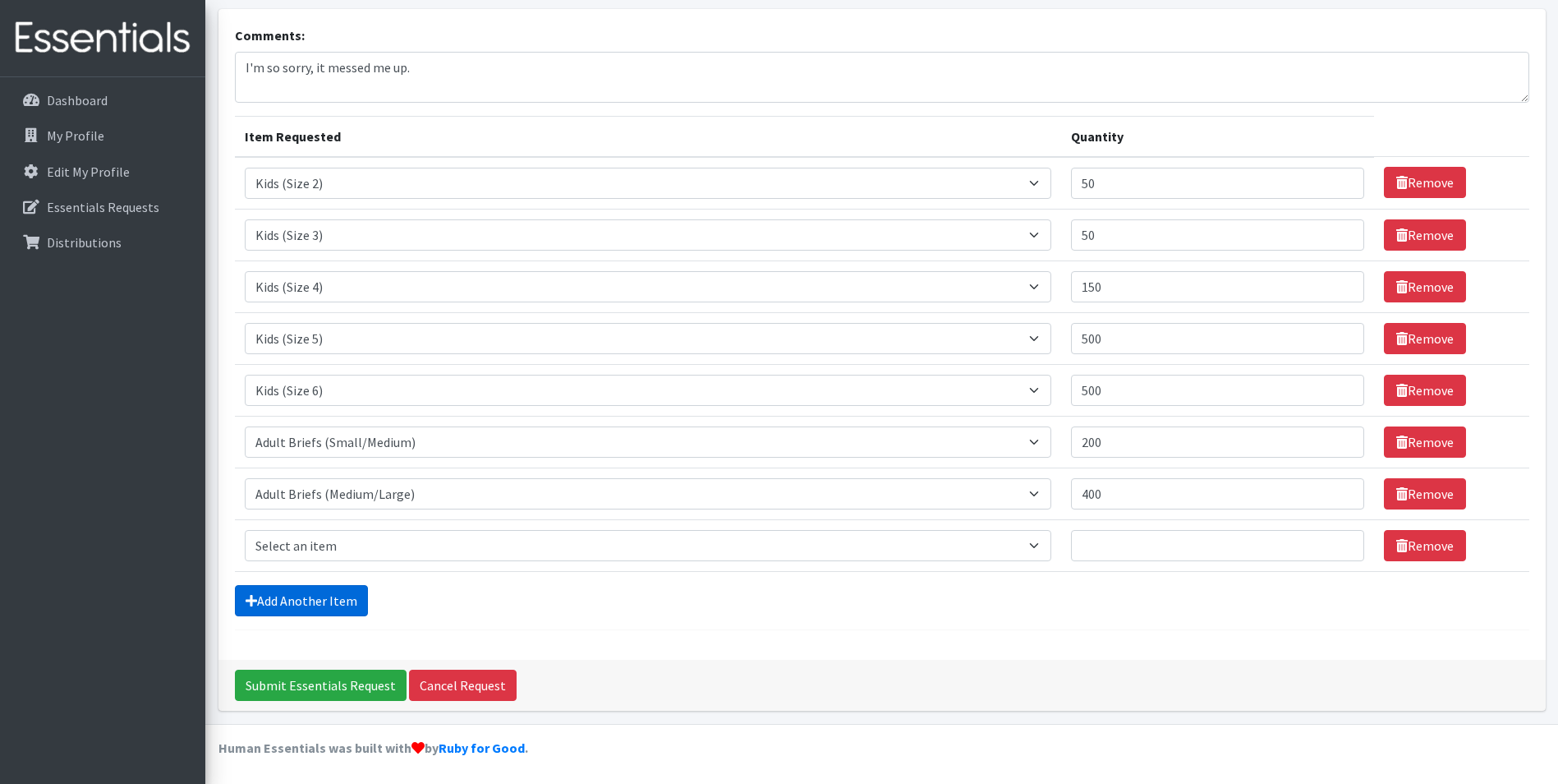
scroll to position [99, 0]
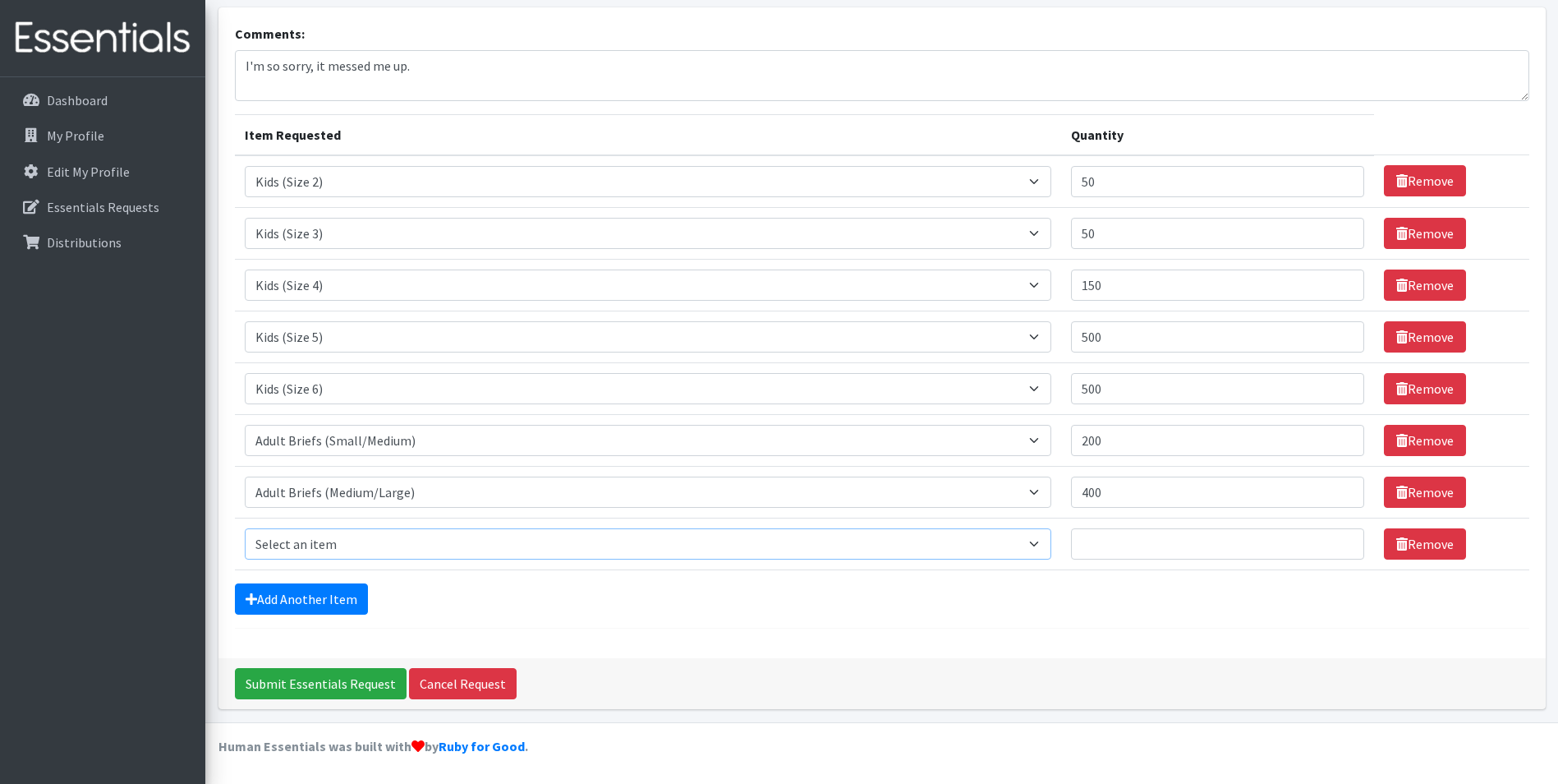
click at [307, 547] on select "Select an item Adult Briefs (Large/X-Large) Adult Briefs (Medium/Large) Adult B…" at bounding box center [648, 543] width 807 height 31
select select "4544"
click at [245, 528] on select "Select an item Adult Briefs (Large/X-Large) Adult Briefs (Medium/Large) Adult B…" at bounding box center [648, 543] width 807 height 31
click at [559, 497] on select "Select an item Adult Briefs (Large/X-Large) Adult Briefs (Medium/Large) Adult B…" at bounding box center [648, 492] width 807 height 31
select select "4544"
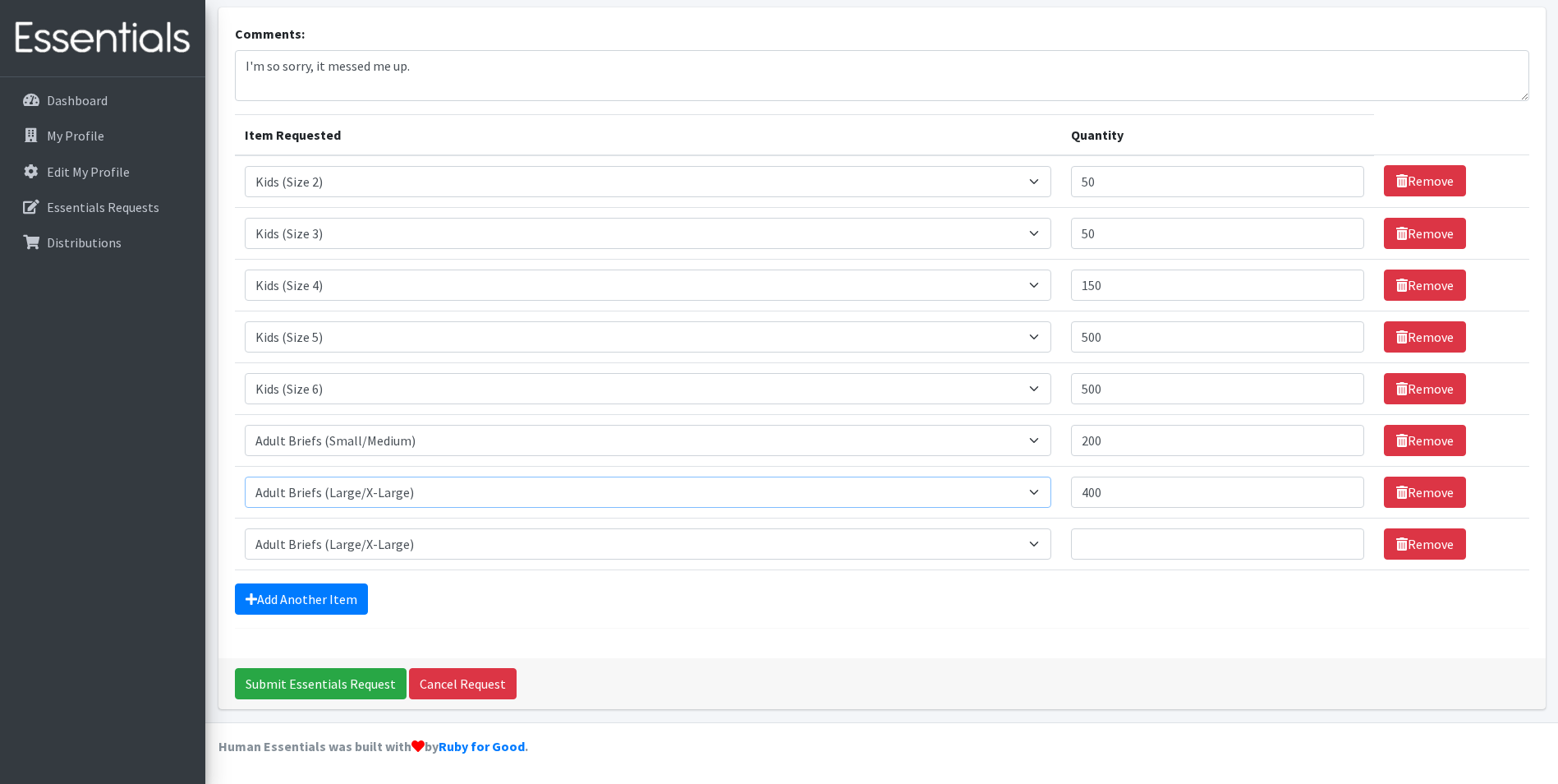
click at [245, 477] on select "Select an item Adult Briefs (Large/X-Large) Adult Briefs (Medium/Large) Adult B…" at bounding box center [648, 492] width 807 height 31
click at [1424, 547] on link "Remove" at bounding box center [1425, 543] width 82 height 31
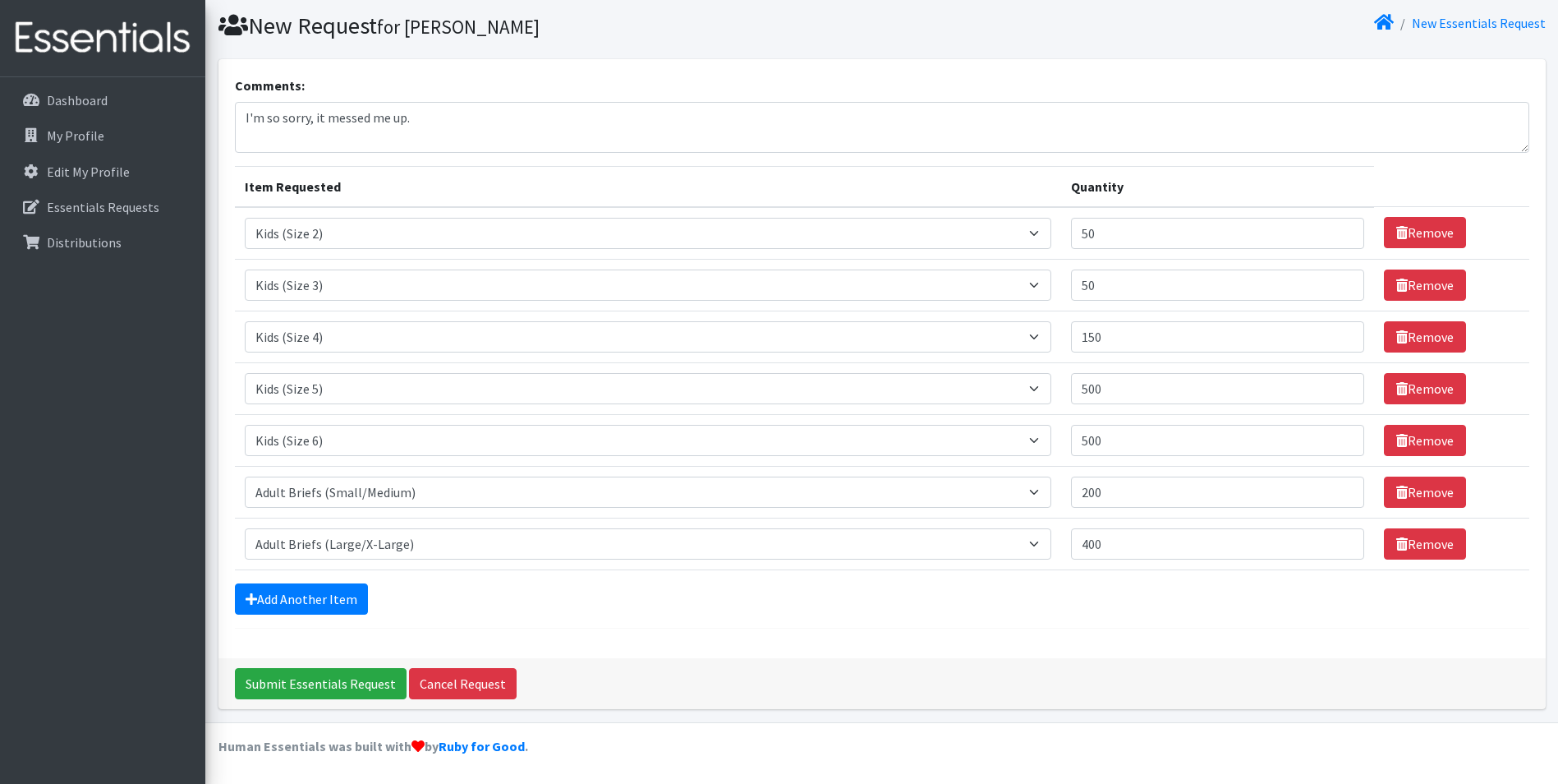
scroll to position [0, 0]
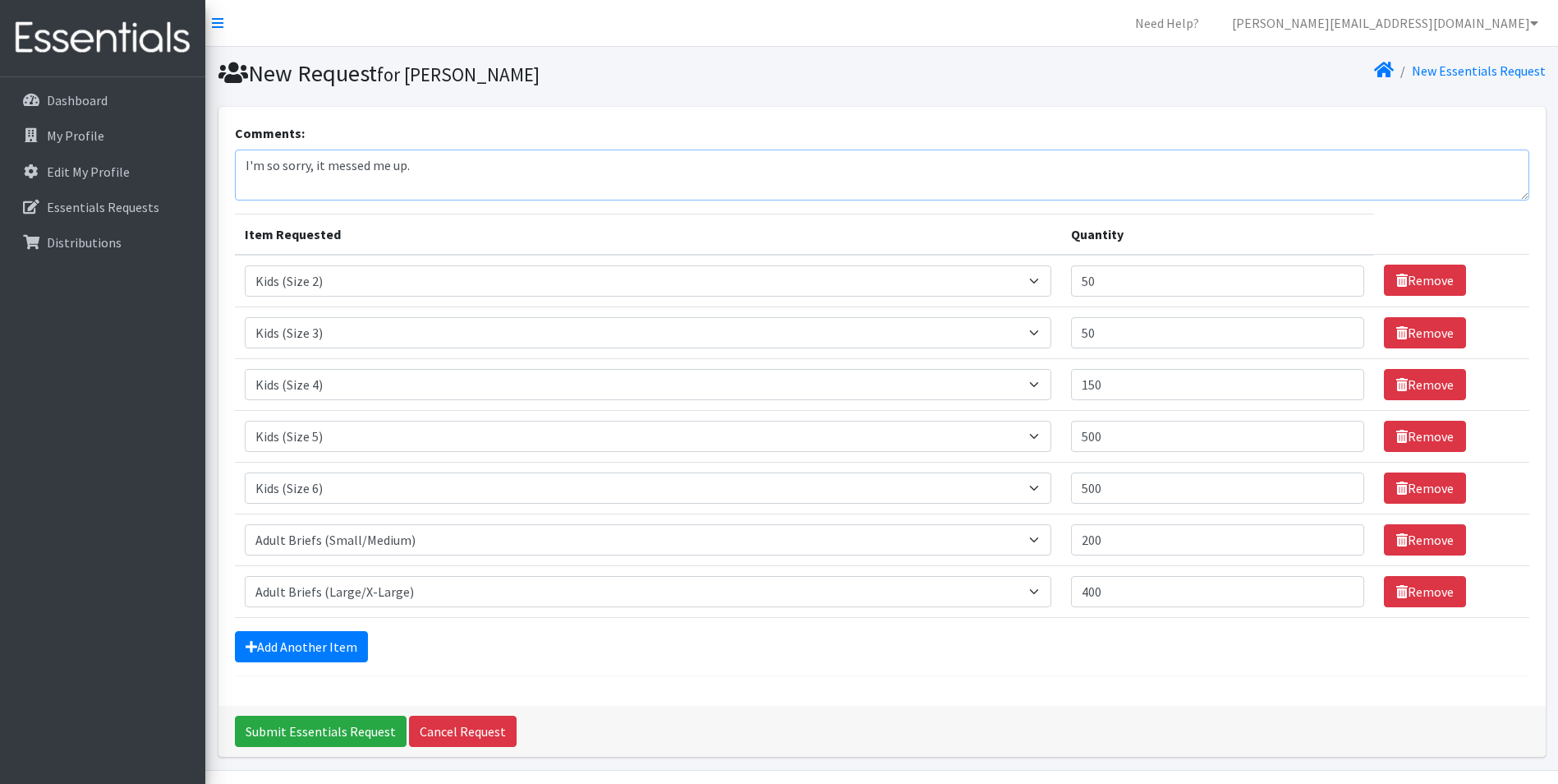
click at [417, 167] on textarea "I'm so sorry, it messed me up." at bounding box center [882, 174] width 1295 height 51
type textarea "I'm so sorry, it messed me up. I noticed that 2x in adult briefs are not availa…"
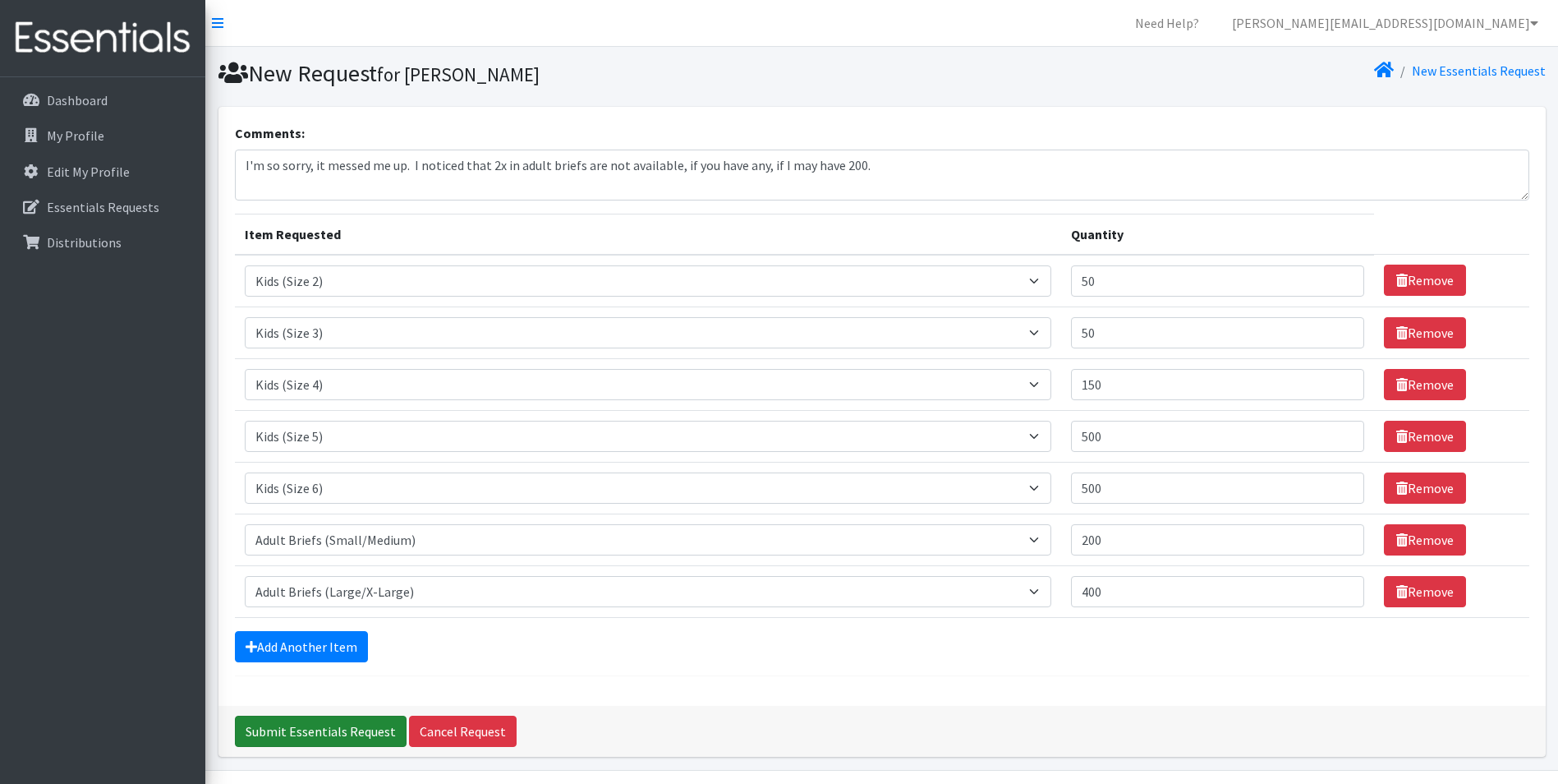
click at [306, 727] on input "Submit Essentials Request" at bounding box center [321, 731] width 172 height 31
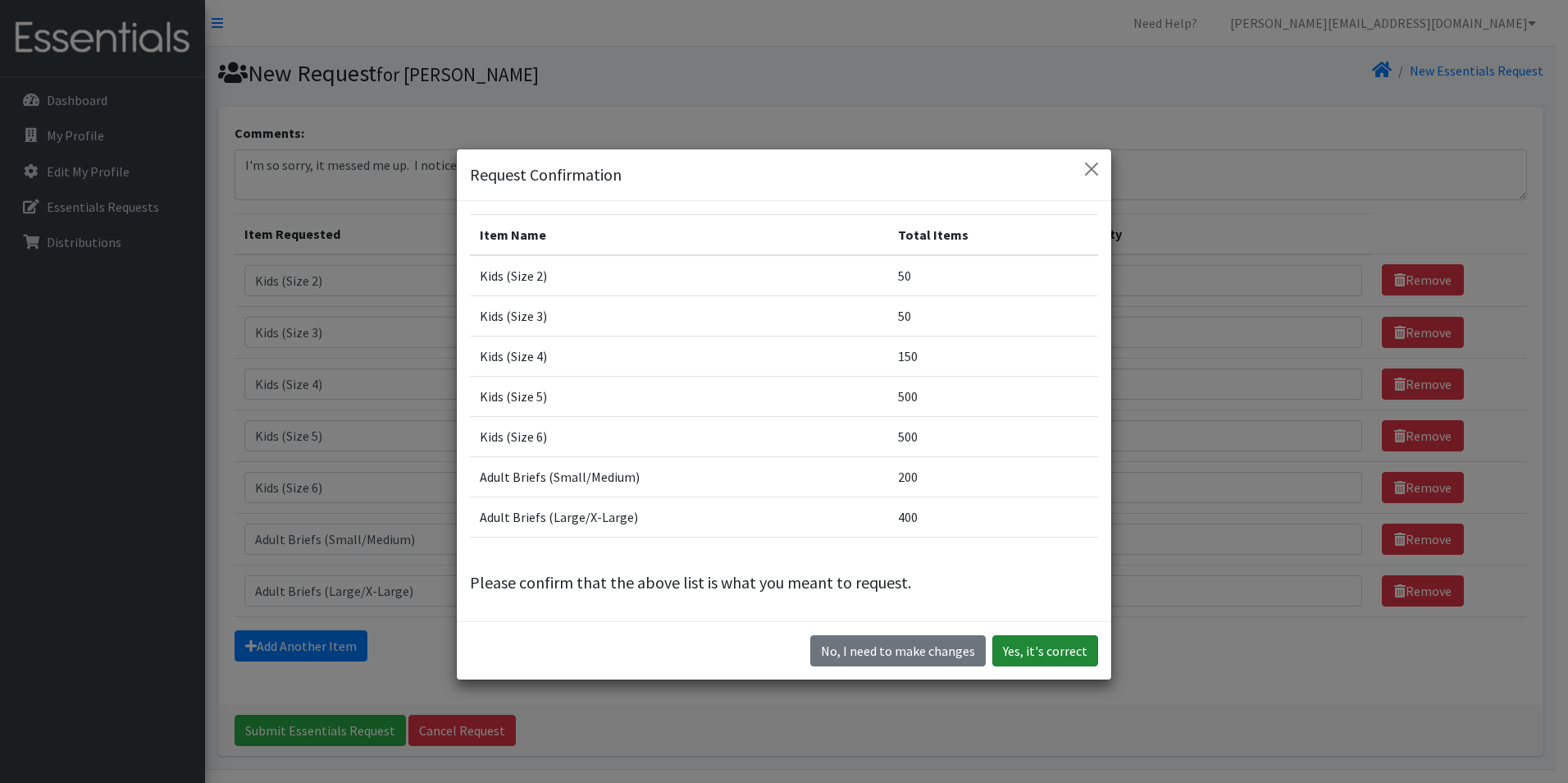
click at [1032, 651] on button "Yes, it's correct" at bounding box center [1045, 650] width 106 height 31
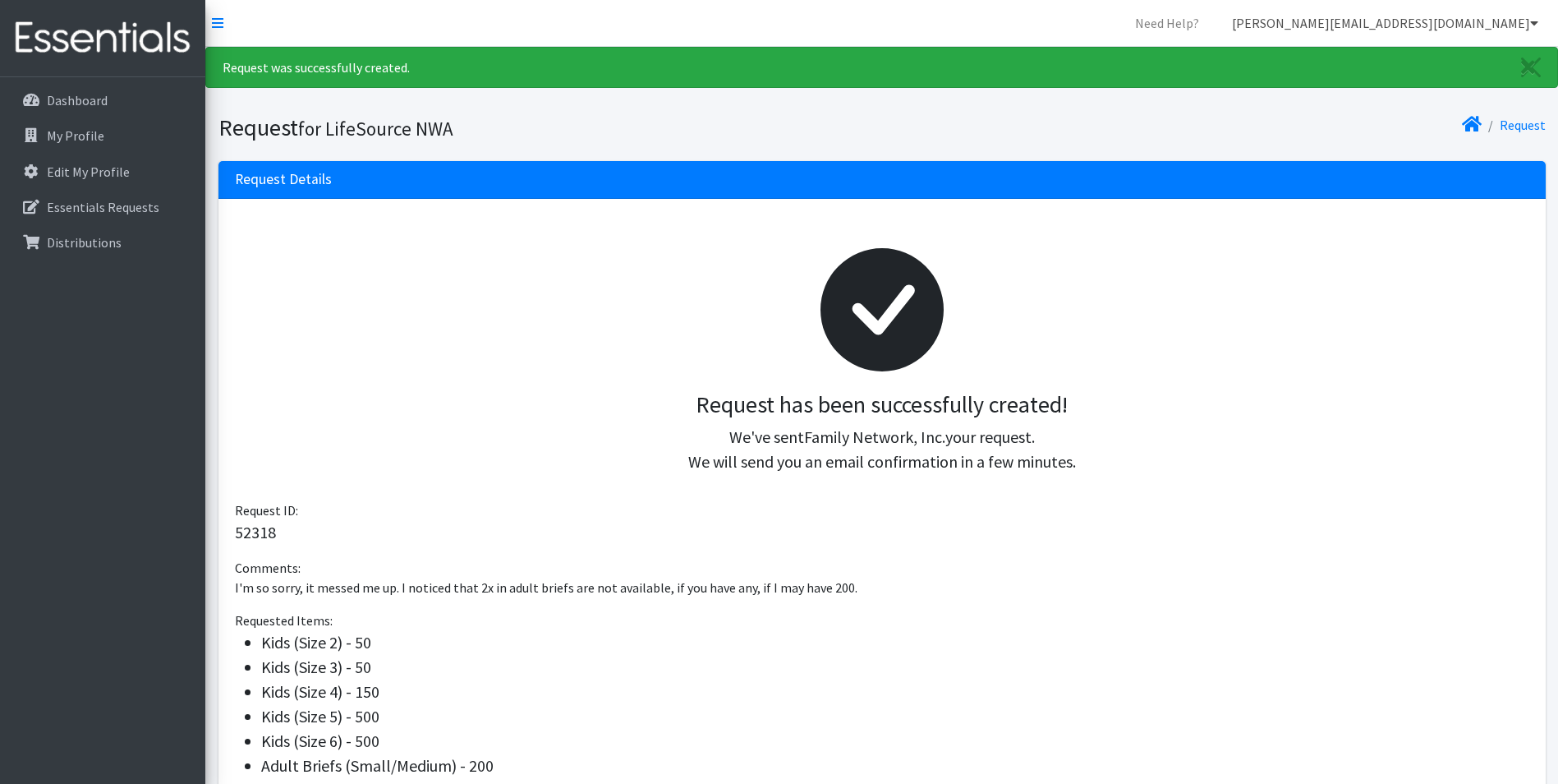
click at [1535, 26] on icon at bounding box center [1535, 23] width 8 height 13
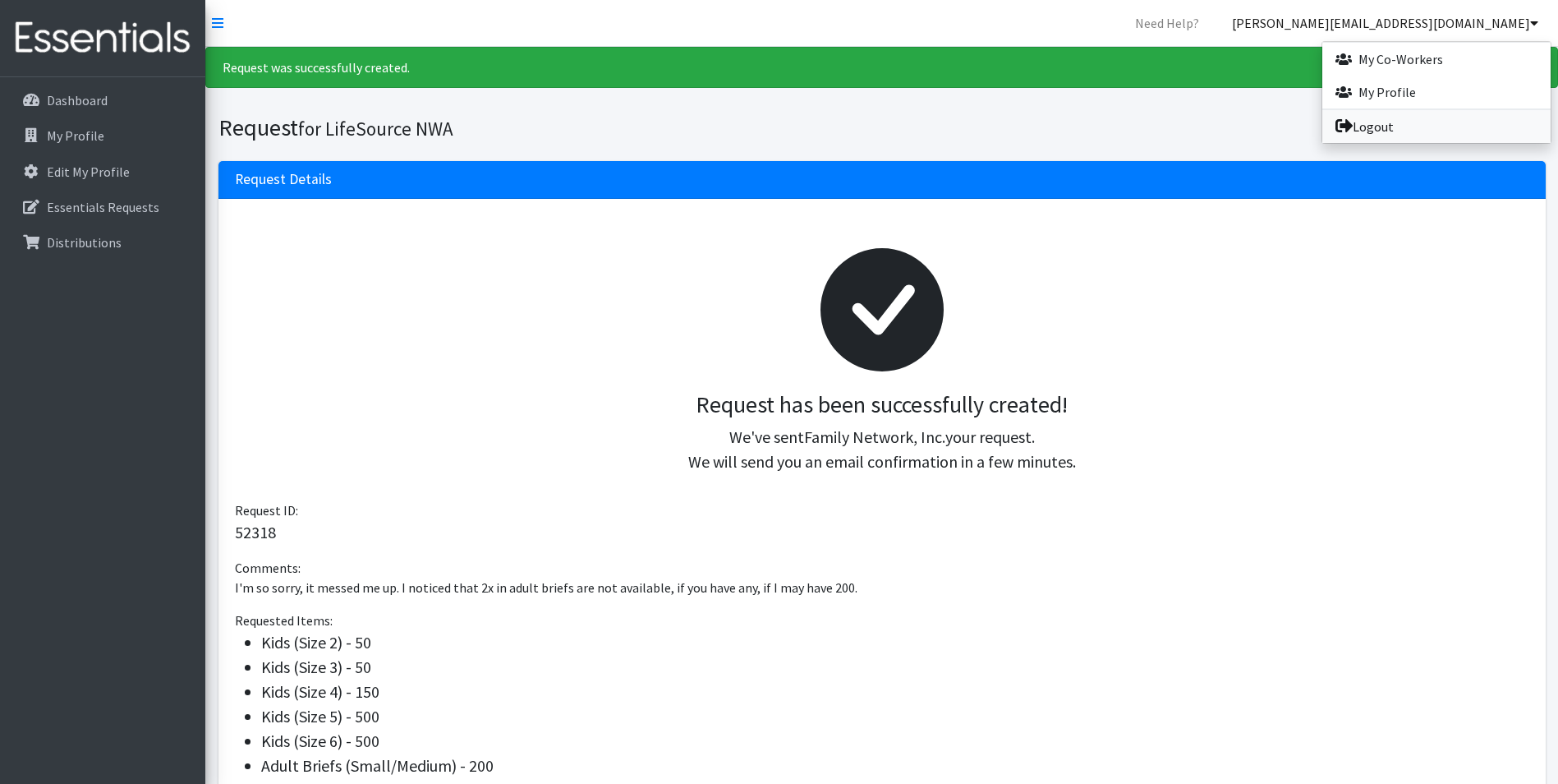
click at [1411, 127] on link "Logout" at bounding box center [1436, 126] width 228 height 32
